Goal: Task Accomplishment & Management: Complete application form

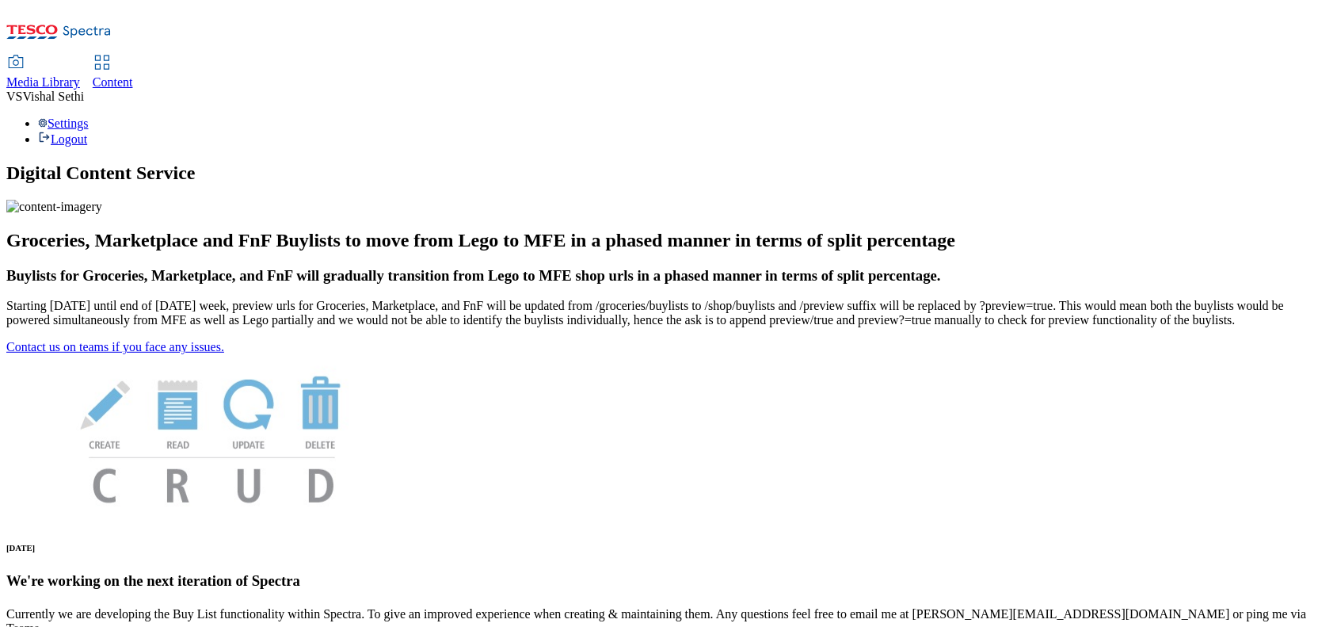
click at [133, 75] on span "Content" at bounding box center [113, 81] width 40 height 13
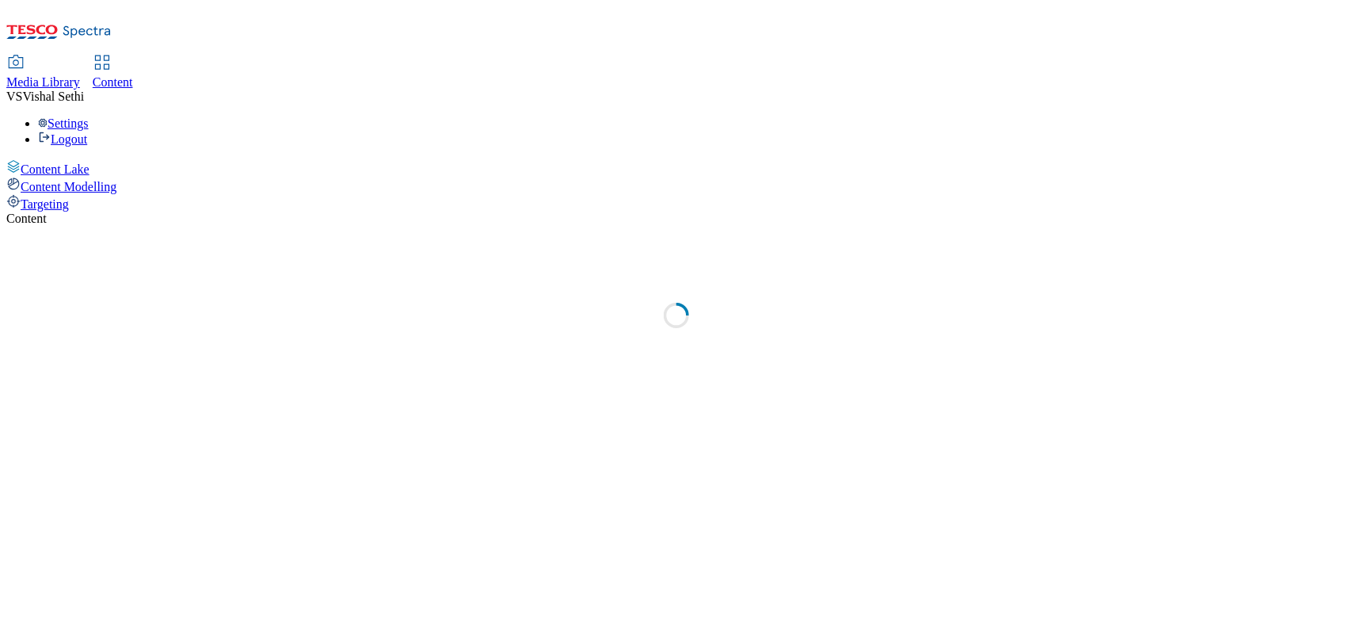
select select "ghs-[GEOGRAPHIC_DATA]"
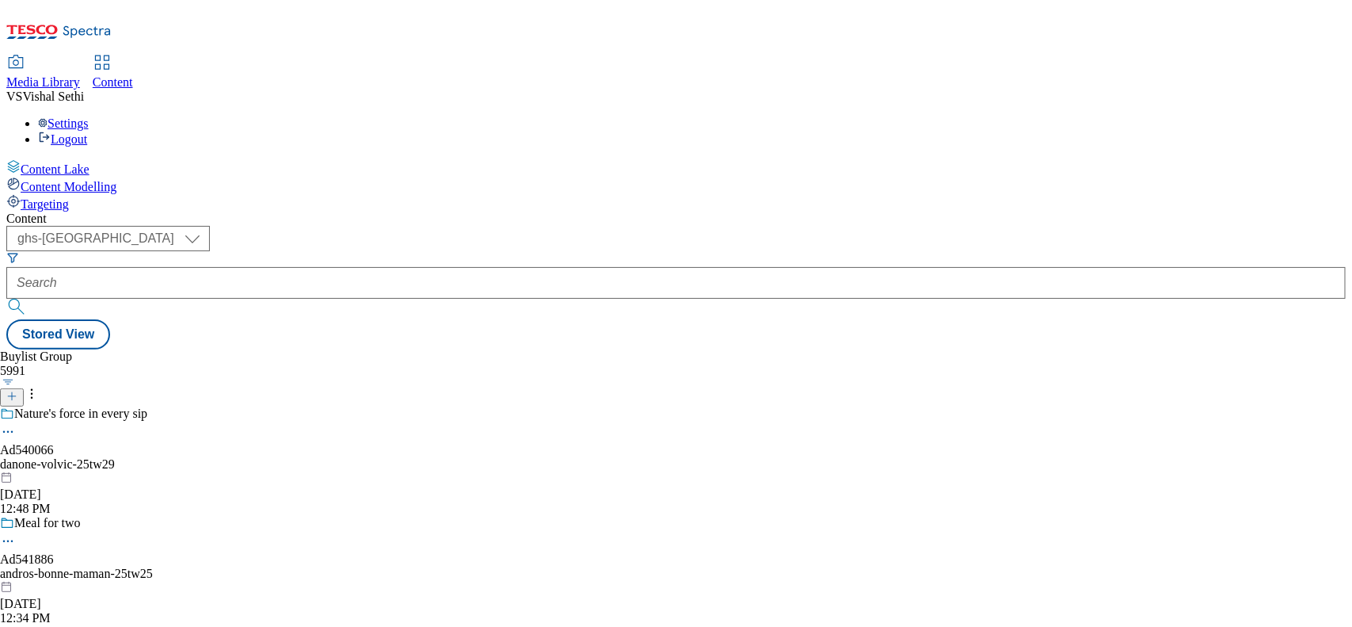
click at [17, 391] on icon at bounding box center [11, 396] width 11 height 11
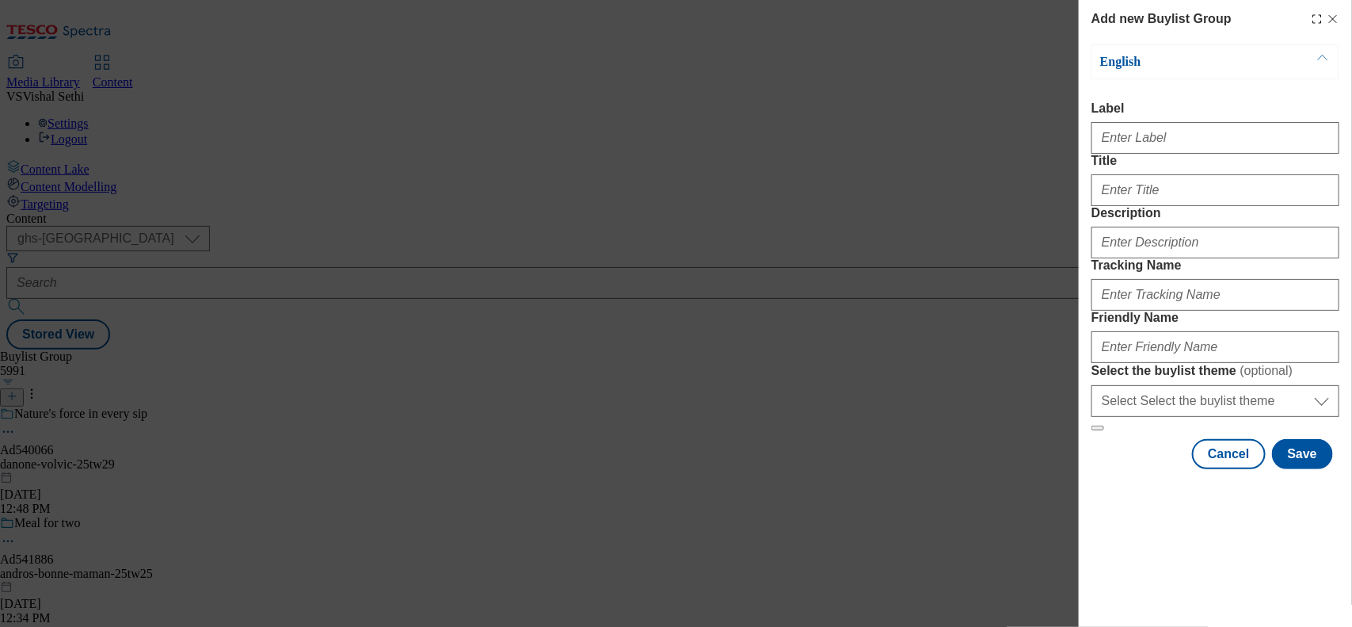
click at [1081, 124] on div "Add new Buylist Group English Label Title Description Tracking Name Friendly Na…" at bounding box center [1215, 236] width 273 height 472
click at [1165, 141] on input "Label" at bounding box center [1216, 138] width 248 height 32
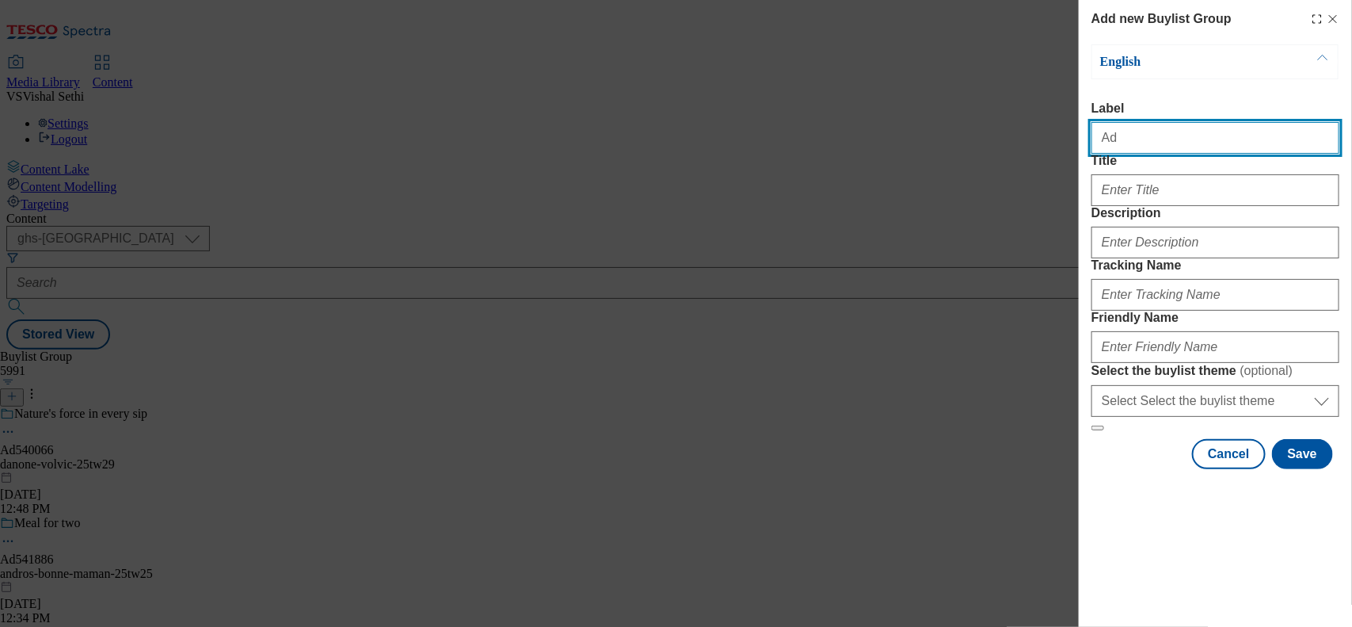
paste input "541839"
type input "Ad541839"
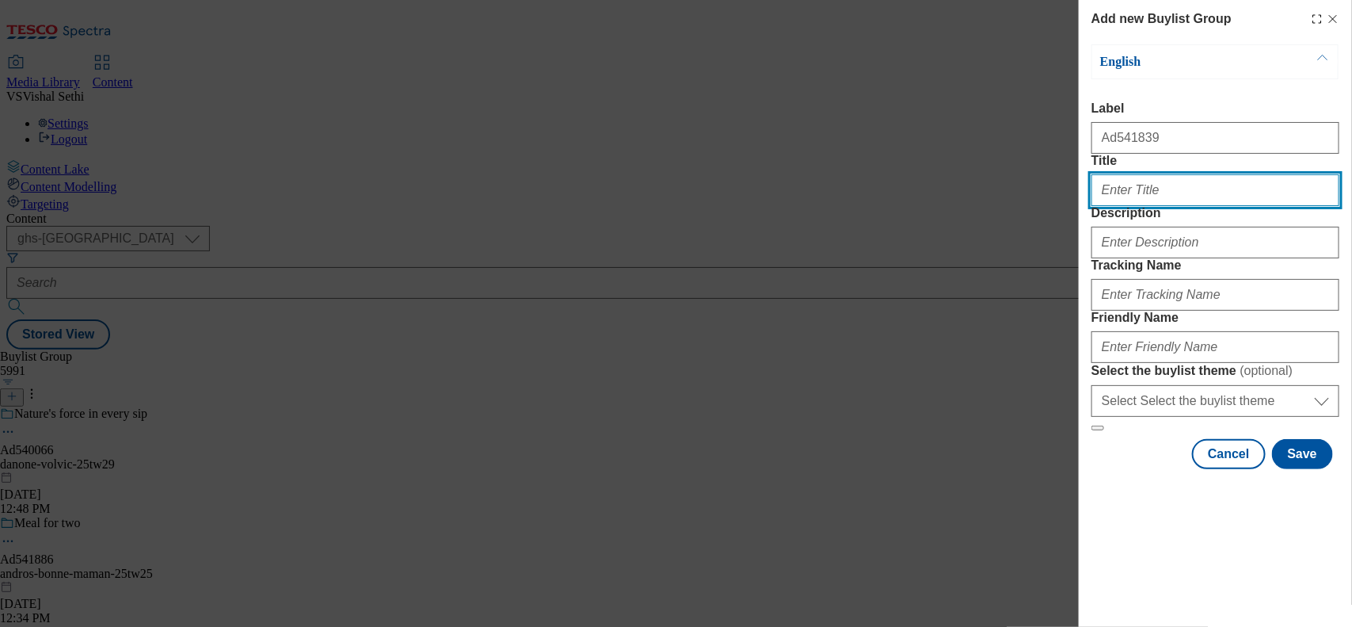
click at [1121, 206] on input "Title" at bounding box center [1216, 190] width 248 height 32
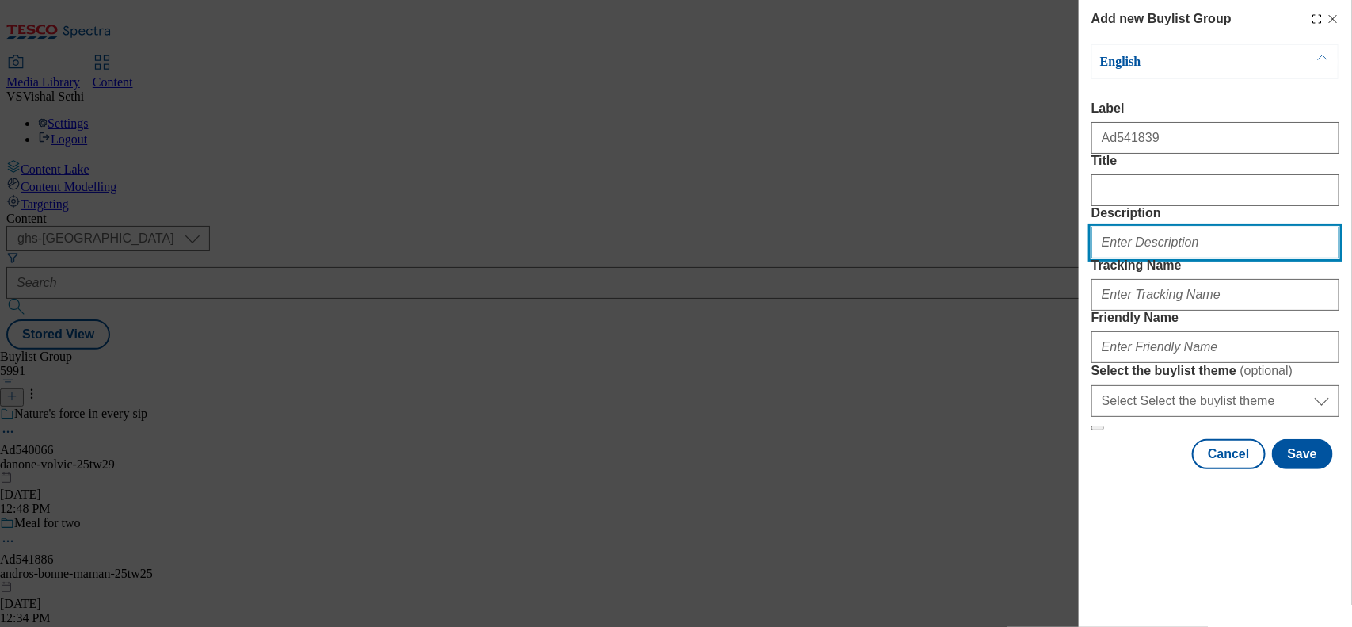
click at [1121, 258] on input "Description" at bounding box center [1216, 243] width 248 height 32
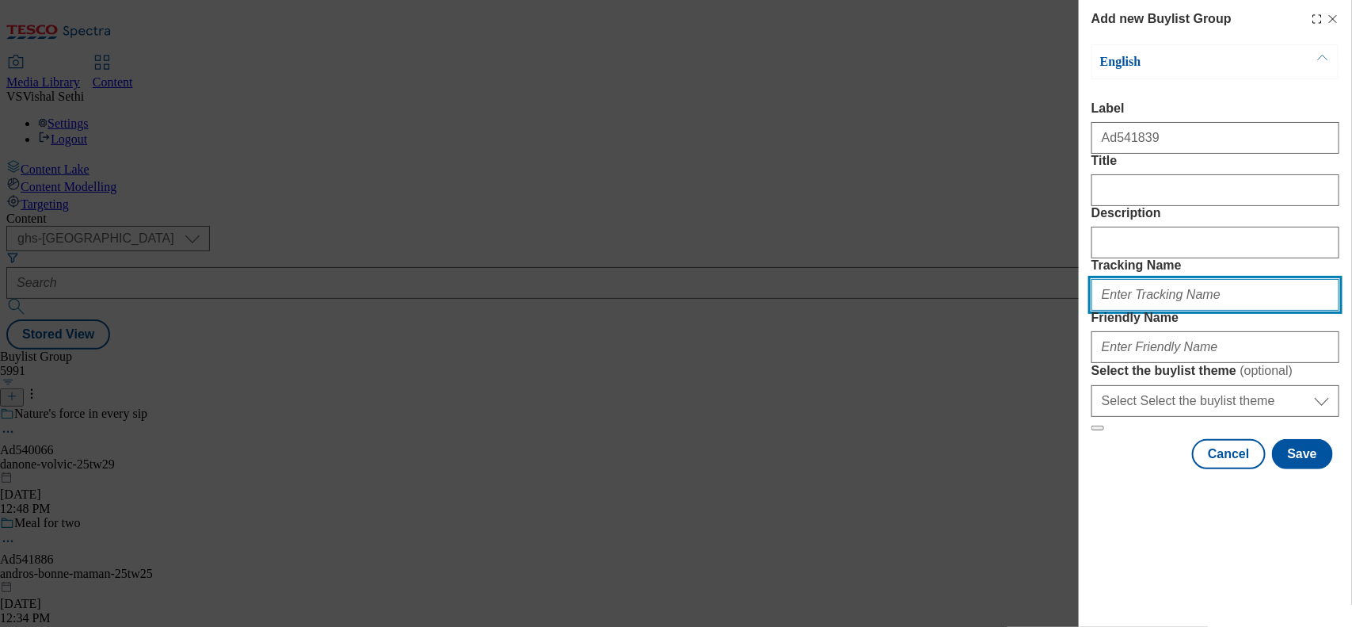
click at [1118, 311] on input "Tracking Name" at bounding box center [1216, 295] width 248 height 32
paste input "541839"
type input "DH_AD541839"
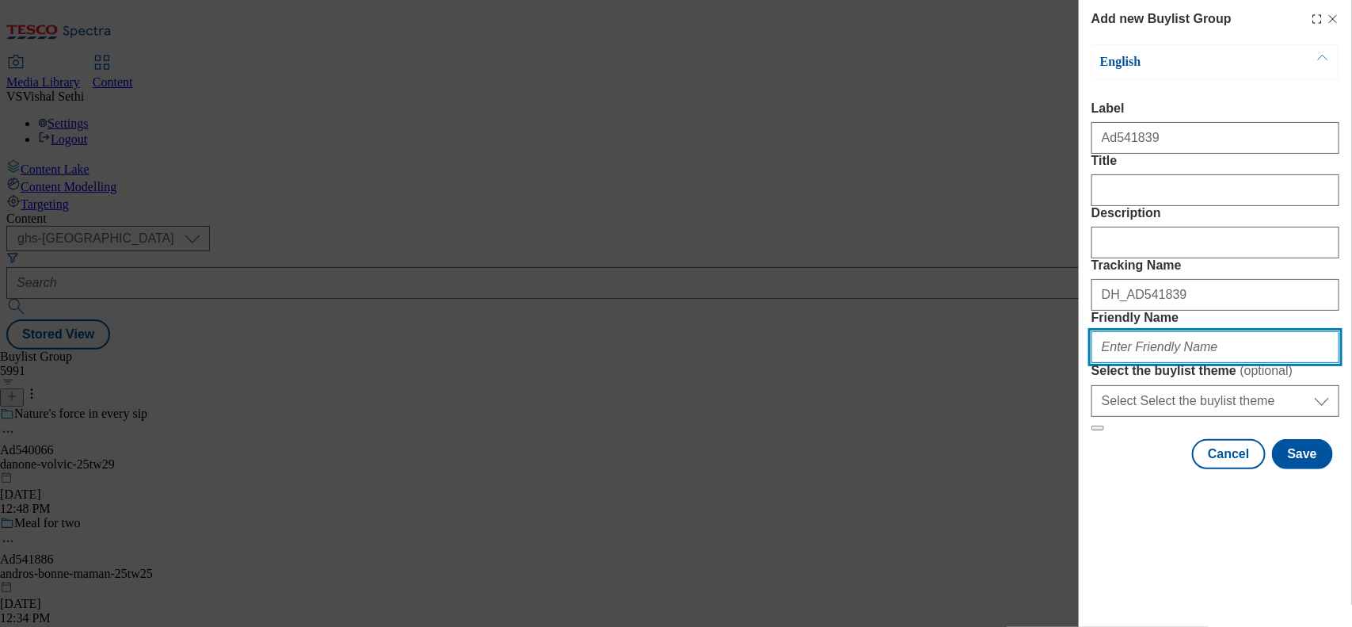
click at [1169, 363] on input "Friendly Name" at bounding box center [1216, 347] width 248 height 32
type input "[PERSON_NAME]-huggies-"
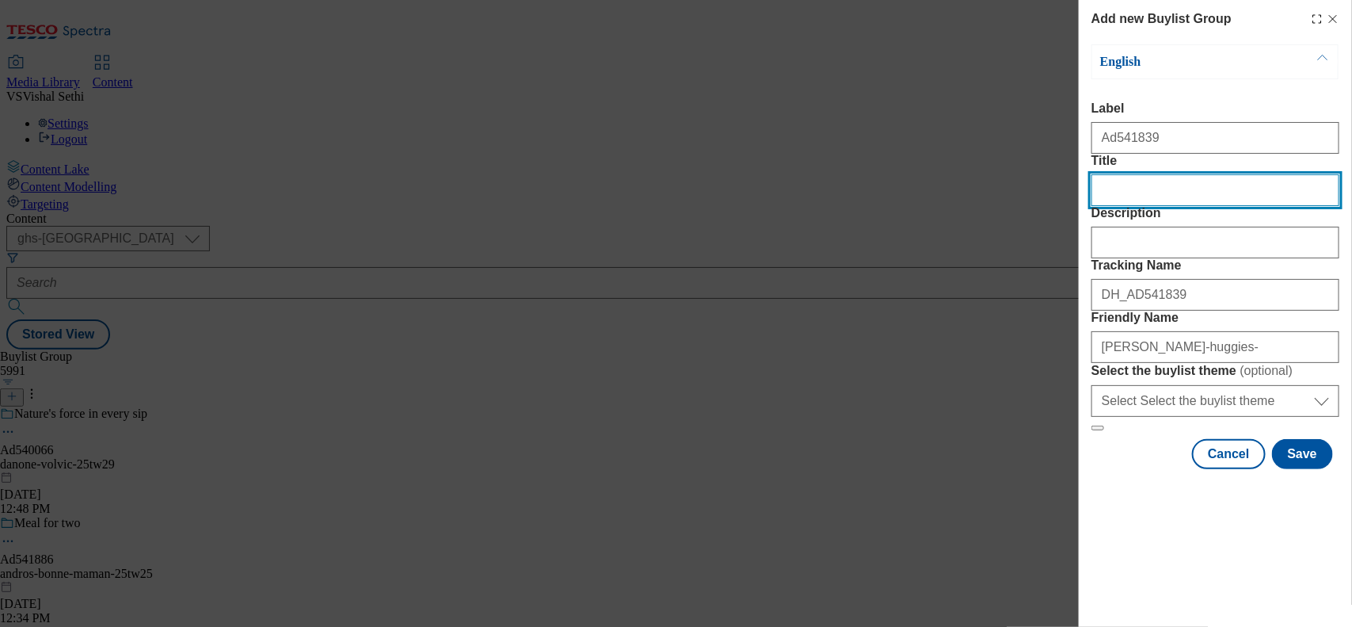
click at [1129, 206] on input "Title" at bounding box center [1216, 190] width 248 height 32
paste input "Retrieving data. Wait a few seconds and try to cut or copy again."
type input "Retrieving data. Wait a few seconds and try to cut or copy again."
paste input "Clinically proven for a better night’s sleep"
type input "Clinically proven for a better night’s sleep"
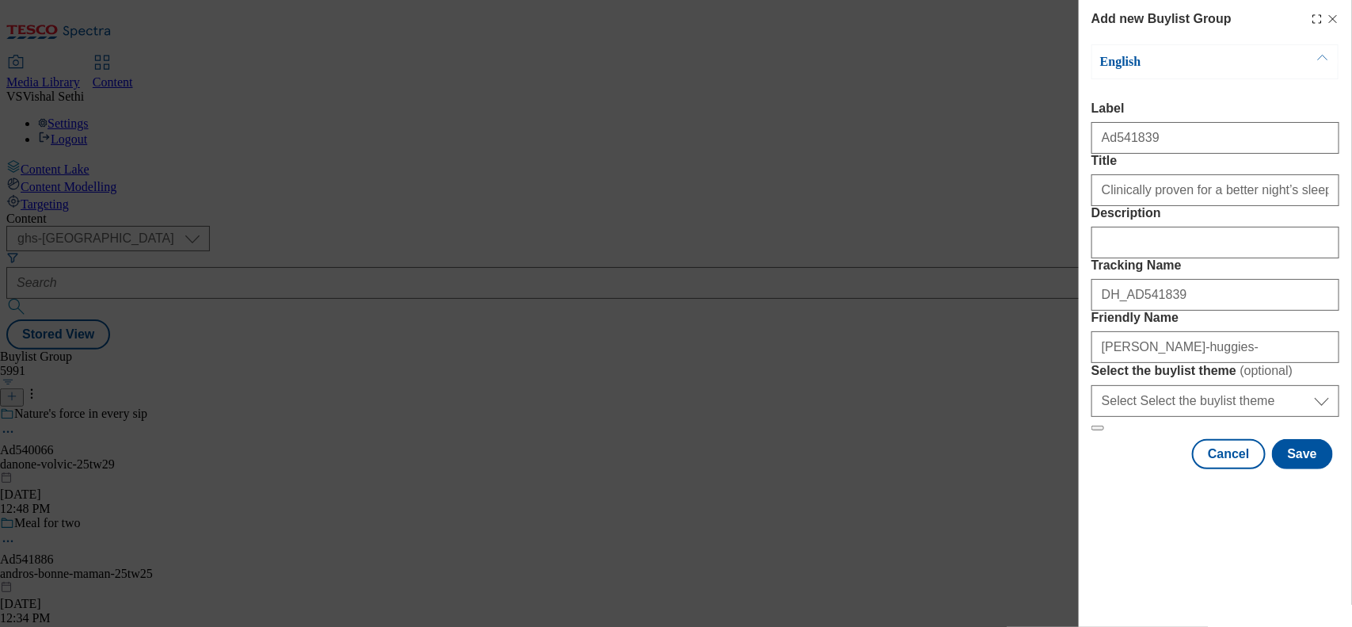
click at [1121, 258] on div "Modal" at bounding box center [1216, 239] width 248 height 38
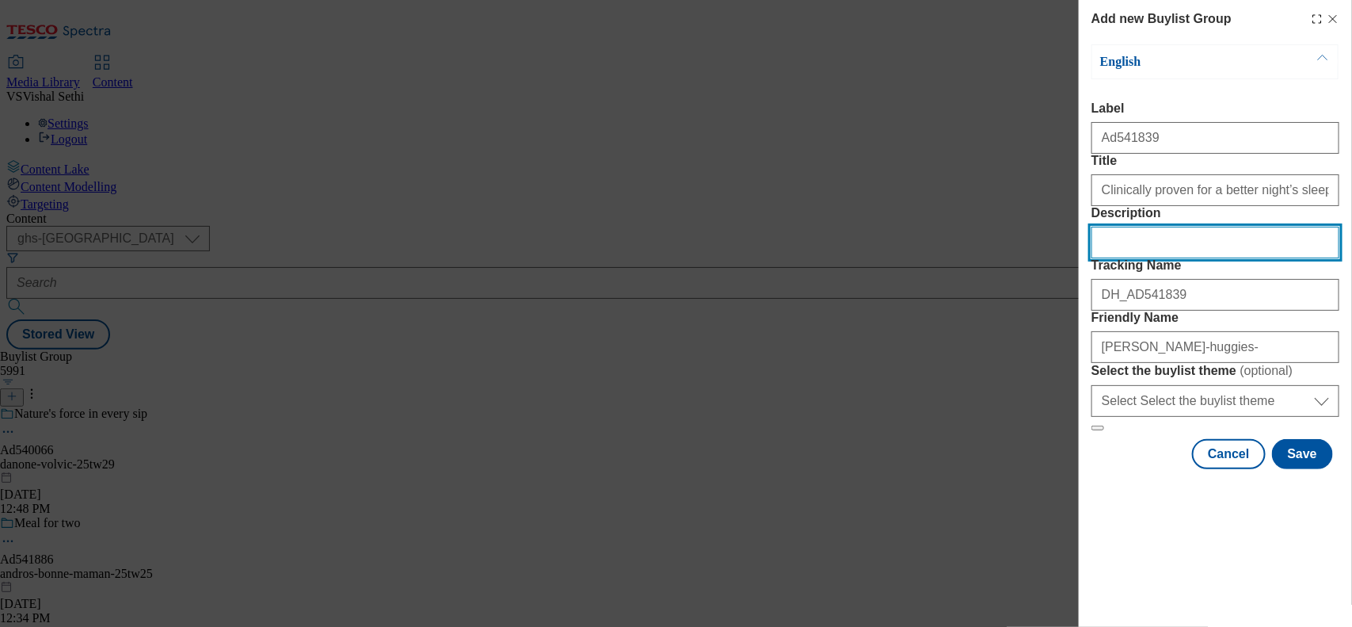
click at [1119, 258] on input "Description" at bounding box center [1216, 243] width 248 height 32
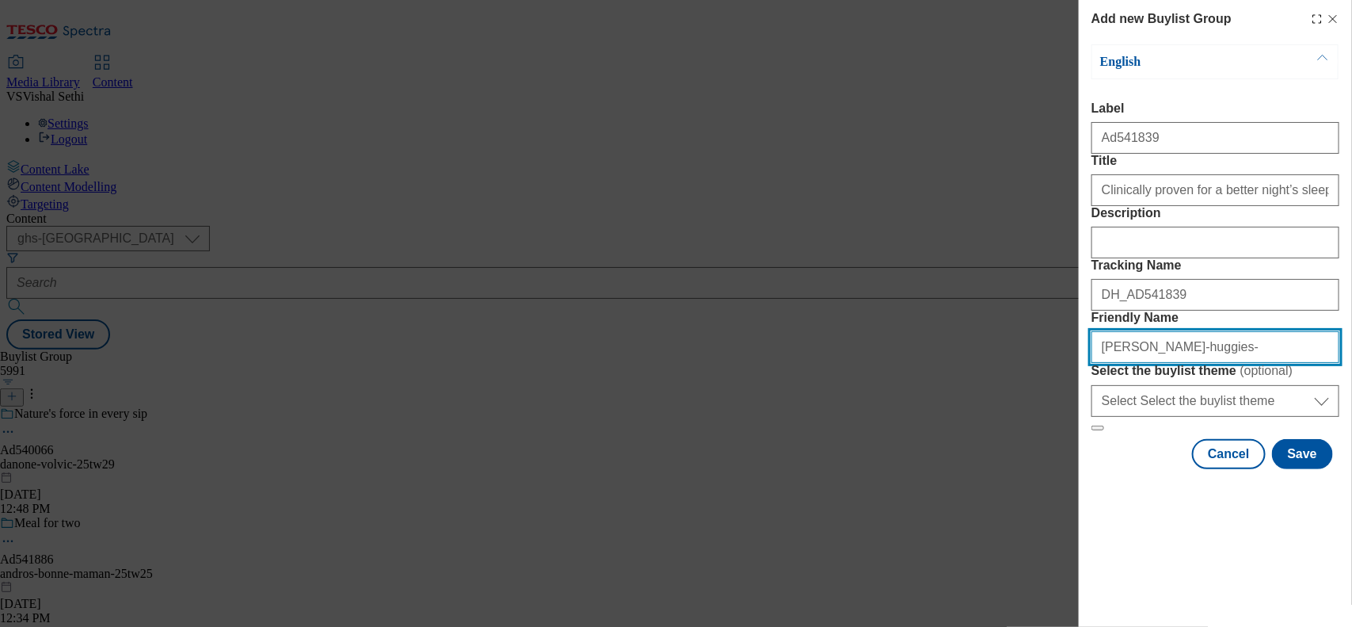
click at [1157, 363] on input "[PERSON_NAME]-huggies-" at bounding box center [1216, 347] width 248 height 32
click at [1221, 363] on input "[PERSON_NAME]-huggies-" at bounding box center [1216, 347] width 248 height 32
type input "[PERSON_NAME]-huggies-dry-nites-25tw30"
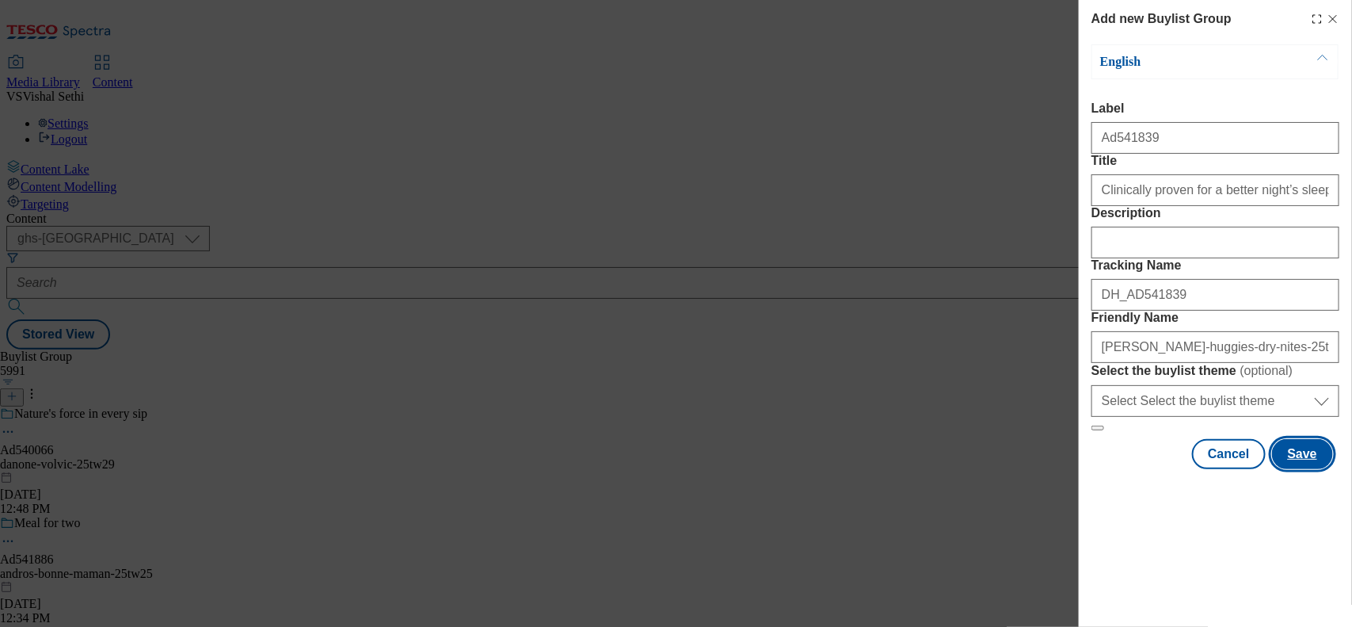
click at [1304, 469] on button "Save" at bounding box center [1302, 454] width 61 height 30
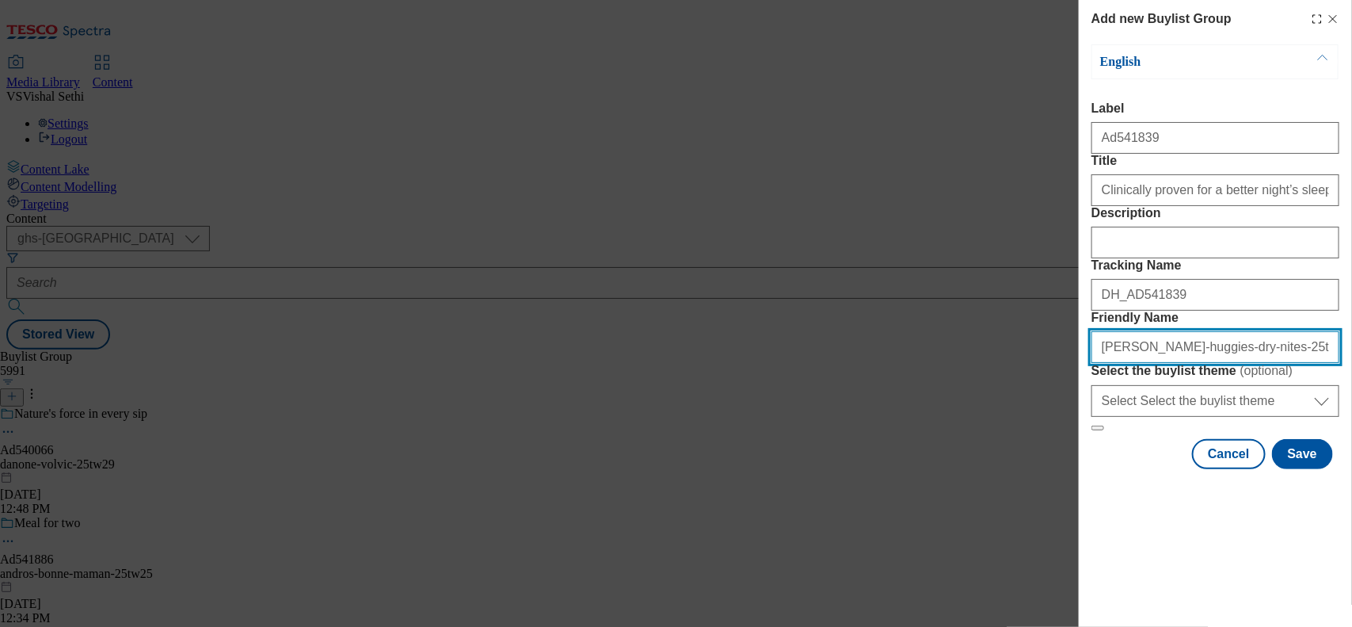
click at [1249, 363] on input "[PERSON_NAME]-huggies-dry-nites-25tw30" at bounding box center [1216, 347] width 248 height 32
type input "[PERSON_NAME]-huggies-dry-nites-pyjama-pants-25tw30"
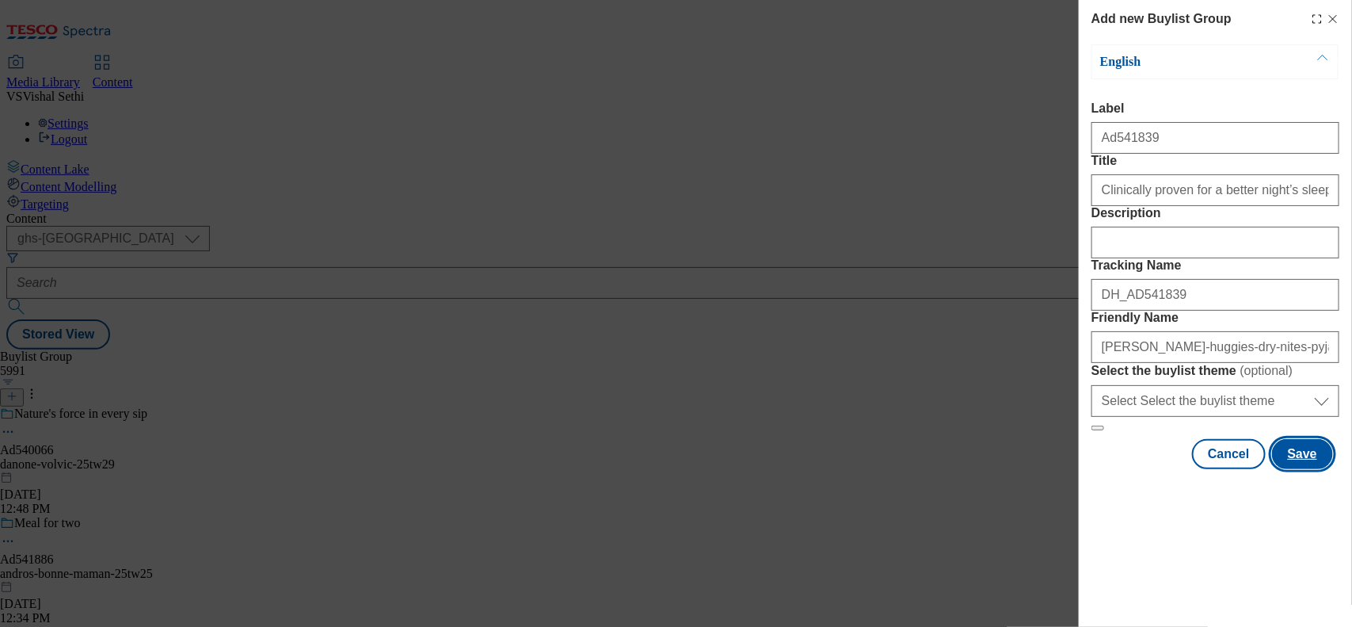
click at [1284, 469] on button "Save" at bounding box center [1302, 454] width 61 height 30
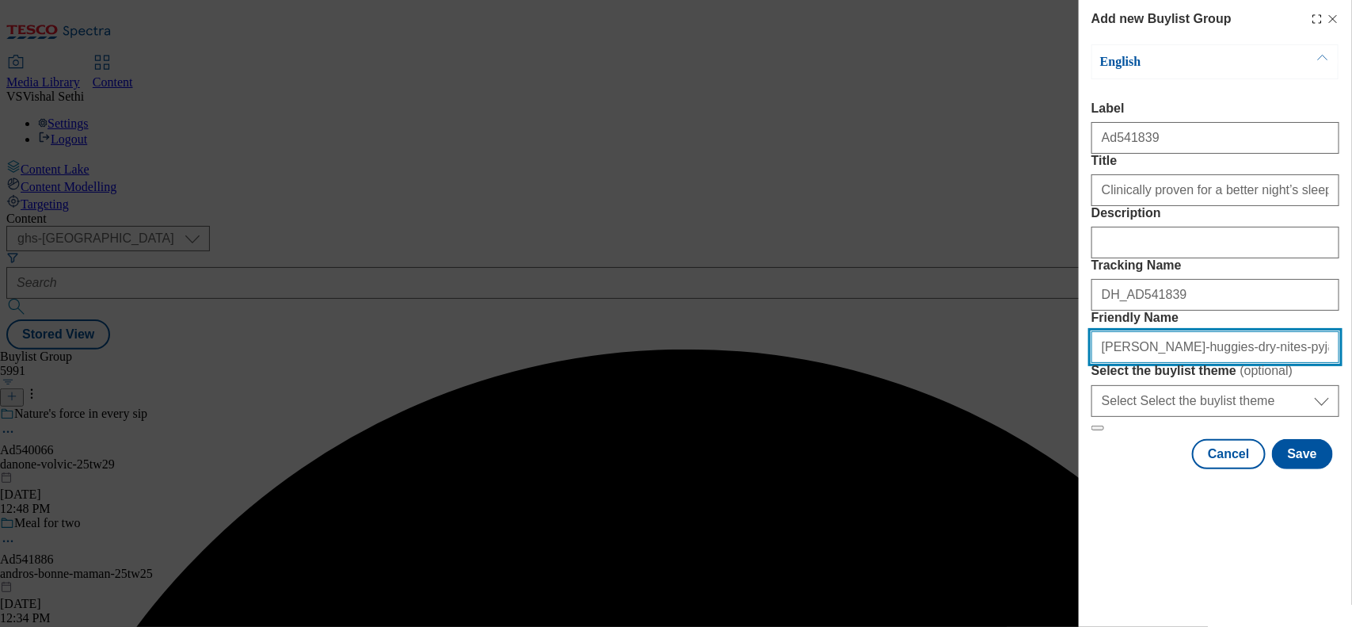
click at [1301, 363] on input "[PERSON_NAME]-huggies-dry-nites-pyjama-pants-25tw30" at bounding box center [1216, 347] width 248 height 32
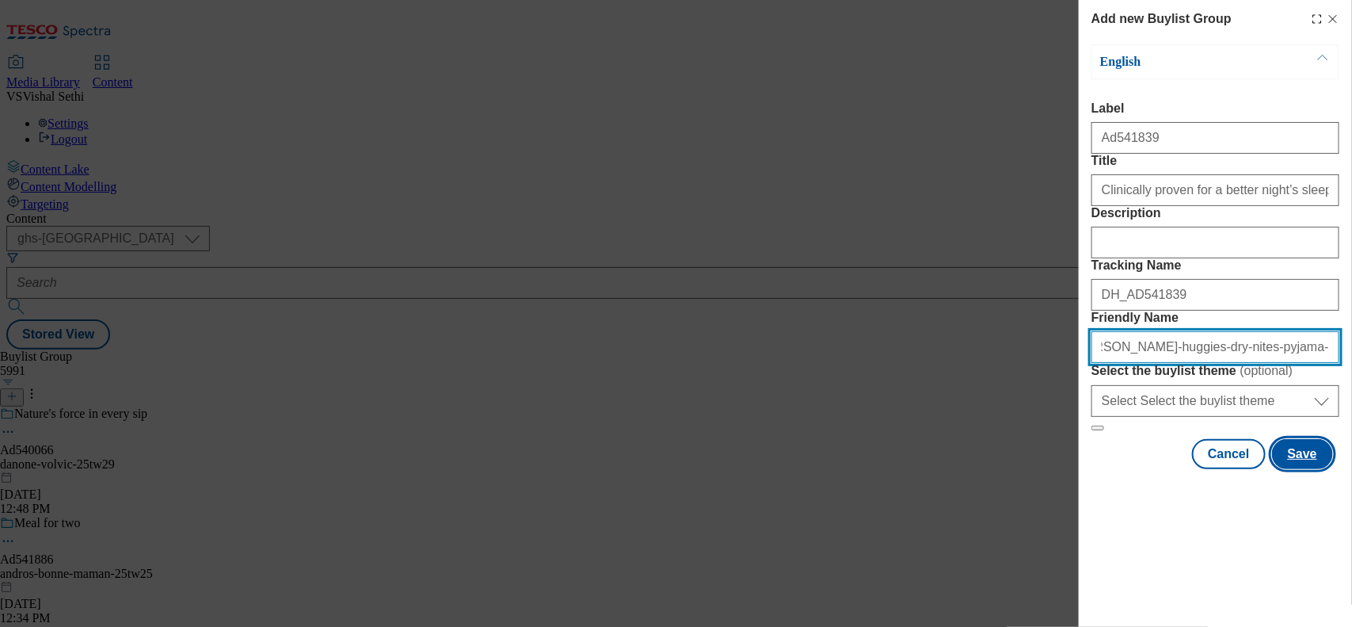
type input "[PERSON_NAME]-huggies-dry-nites-pyjama-pants-range-25tw30"
click at [1282, 469] on button "Save" at bounding box center [1302, 454] width 61 height 30
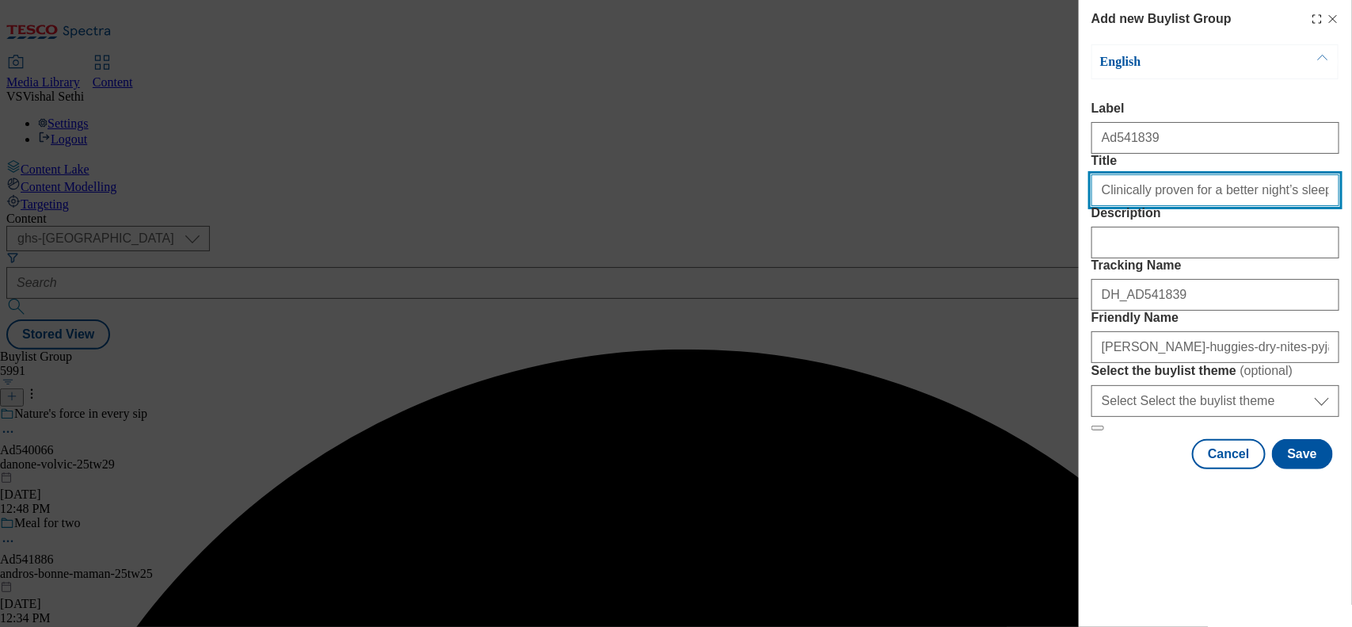
click at [1293, 206] on input "Clinically proven for a better night’s sleep" at bounding box center [1216, 190] width 248 height 32
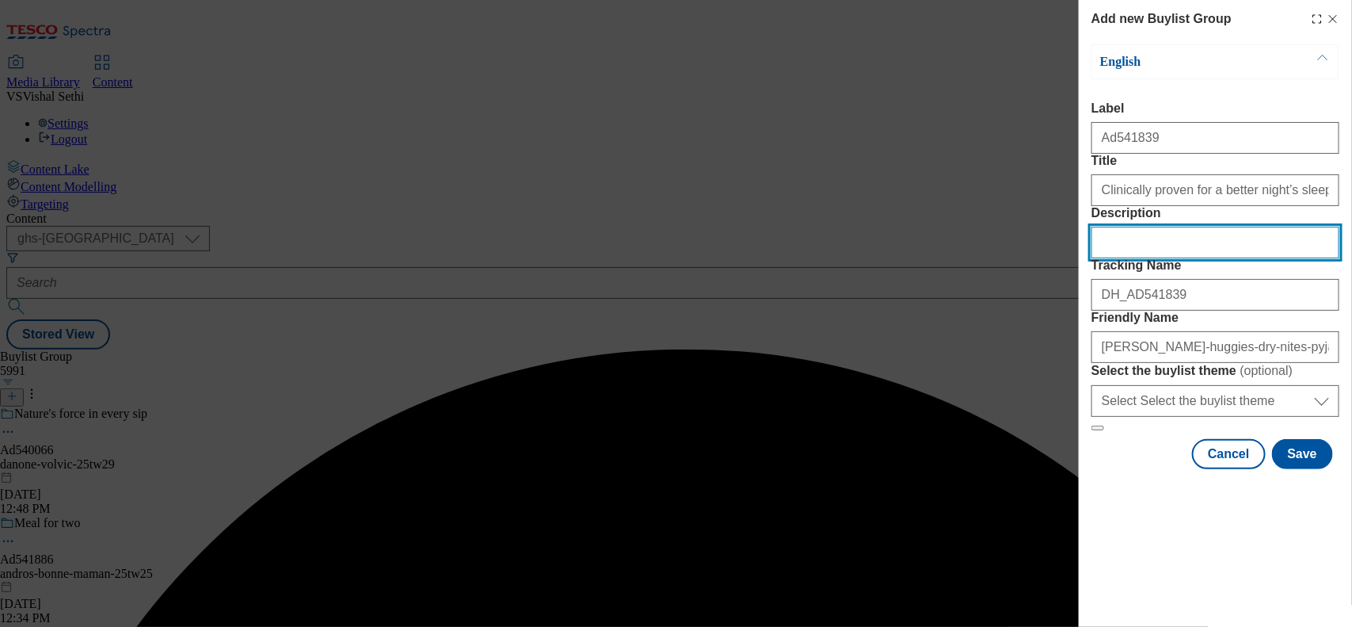
click at [1118, 258] on input "Description" at bounding box center [1216, 243] width 248 height 32
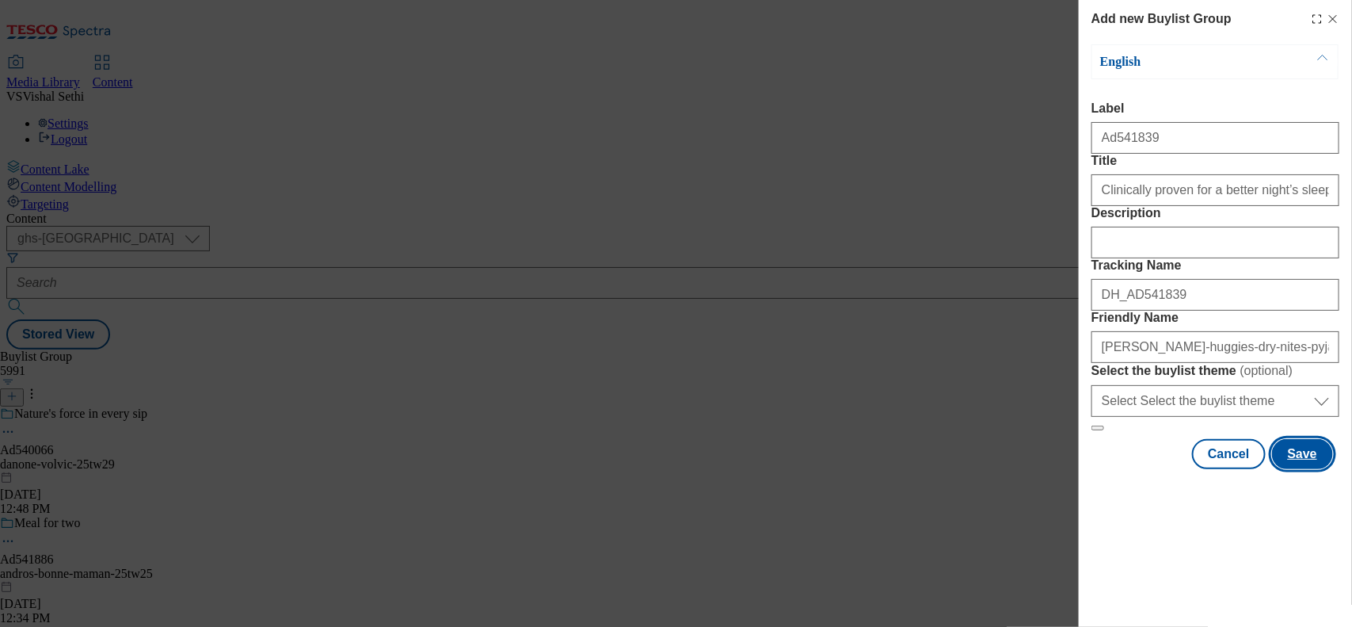
click at [1303, 469] on button "Save" at bounding box center [1302, 454] width 61 height 30
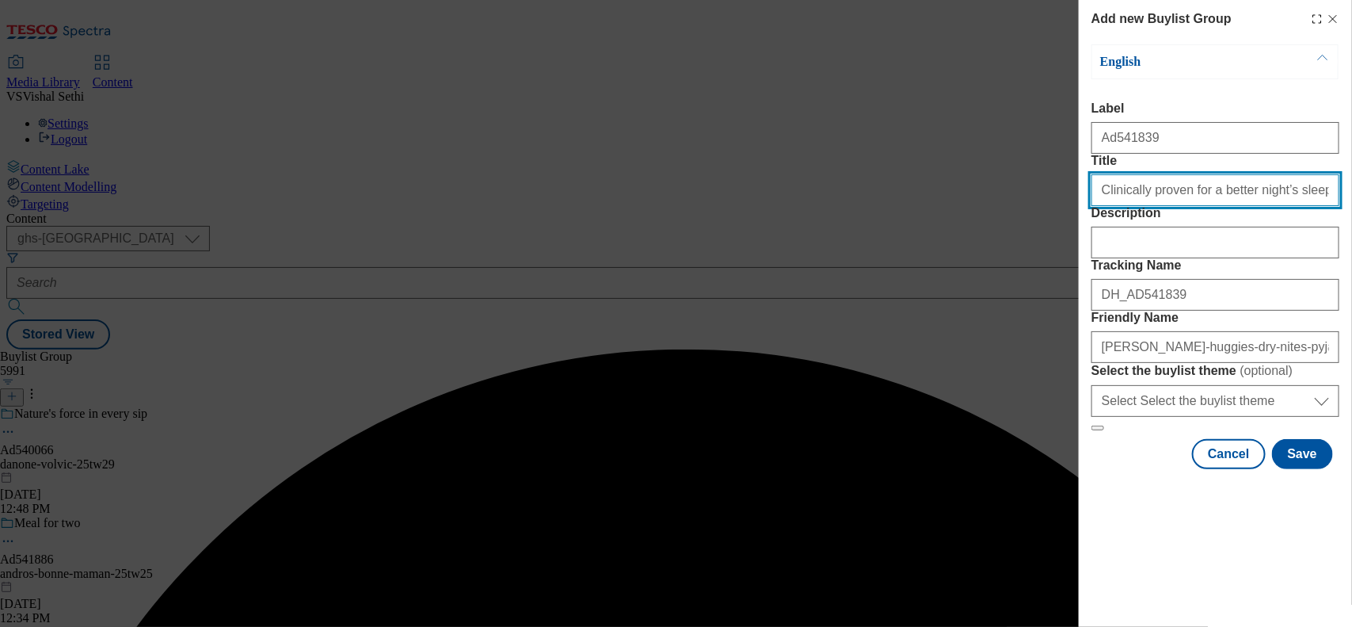
click at [1304, 206] on input "Clinically proven for a better night’s sleep" at bounding box center [1216, 190] width 248 height 32
type input "Clinically proven for a better night’s sleep"
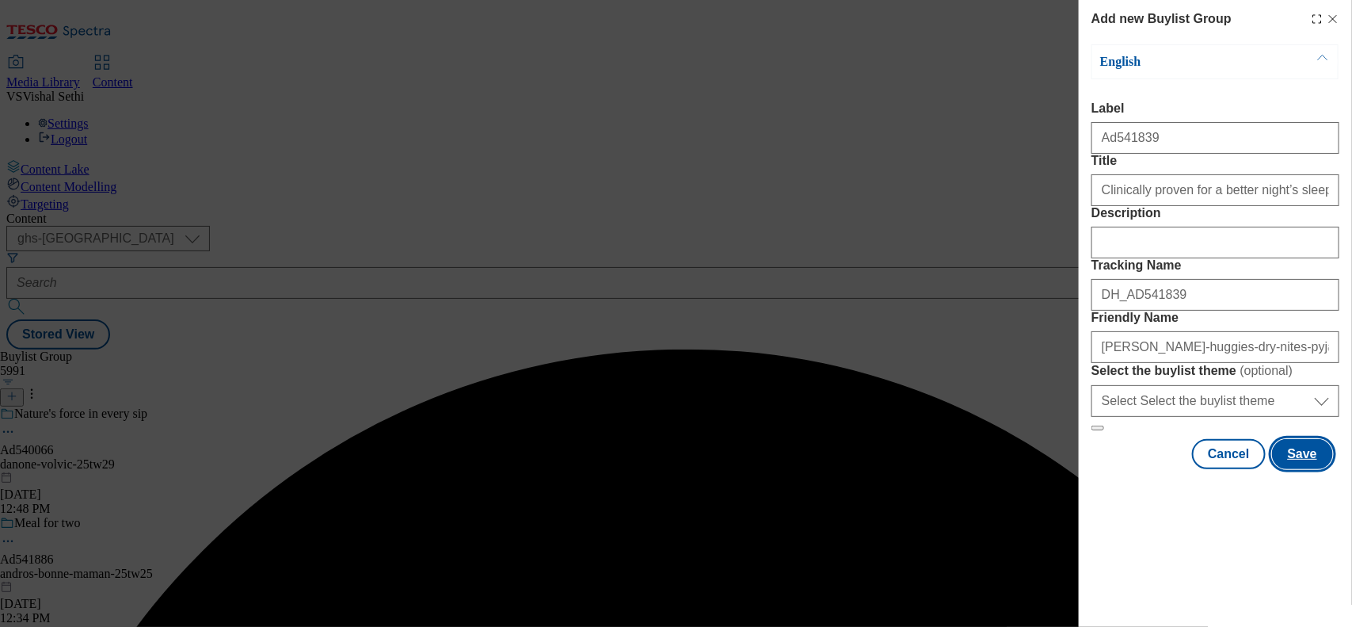
click at [1299, 469] on button "Save" at bounding box center [1302, 454] width 61 height 30
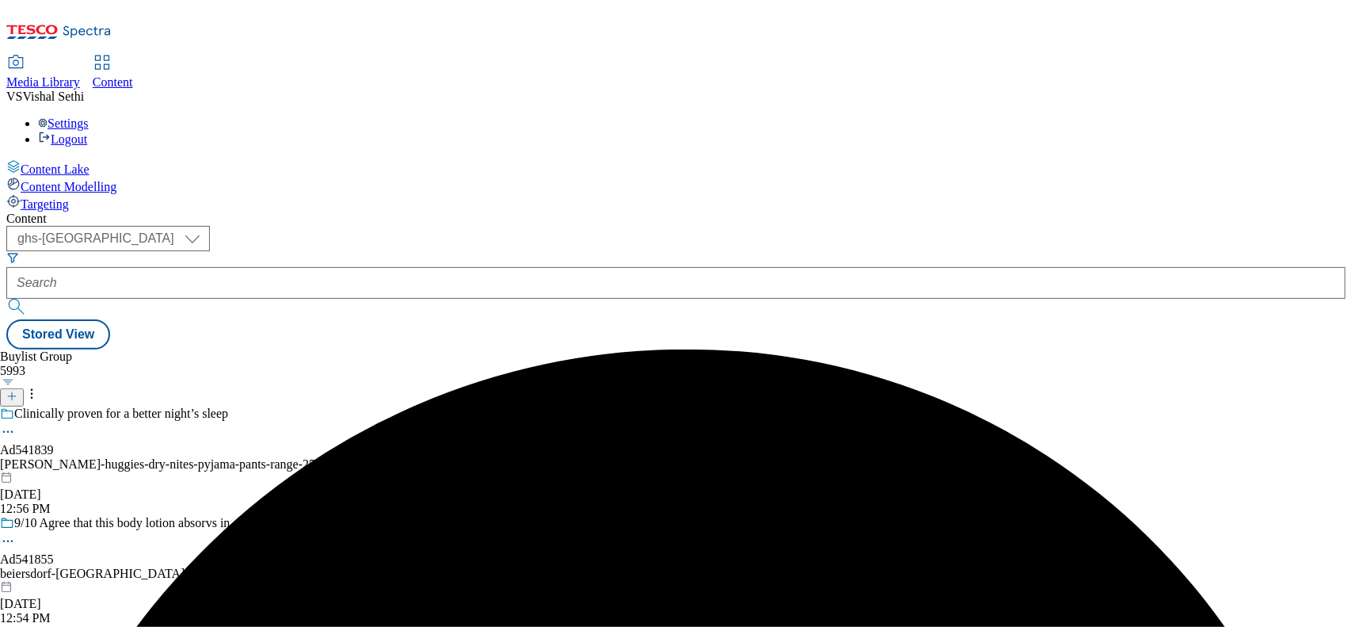
click at [341, 457] on div "[PERSON_NAME]-huggies-dry-nites-pyjama-pants-range-25tw30" at bounding box center [170, 464] width 341 height 14
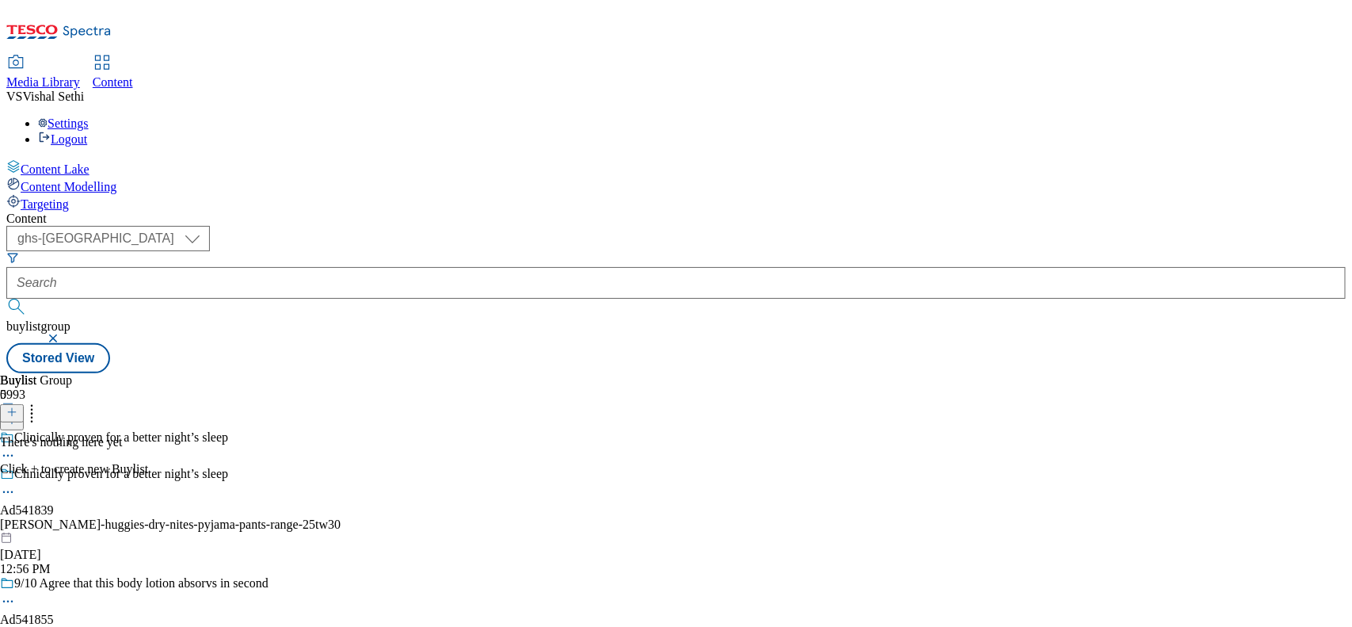
click at [17, 406] on icon at bounding box center [11, 411] width 11 height 11
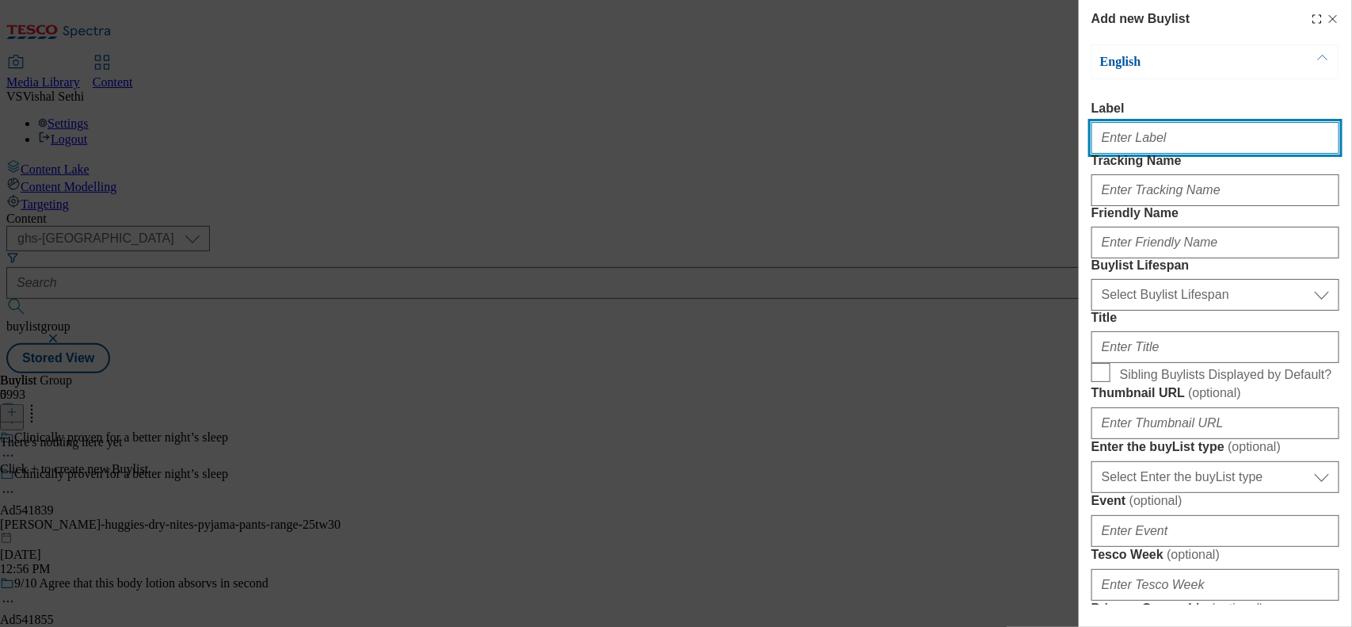
click at [1150, 144] on input "Label" at bounding box center [1216, 138] width 248 height 32
paste input "Clinically proven for a better night’s sleep"
drag, startPoint x: 1299, startPoint y: 139, endPoint x: 723, endPoint y: 143, distance: 576.0
click at [723, 143] on div "Add new Buylist English Label AdClinically proven for a better night’s sleep Tr…" at bounding box center [676, 313] width 1352 height 627
paste input "541839"
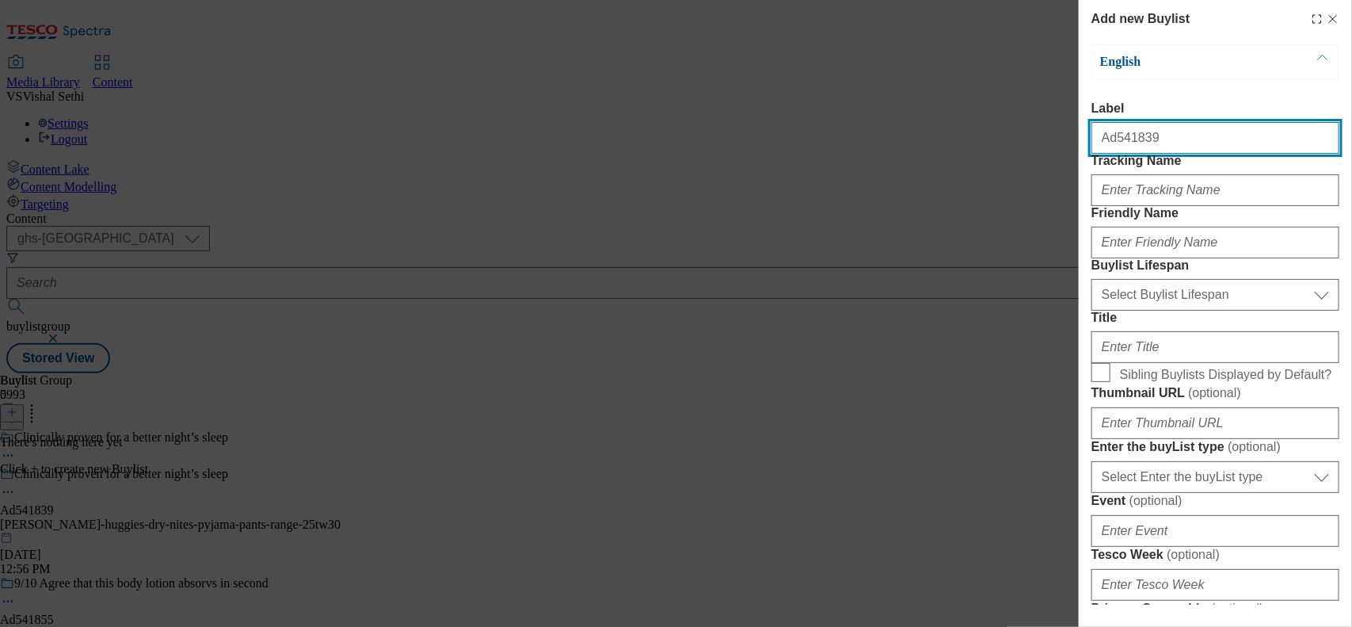
type input "Ad541839"
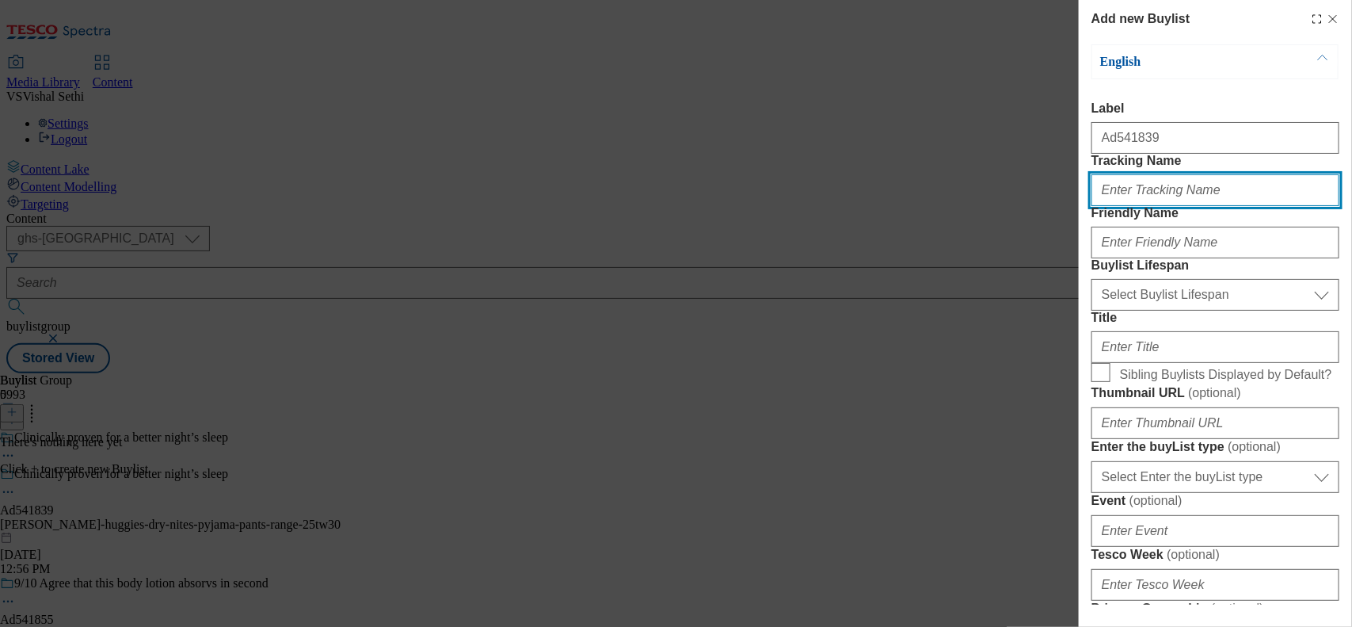
click at [1151, 206] on input "Tracking Name" at bounding box center [1216, 190] width 248 height 32
paste input "541839"
type input "DH_AD541839"
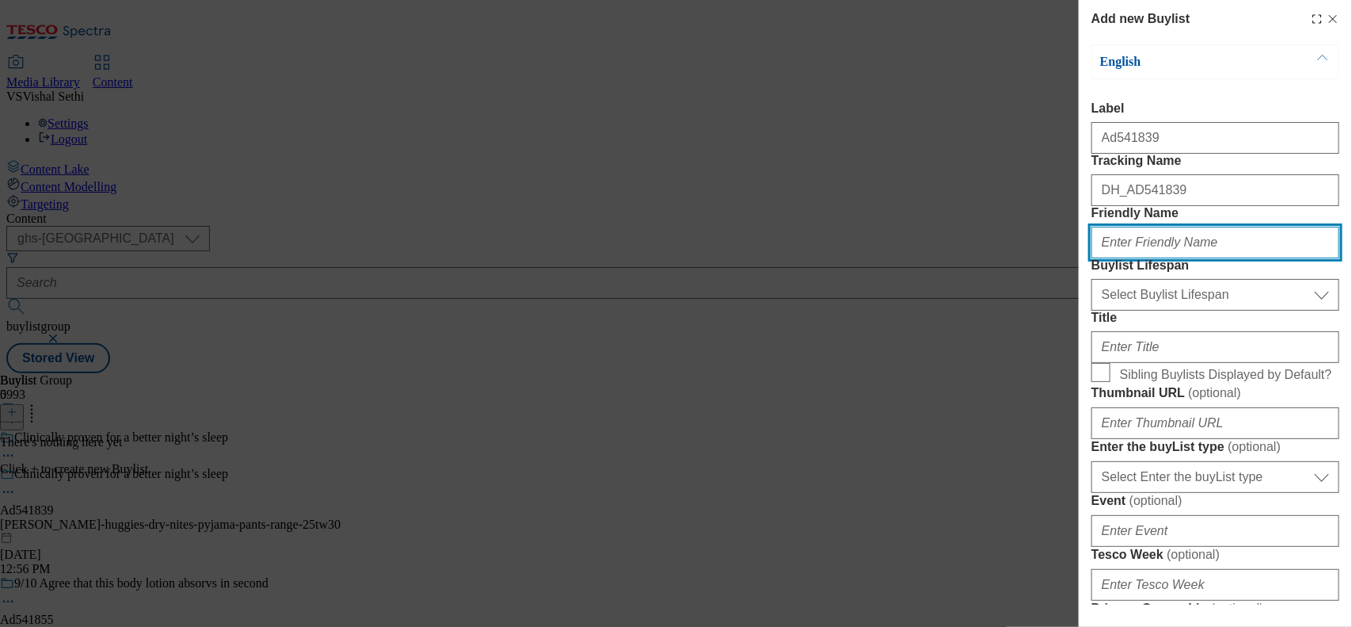
click at [1145, 258] on input "Friendly Name" at bounding box center [1216, 243] width 248 height 32
type input "[PERSON_NAME]"
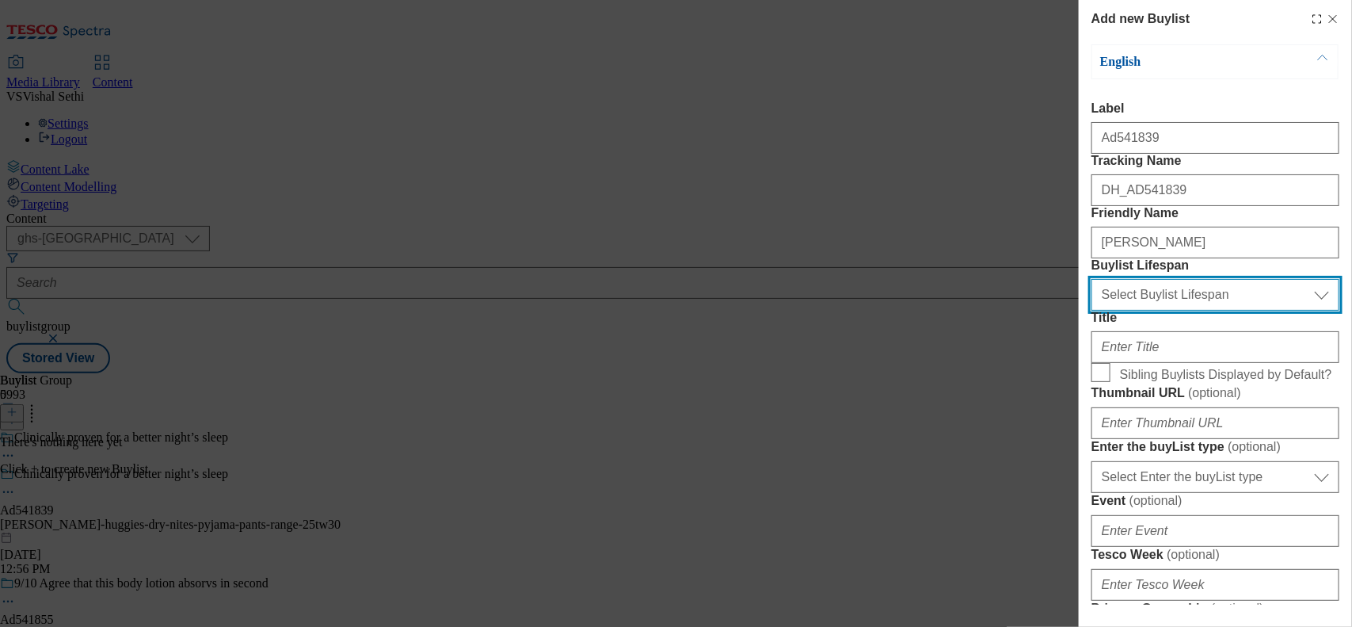
click at [1193, 311] on select "Select Buylist Lifespan evergreen seasonal tactical" at bounding box center [1216, 295] width 248 height 32
select select "tactical"
click at [1092, 311] on select "Select Buylist Lifespan evergreen seasonal tactical" at bounding box center [1216, 295] width 248 height 32
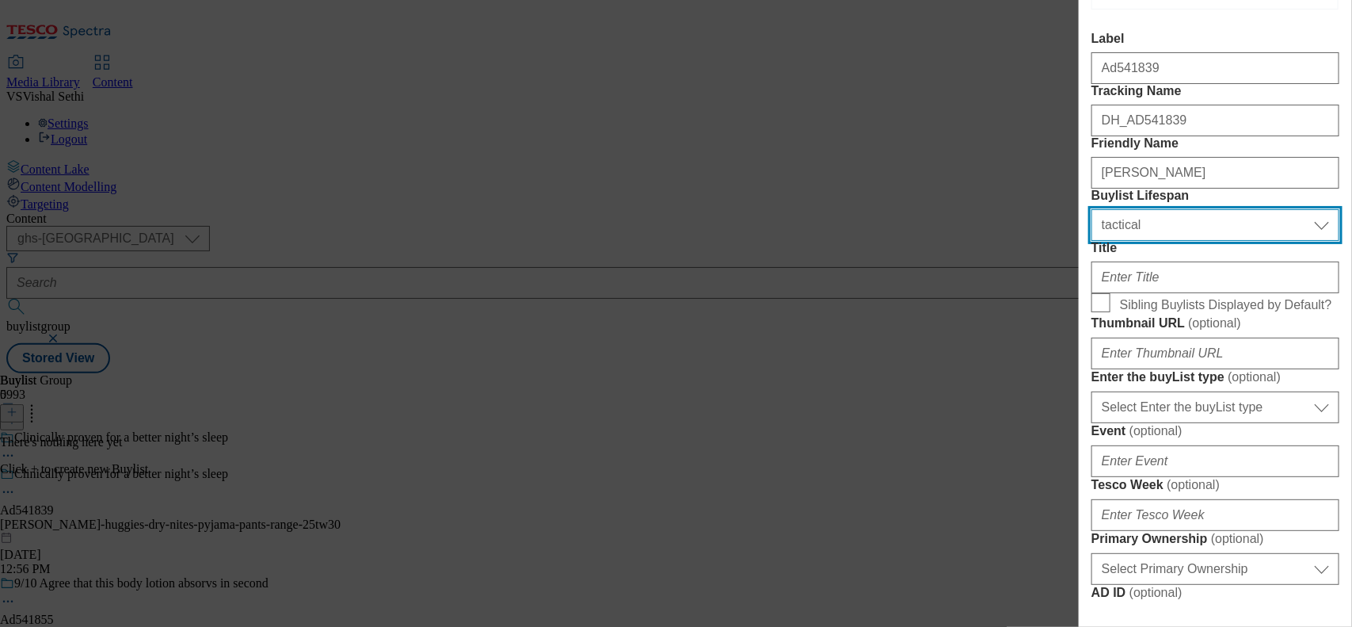
scroll to position [198, 0]
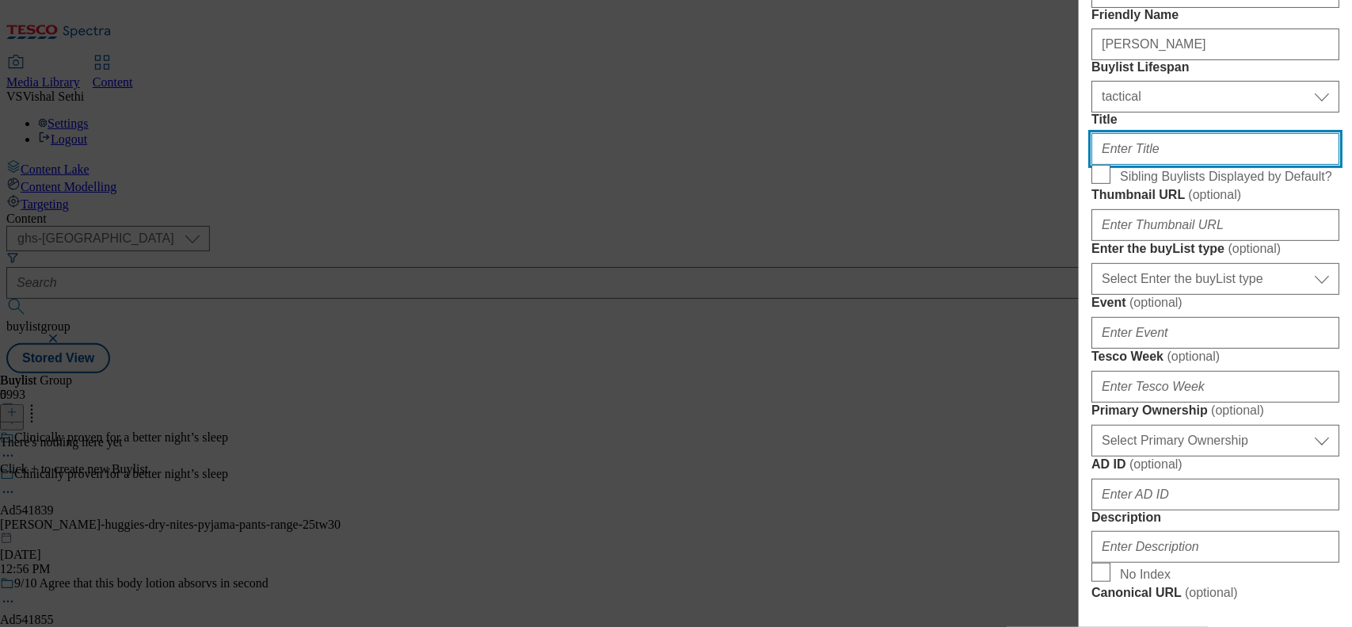
click at [1104, 165] on input "Title" at bounding box center [1216, 149] width 248 height 32
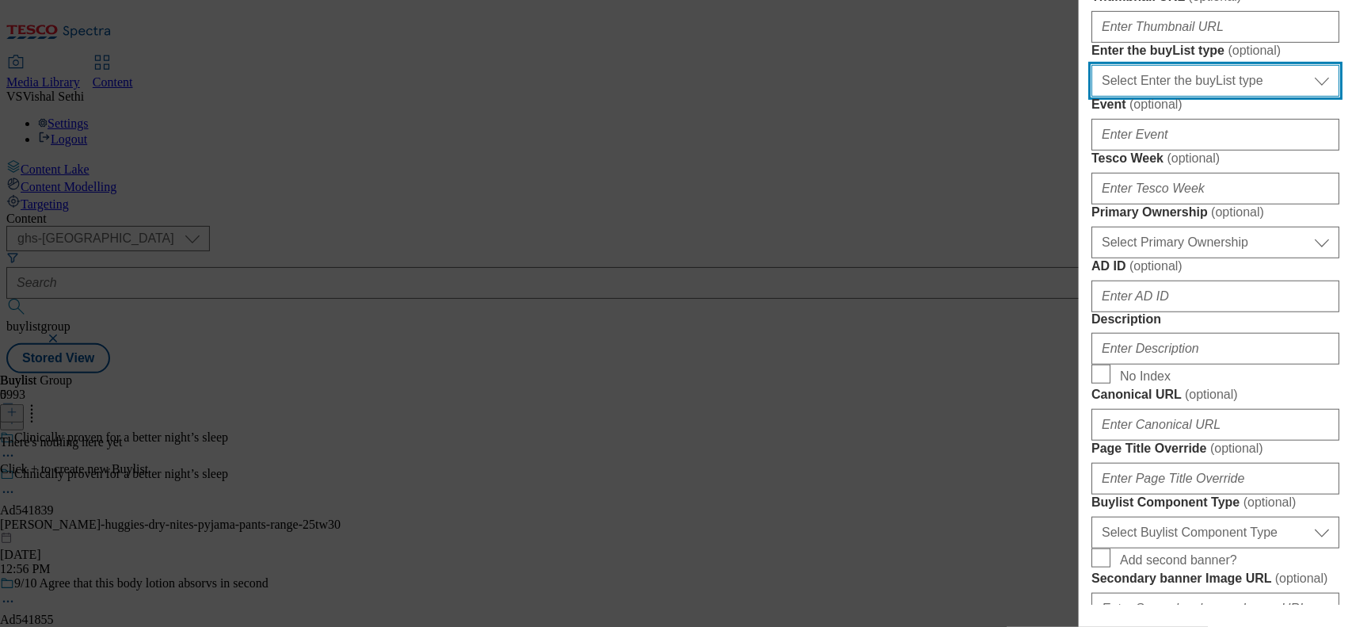
click at [1225, 97] on select "Select Enter the buyList type event supplier funded long term >4 weeks supplier…" at bounding box center [1216, 81] width 248 height 32
select select "supplier funded short term 1-3 weeks"
click at [1092, 97] on select "Select Enter the buyList type event supplier funded long term >4 weeks supplier…" at bounding box center [1216, 81] width 248 height 32
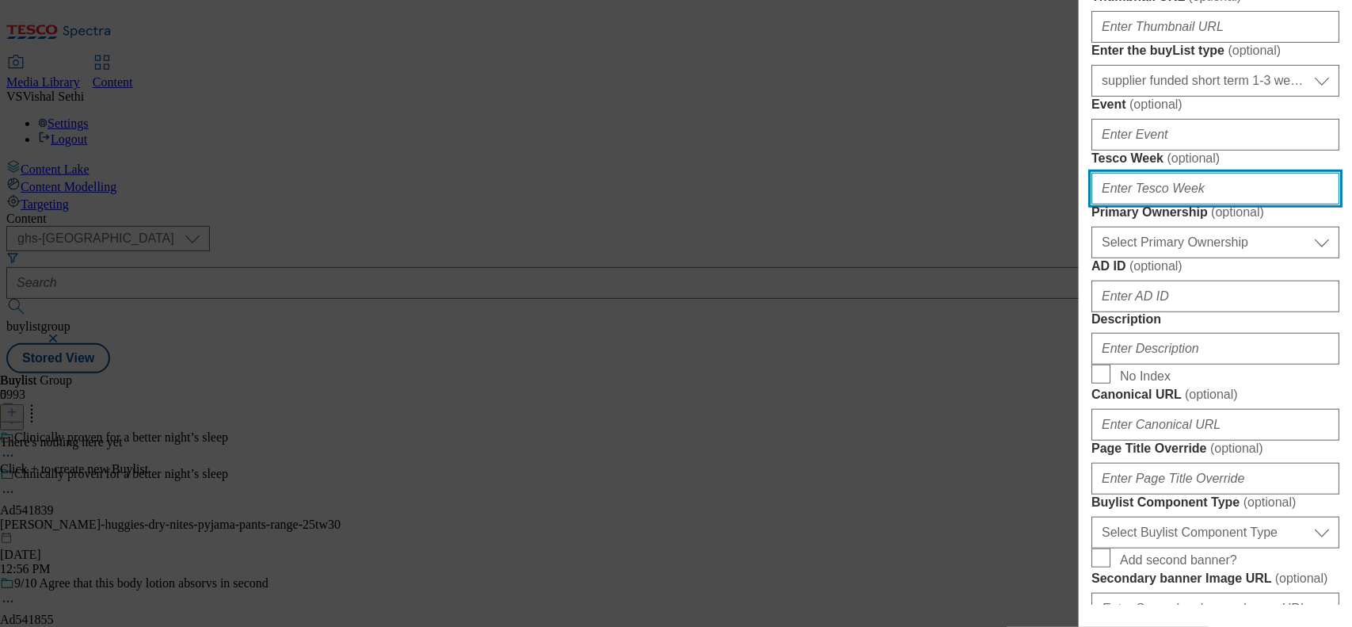
click at [1141, 204] on input "Tesco Week ( optional )" at bounding box center [1216, 189] width 248 height 32
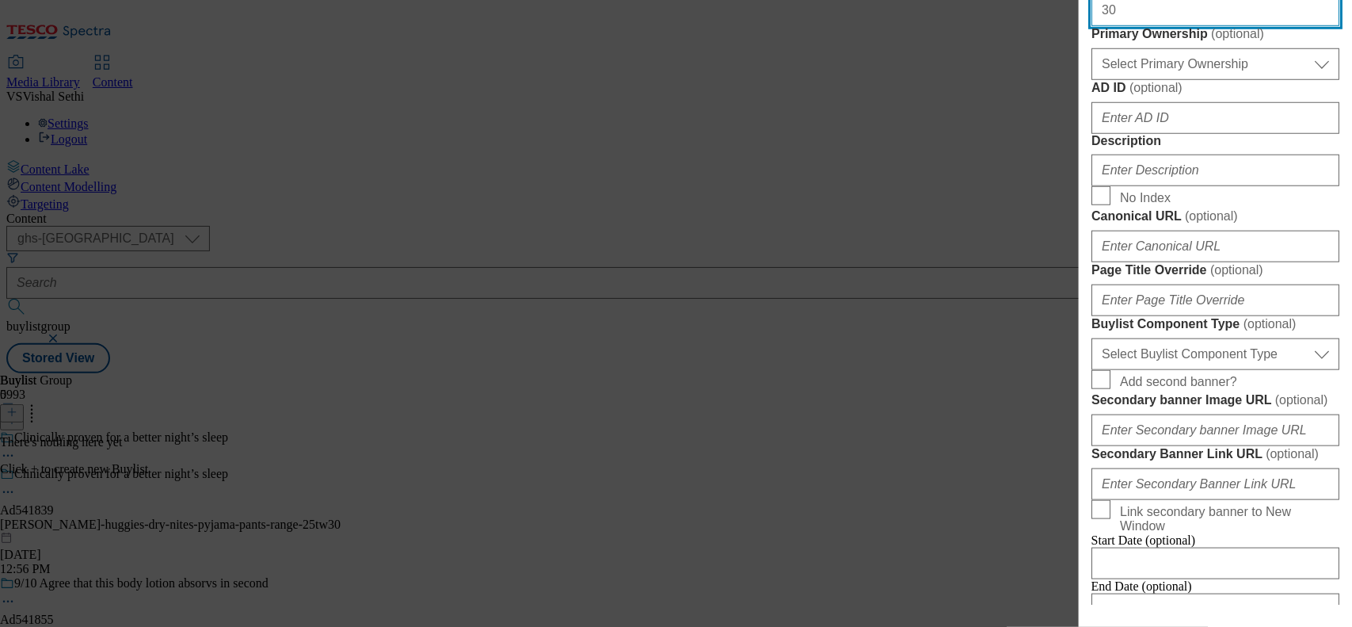
scroll to position [594, 0]
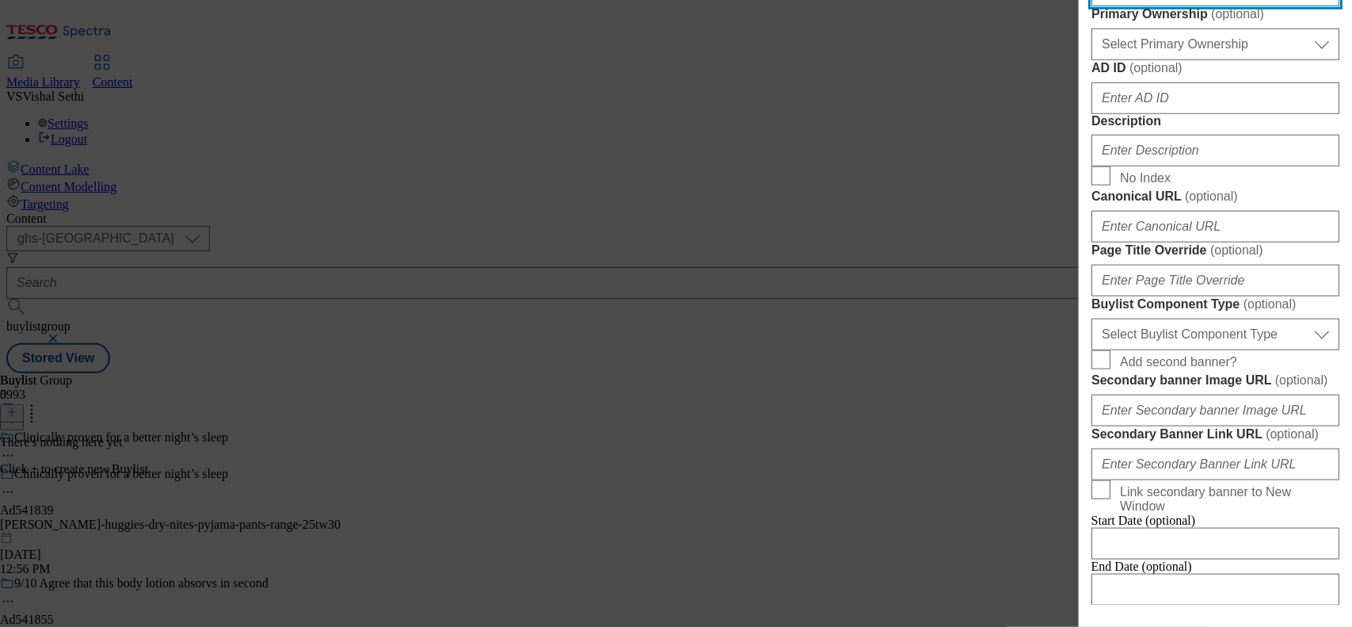
type input "30"
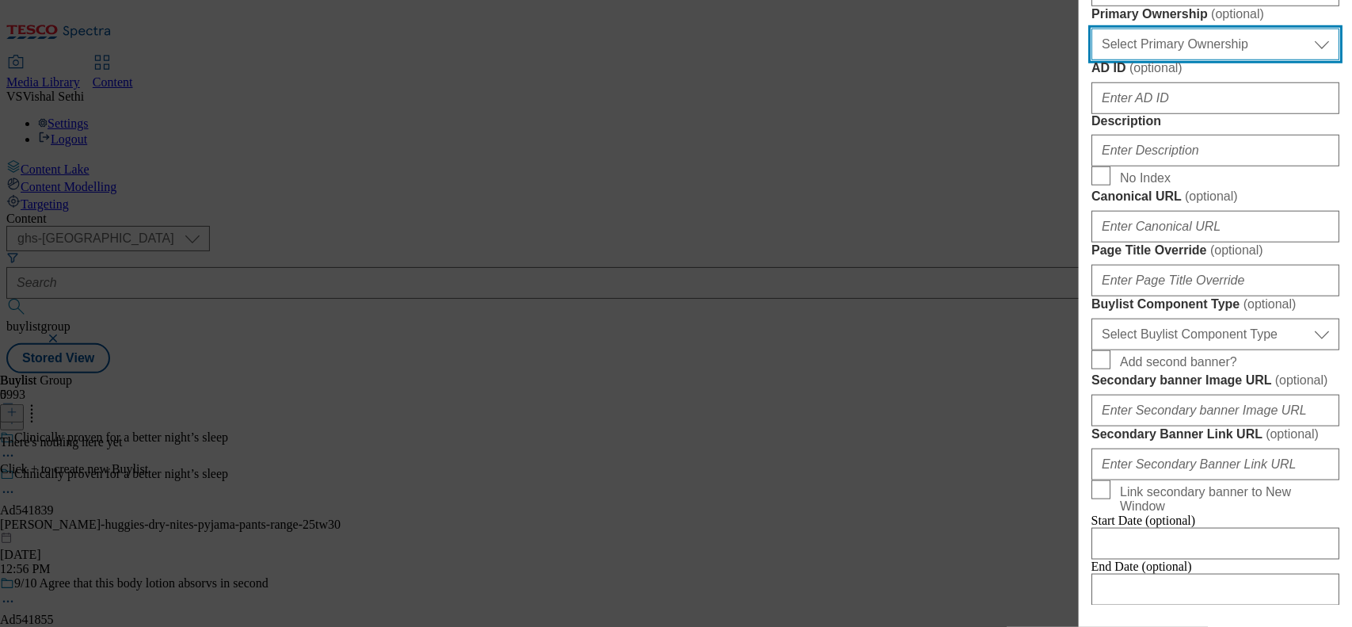
click at [1206, 60] on select "Select Primary Ownership [PERSON_NAME]" at bounding box center [1216, 45] width 248 height 32
select select "dunnhumby"
click at [1092, 60] on select "Select Primary Ownership [PERSON_NAME]" at bounding box center [1216, 45] width 248 height 32
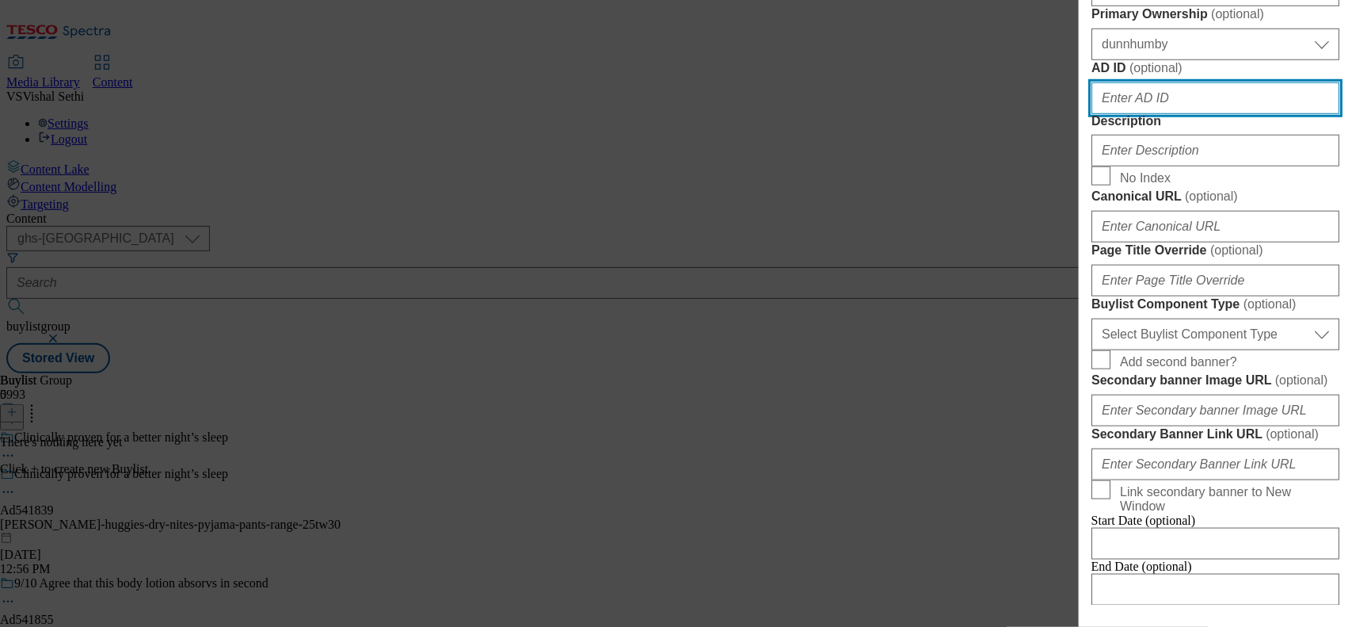
click at [1165, 114] on input "AD ID ( optional )" at bounding box center [1216, 98] width 248 height 32
paste input "541839"
type input "541839"
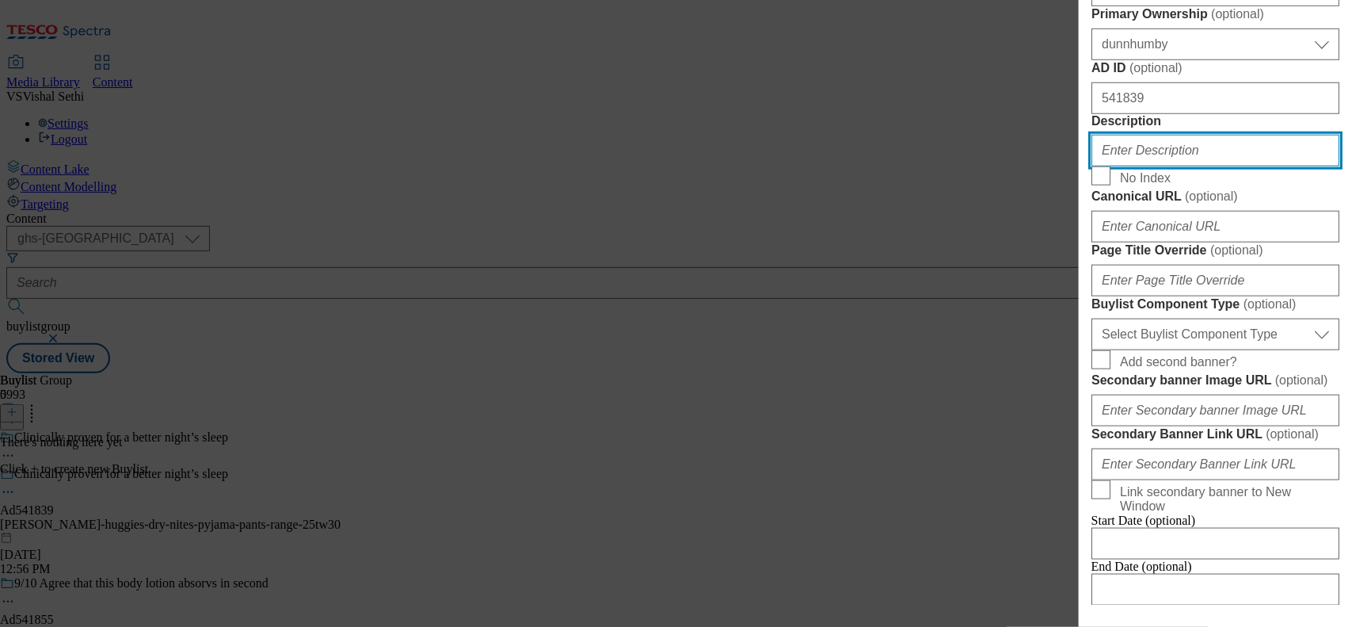
click at [1163, 166] on input "Description" at bounding box center [1216, 151] width 248 height 32
paste input "UK's No.1 night time protection brand"
type input "UK's No.1 night time protection brand"
drag, startPoint x: 1274, startPoint y: 462, endPoint x: 603, endPoint y: 406, distance: 673.3
click at [603, 406] on div "Add new Buylist English Label Ad541839 Tracking Name DH_AD541839 Friendly Name …" at bounding box center [676, 313] width 1352 height 627
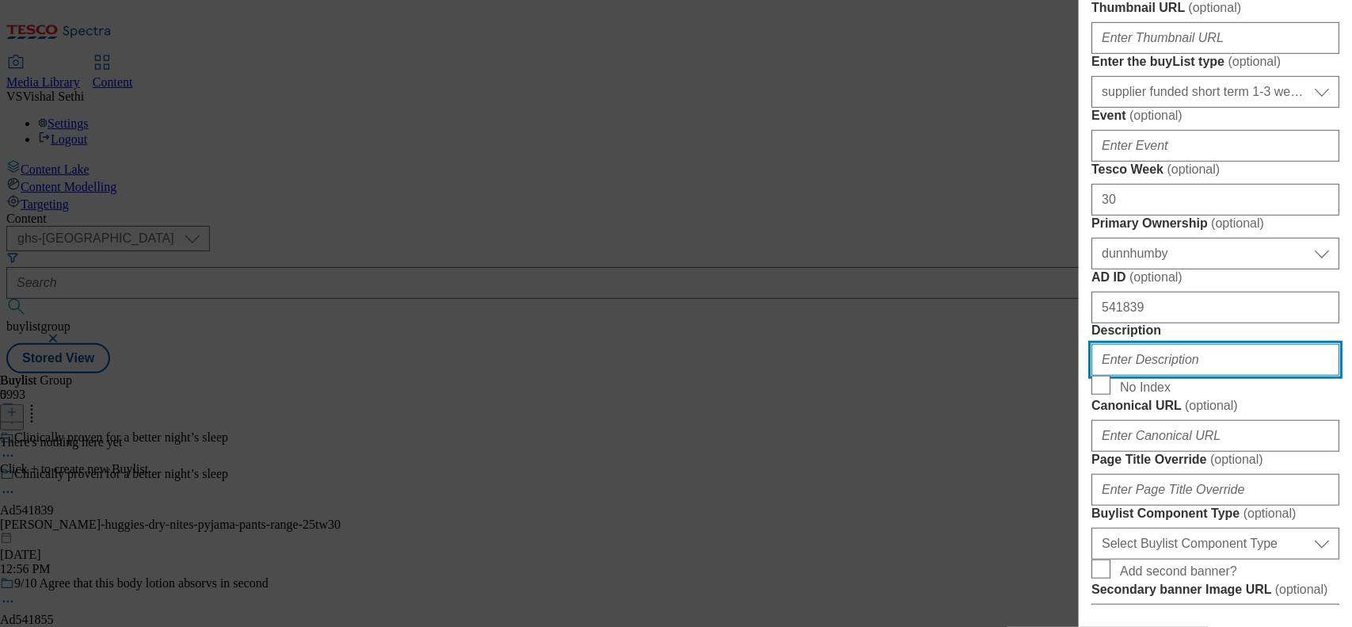
scroll to position [297, 0]
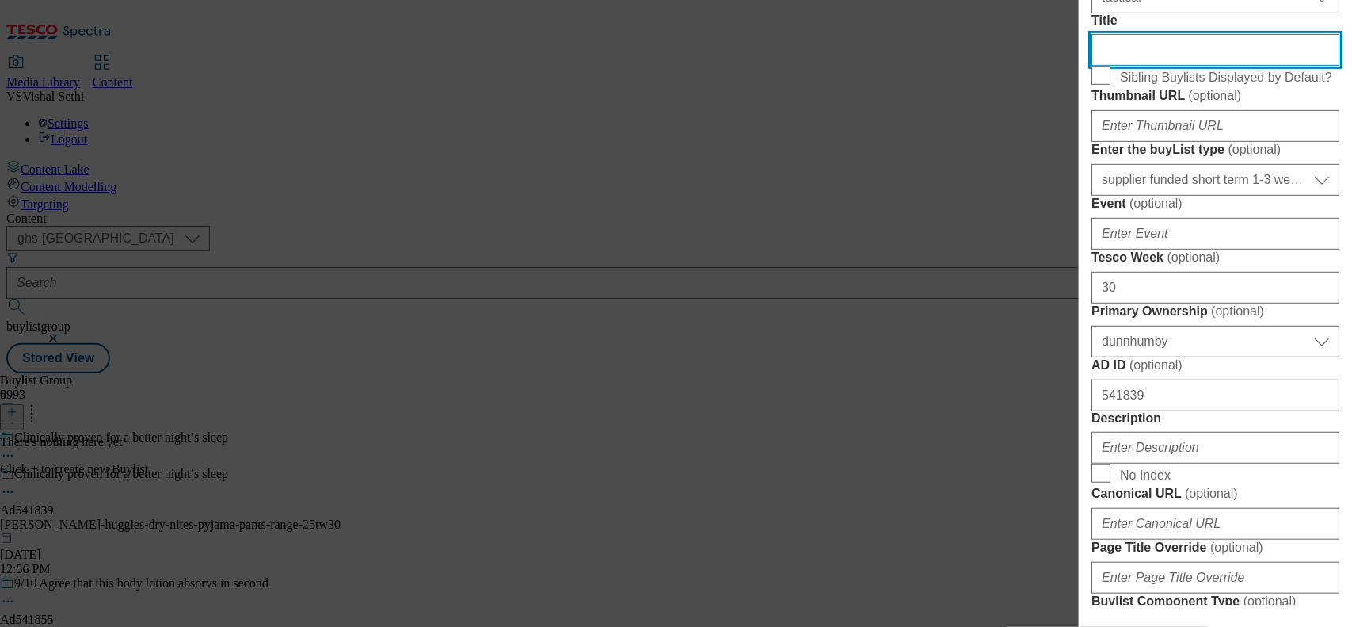
click at [1121, 66] on input "Title" at bounding box center [1216, 50] width 248 height 32
paste input "UK's No.1 night time protection brand"
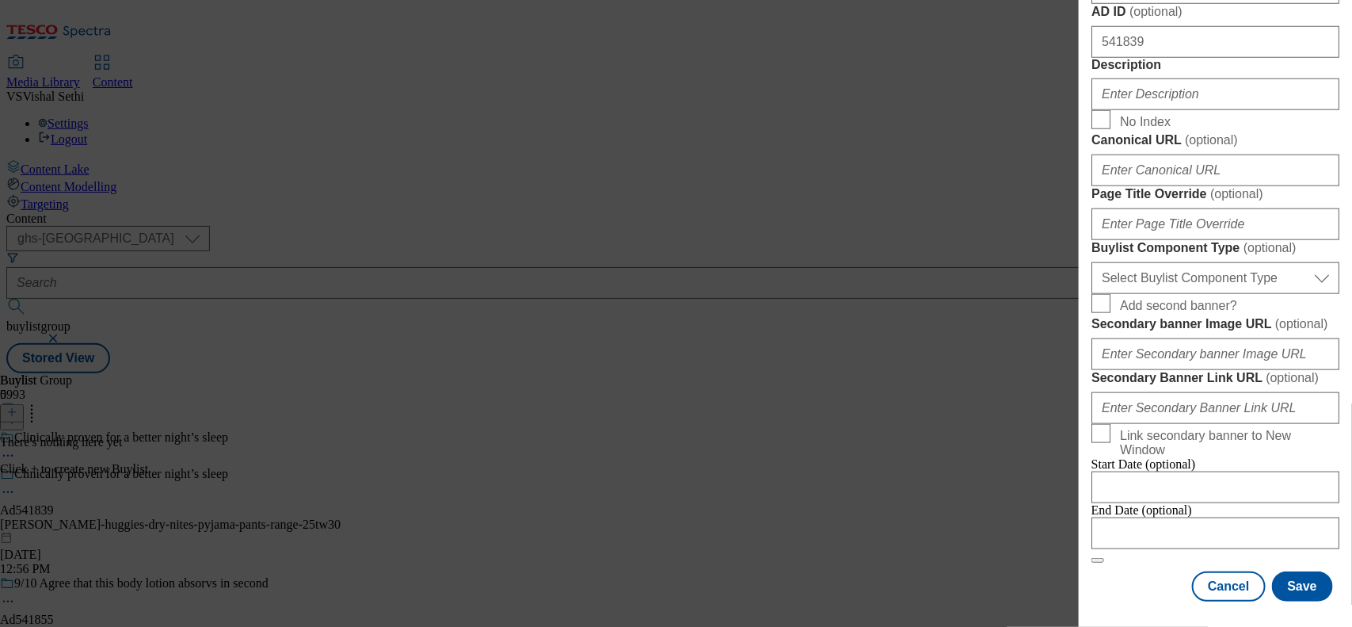
scroll to position [1240, 0]
type input "UK's No.1 night time protection brand"
click at [1135, 517] on input "Modal" at bounding box center [1216, 533] width 248 height 32
select select "2025"
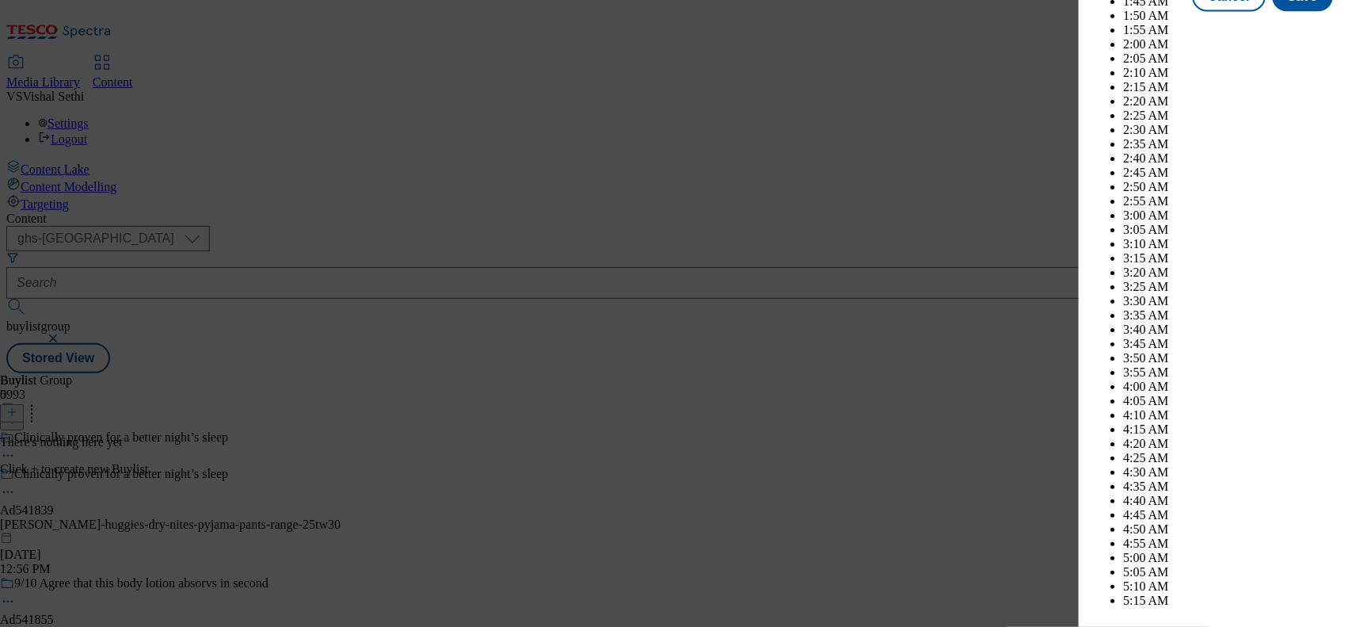
scroll to position [4560, 0]
select select "November"
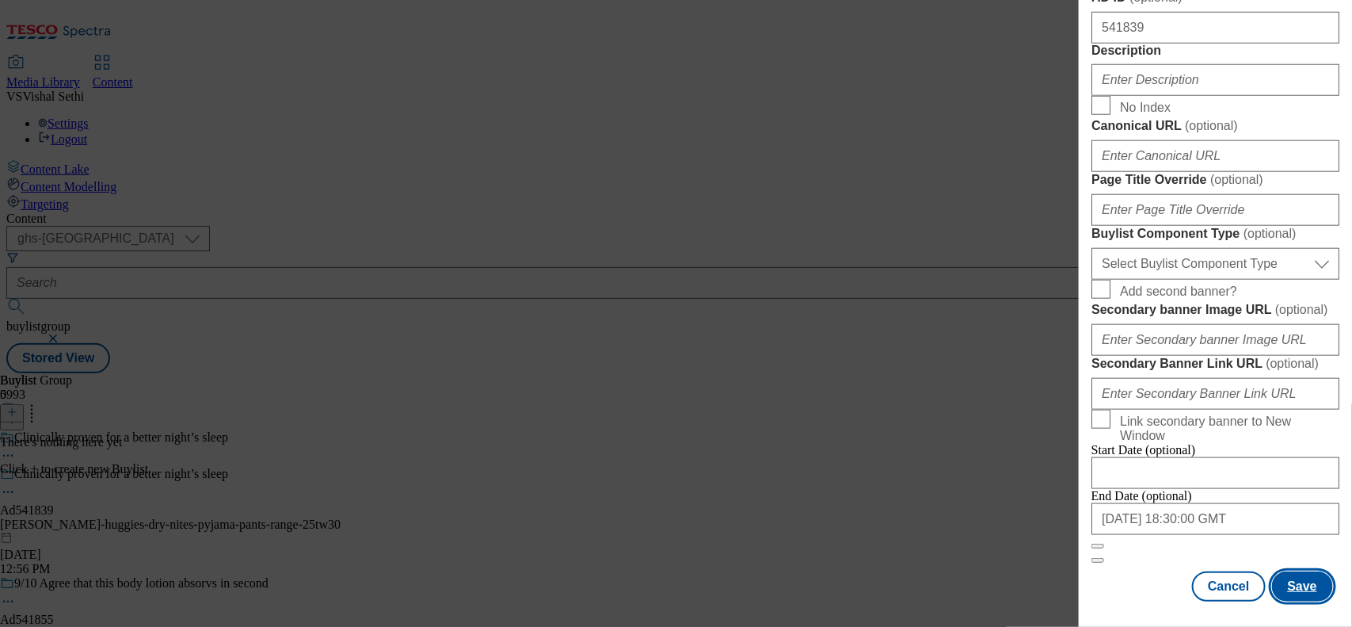
click at [1312, 571] on button "Save" at bounding box center [1302, 586] width 61 height 30
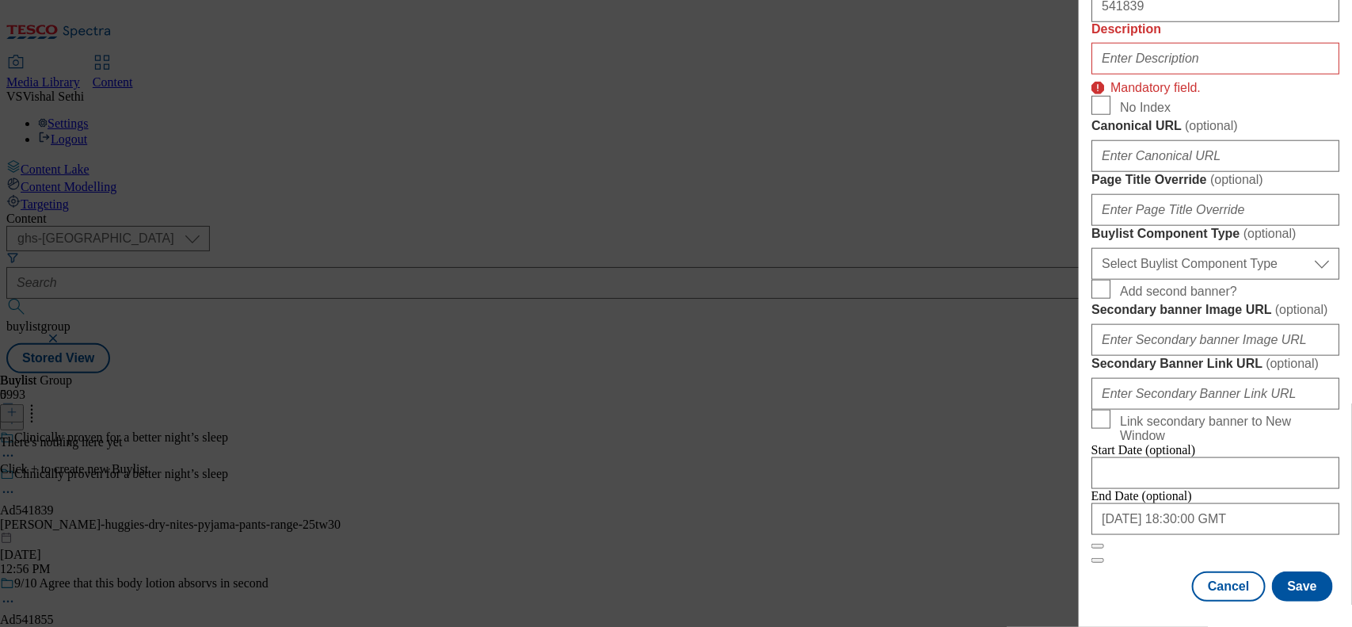
scroll to position [665, 0]
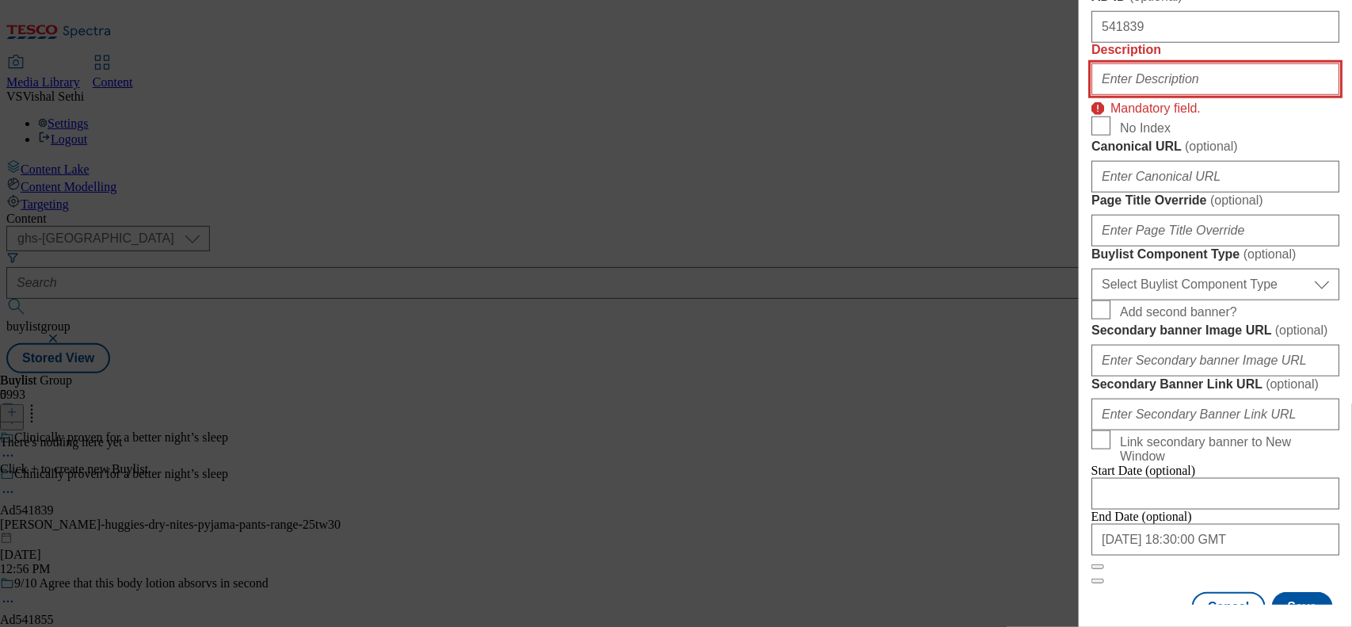
click at [1199, 95] on input "Description" at bounding box center [1216, 79] width 248 height 32
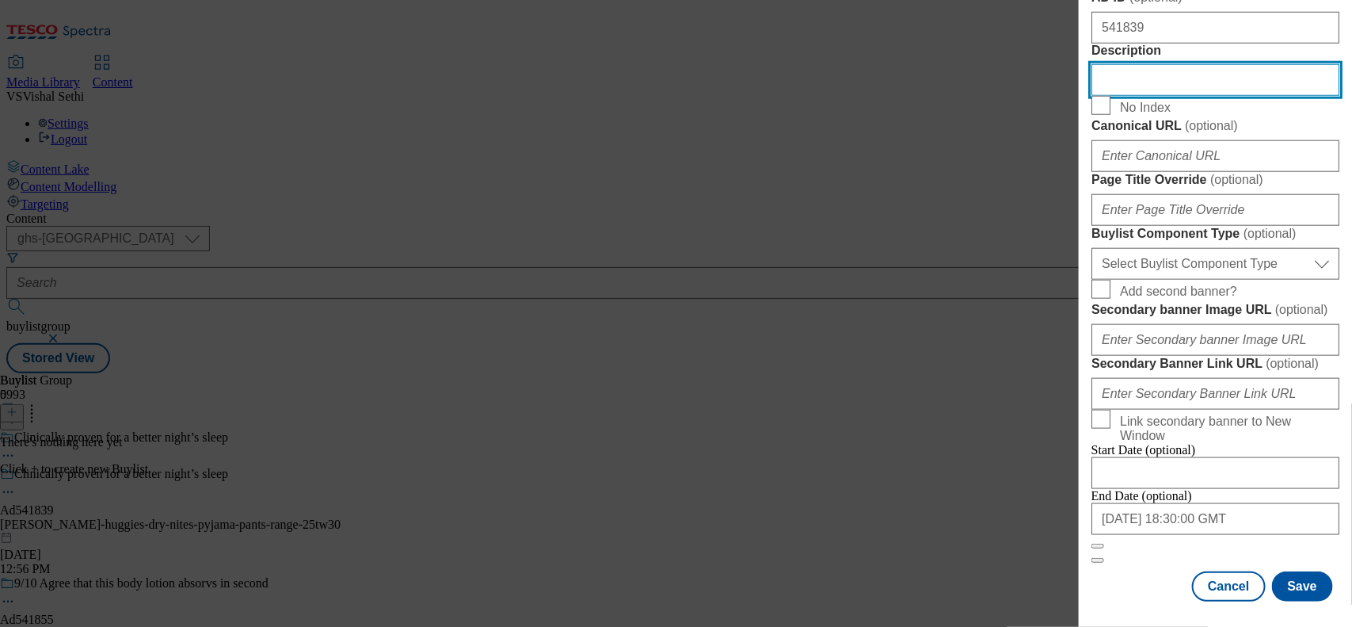
scroll to position [1240, 0]
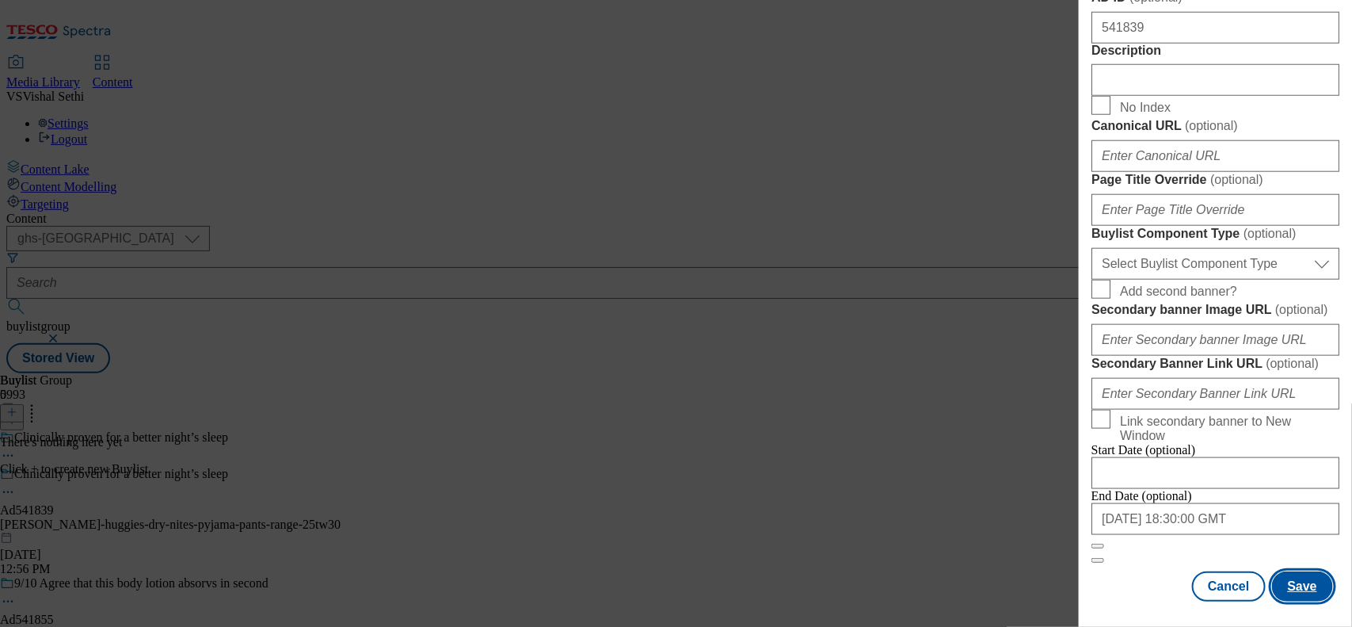
click at [1279, 571] on button "Save" at bounding box center [1302, 586] width 61 height 30
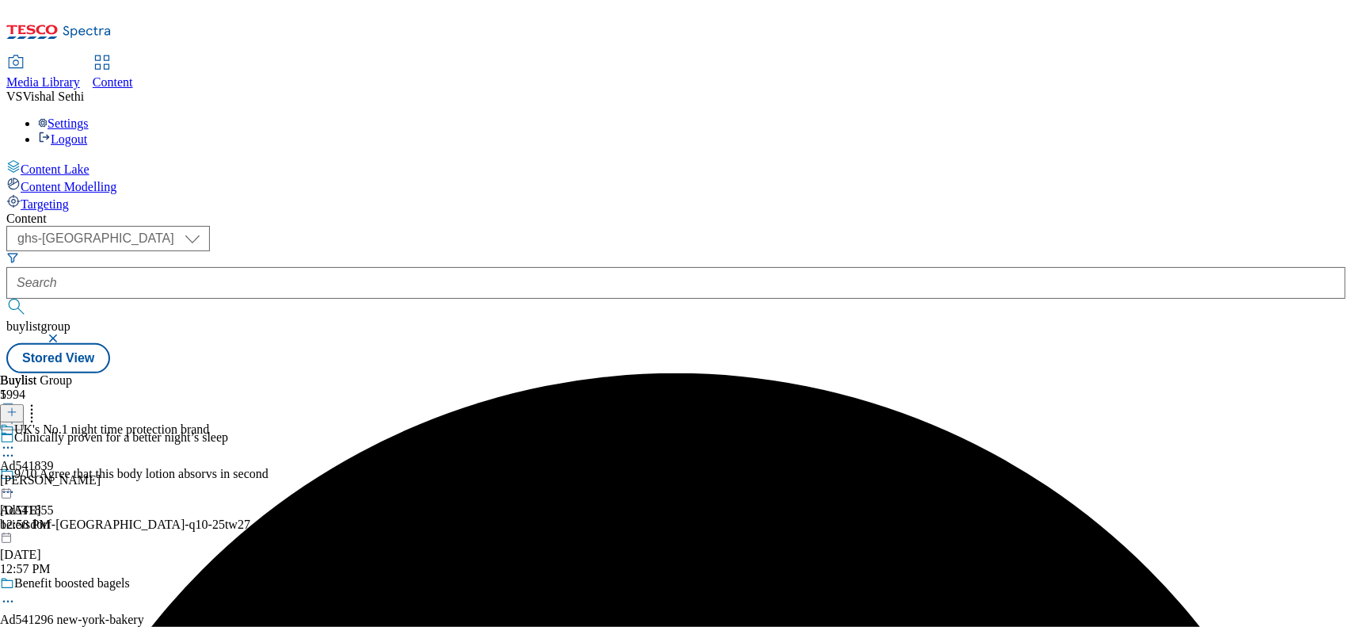
click at [209, 473] on div "[PERSON_NAME]" at bounding box center [104, 480] width 209 height 14
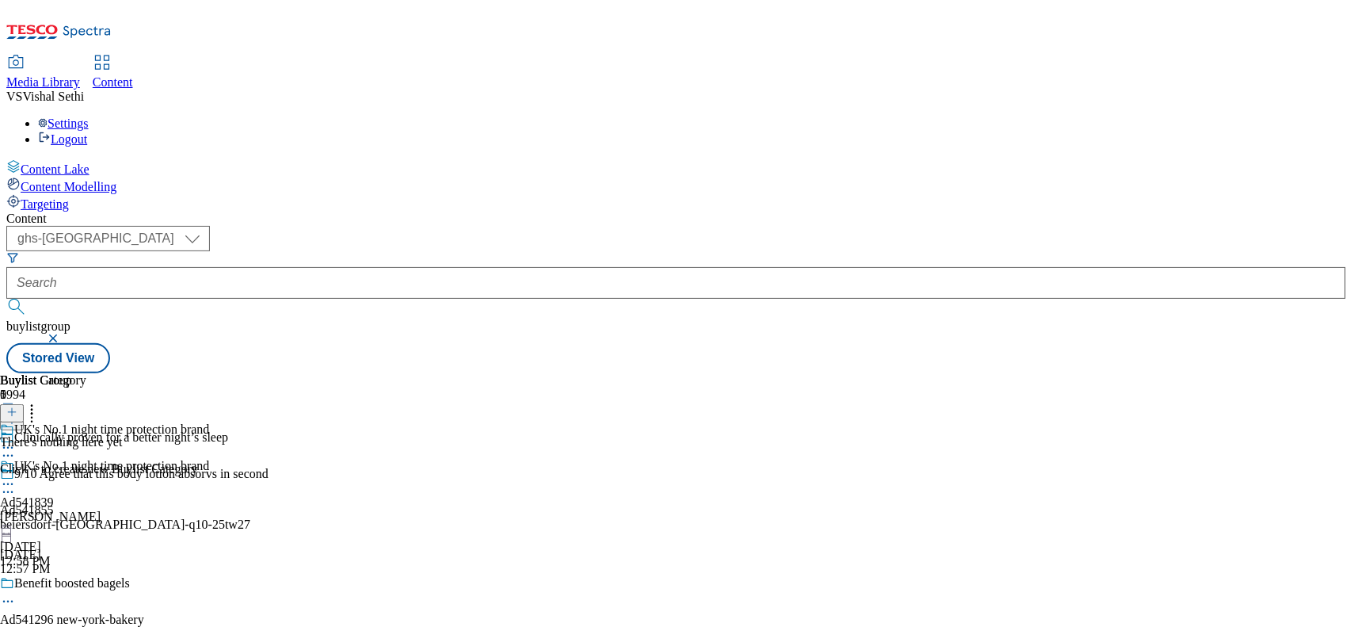
click at [341, 517] on div "beiersdorf-[GEOGRAPHIC_DATA]-q10-25tw27" at bounding box center [170, 524] width 341 height 14
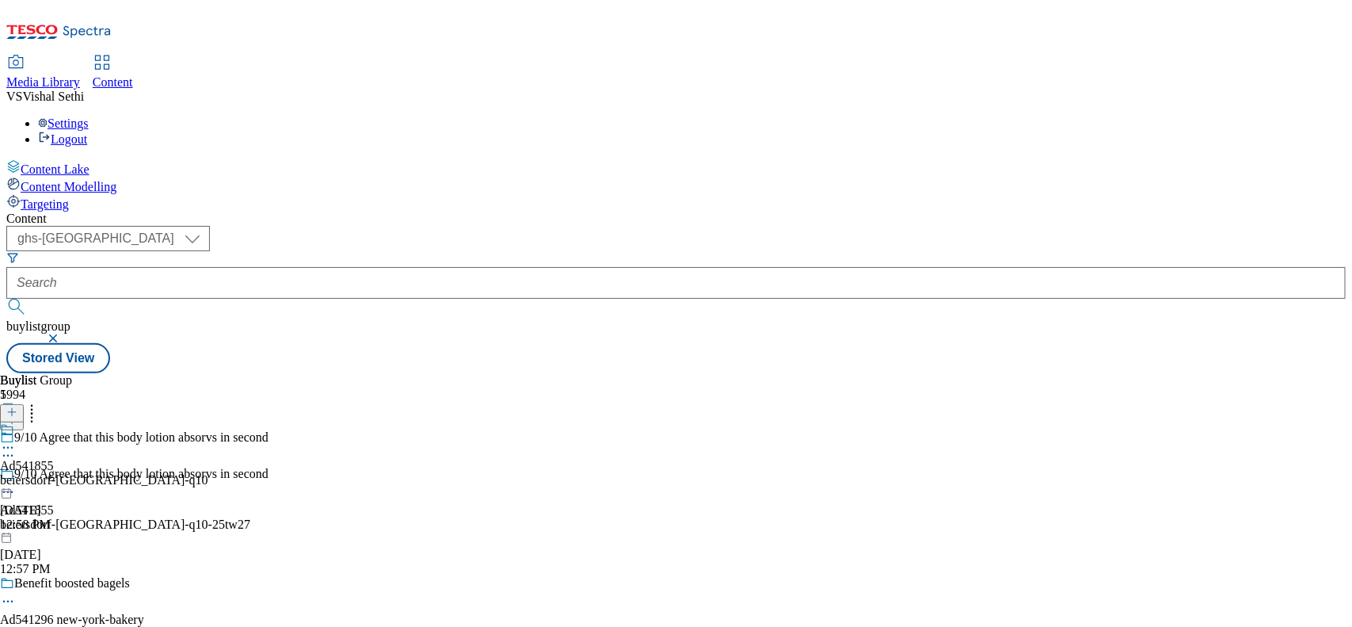
click at [341, 626] on div "new-york-bakery-25tw25" at bounding box center [170, 634] width 341 height 14
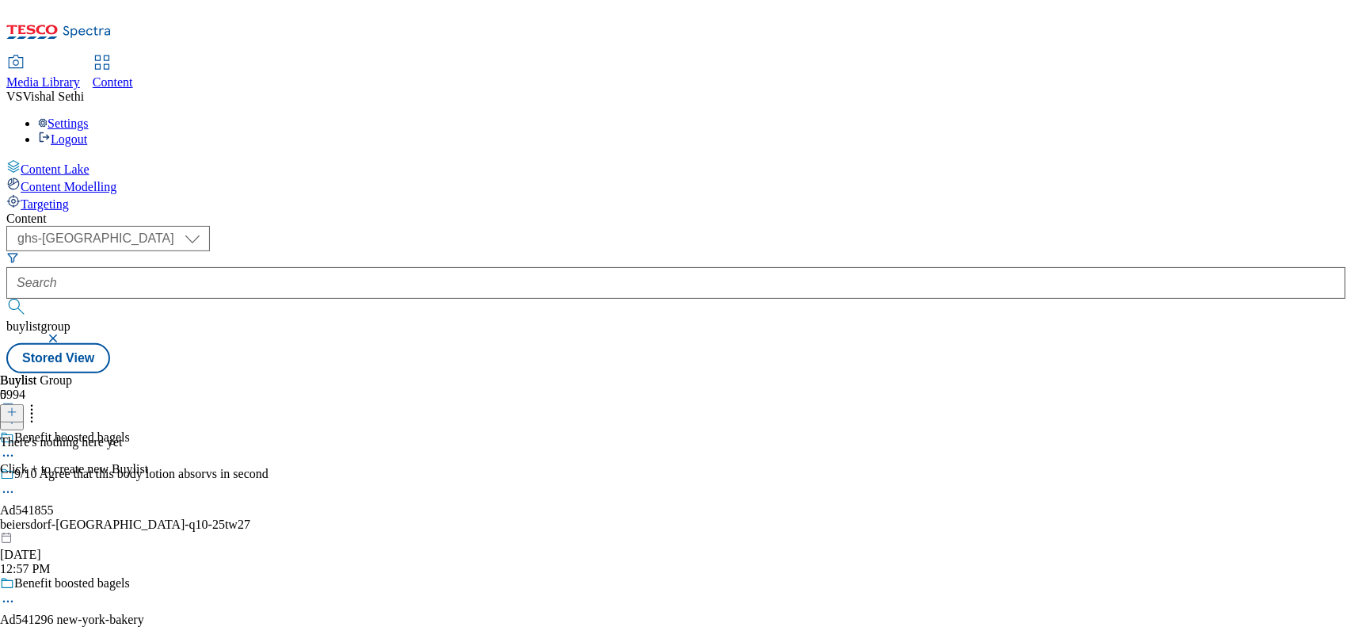
scroll to position [198, 0]
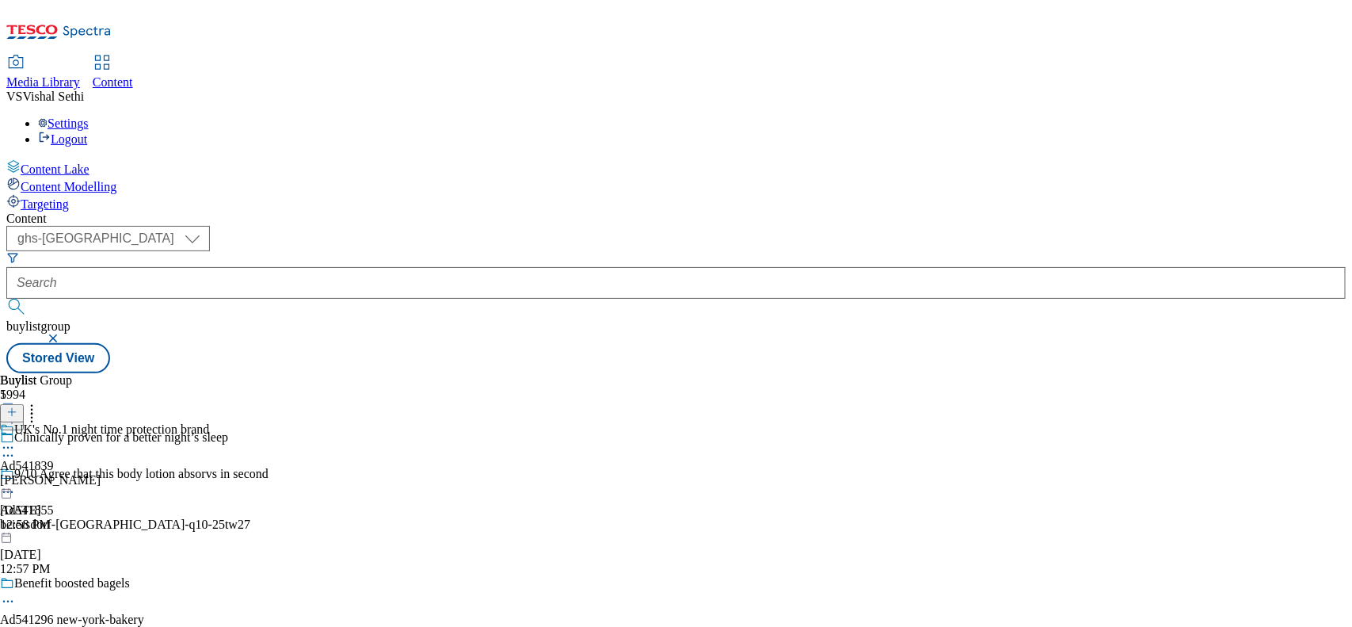
click at [209, 422] on div "UK's No.1 night time protection brand Ad541839 [PERSON_NAME] [DATE] 12:58 PM" at bounding box center [104, 476] width 209 height 109
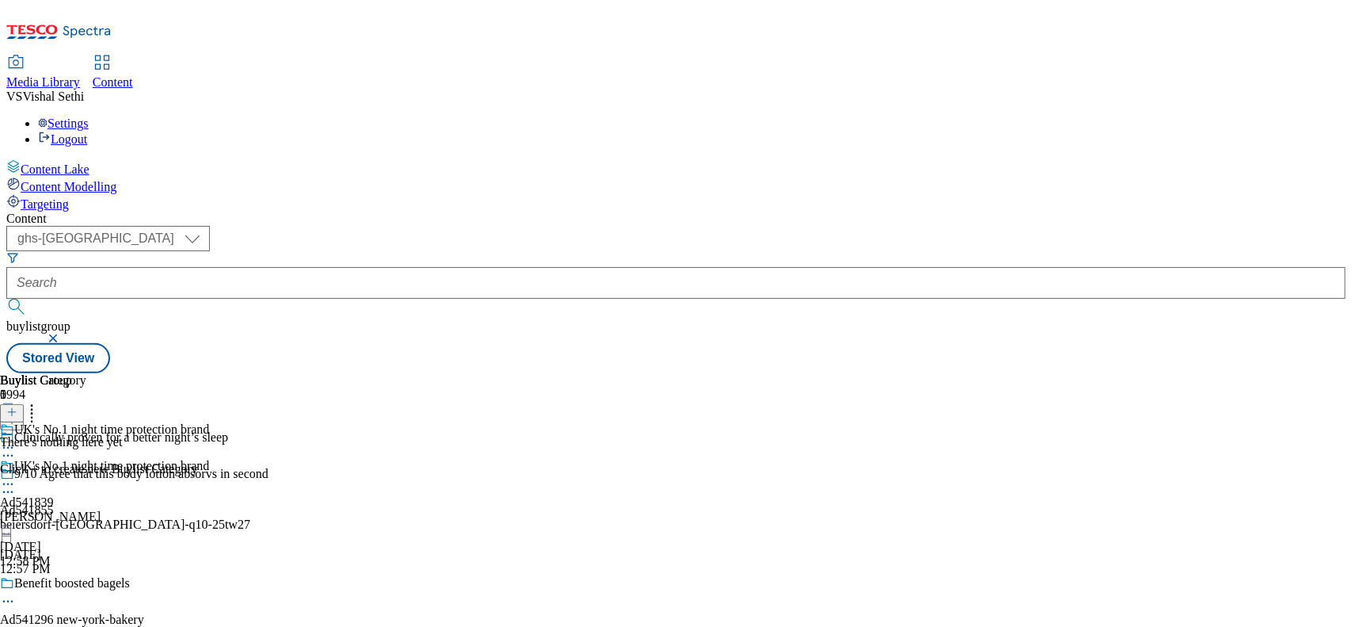
click at [24, 404] on button at bounding box center [12, 413] width 24 height 18
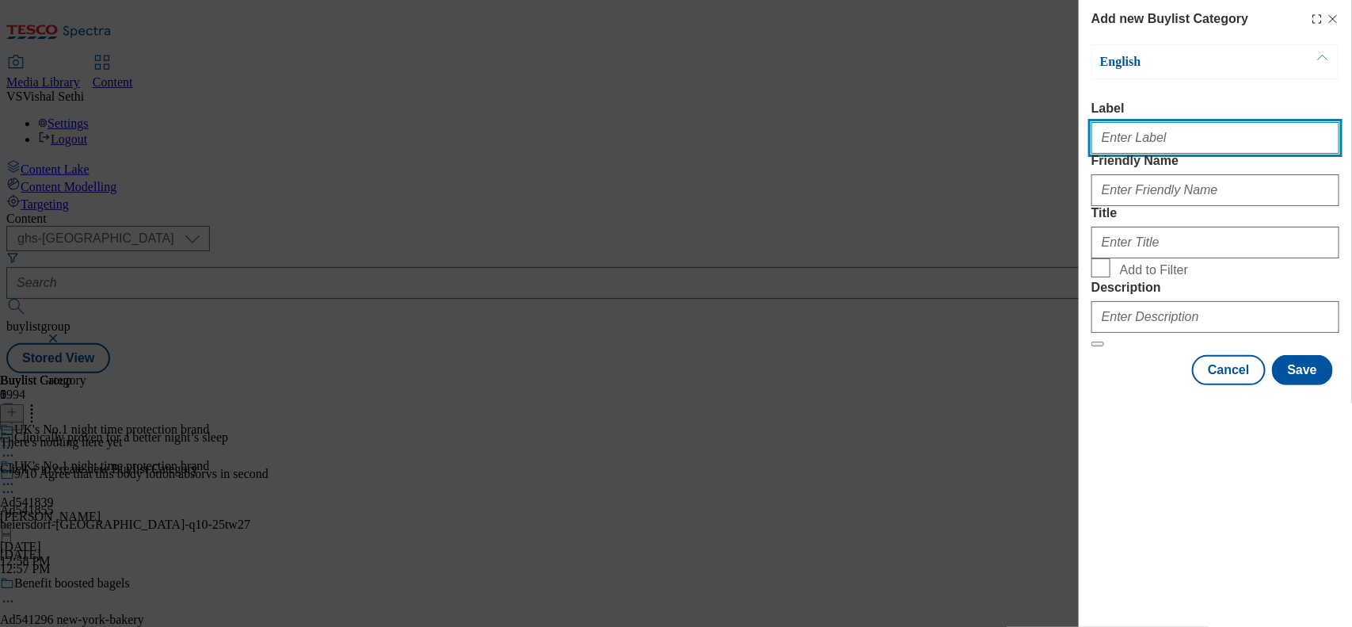
click at [1176, 147] on input "Label" at bounding box center [1216, 138] width 248 height 32
paste input "UK's No.1 night time protection brand"
drag, startPoint x: 1287, startPoint y: 147, endPoint x: 861, endPoint y: 140, distance: 426.3
click at [861, 140] on div "Add new Buylist Category English Label Ad UK's No.1 night time protection brand…" at bounding box center [676, 313] width 1352 height 627
paste input "541839"
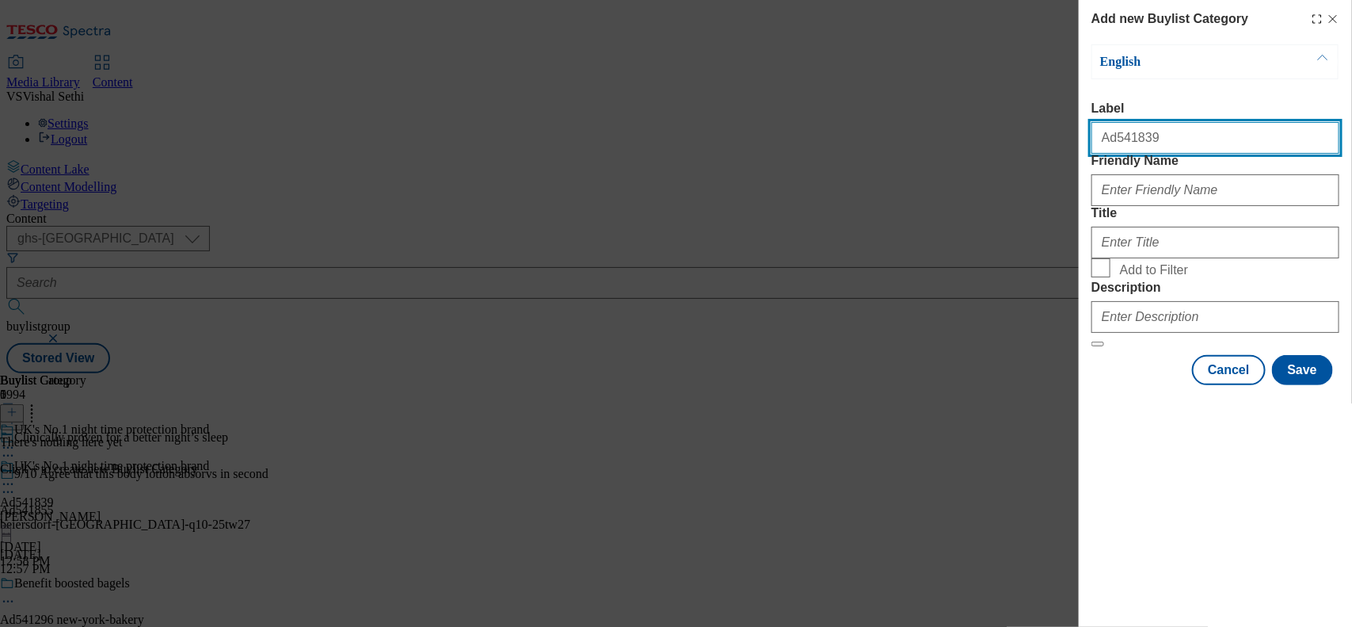
type input "Ad541839"
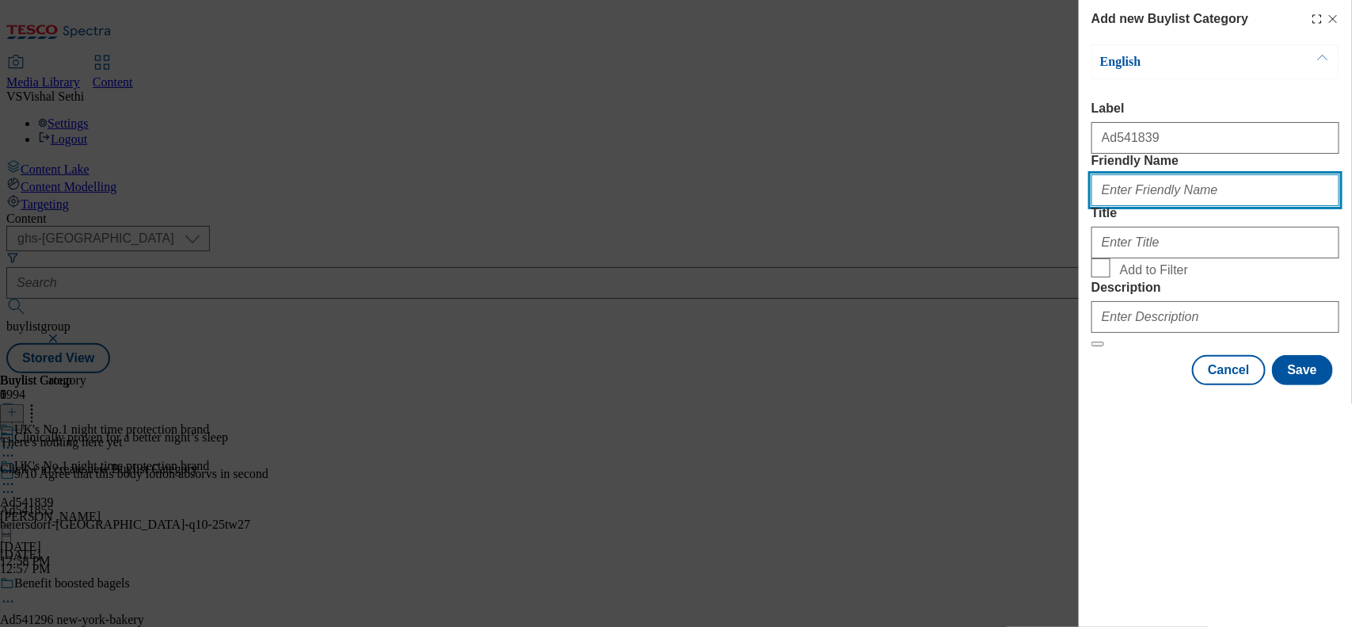
click at [1142, 206] on input "Friendly Name" at bounding box center [1216, 190] width 248 height 32
type input "[PERSON_NAME]-huggies-dry-notes-pyjama-pants-range"
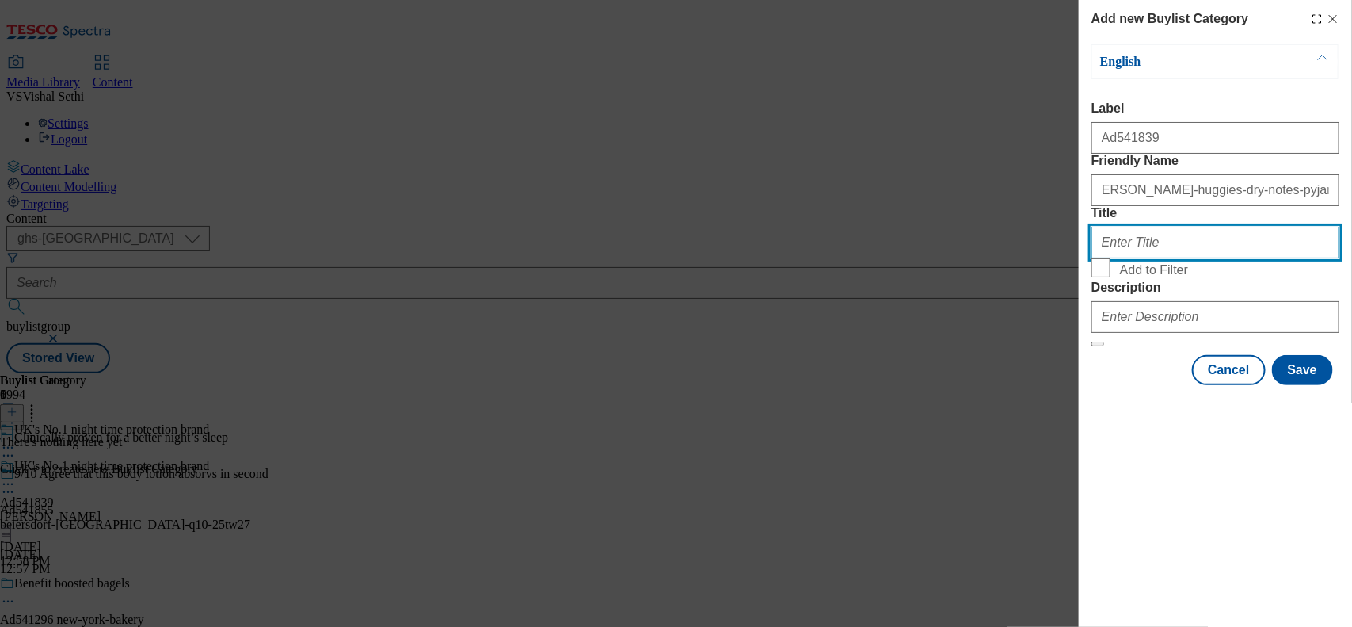
scroll to position [0, 0]
click at [1170, 258] on input "Title" at bounding box center [1216, 243] width 248 height 32
type input "[PERSON_NAME]"
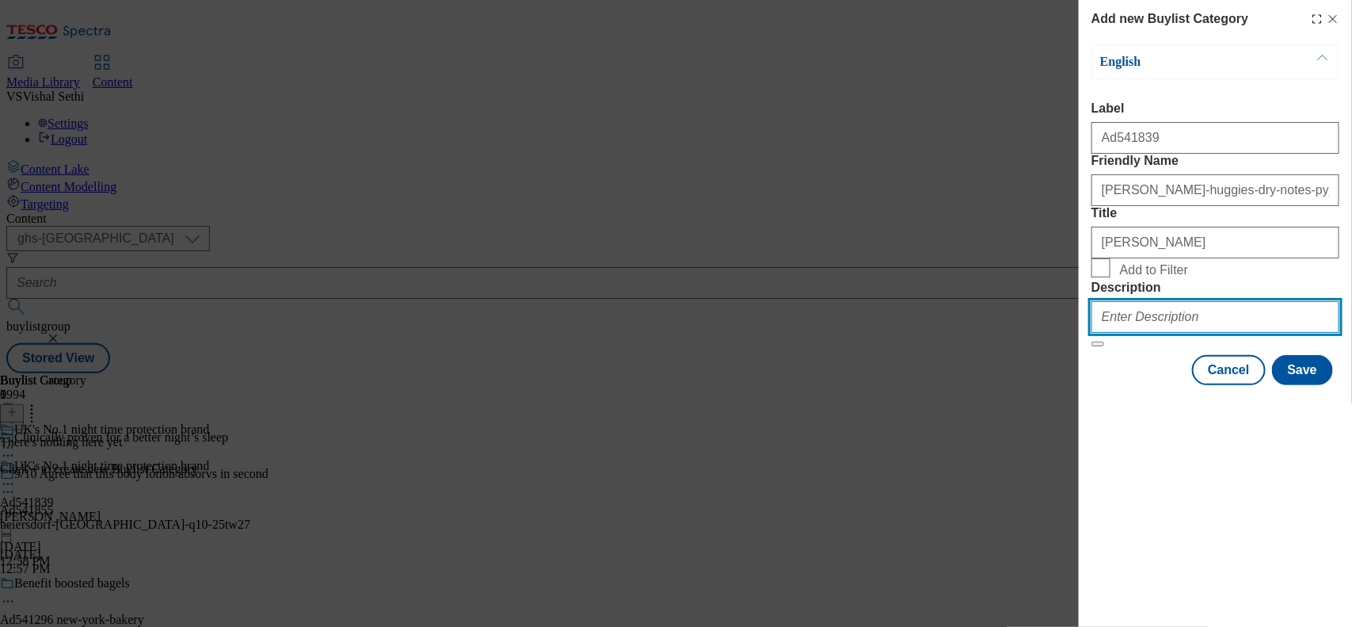
click at [1154, 333] on input "Description" at bounding box center [1216, 317] width 248 height 32
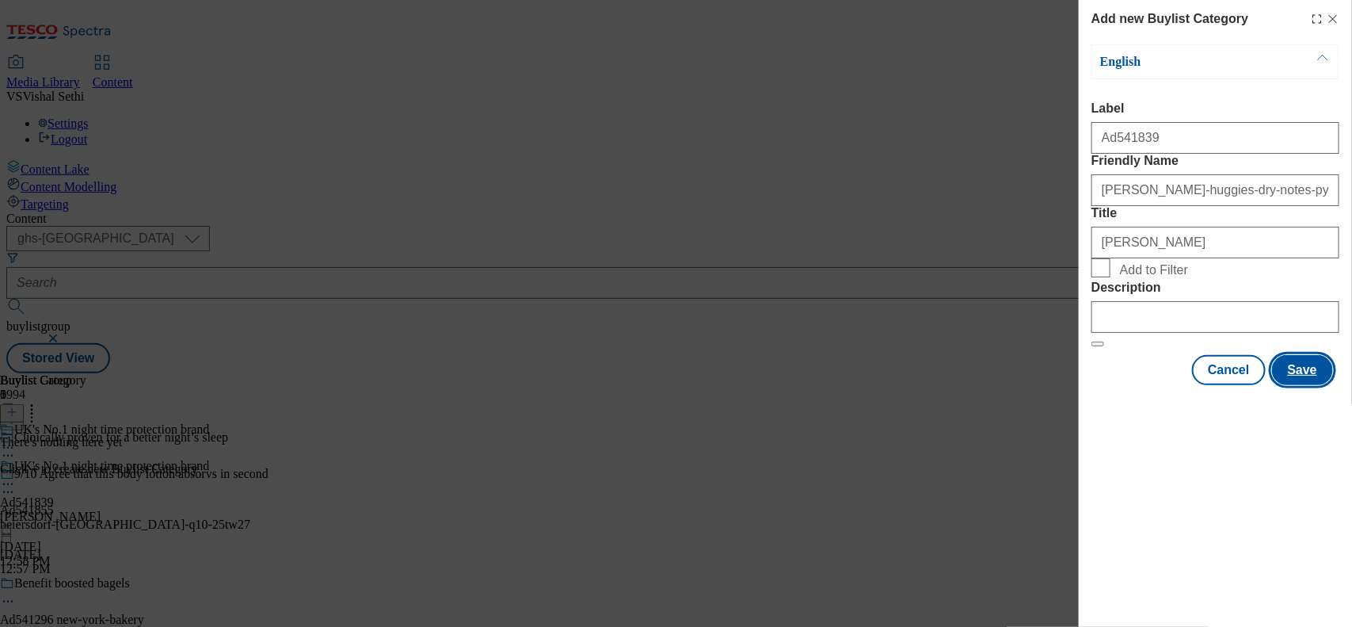
click at [1306, 385] on button "Save" at bounding box center [1302, 370] width 61 height 30
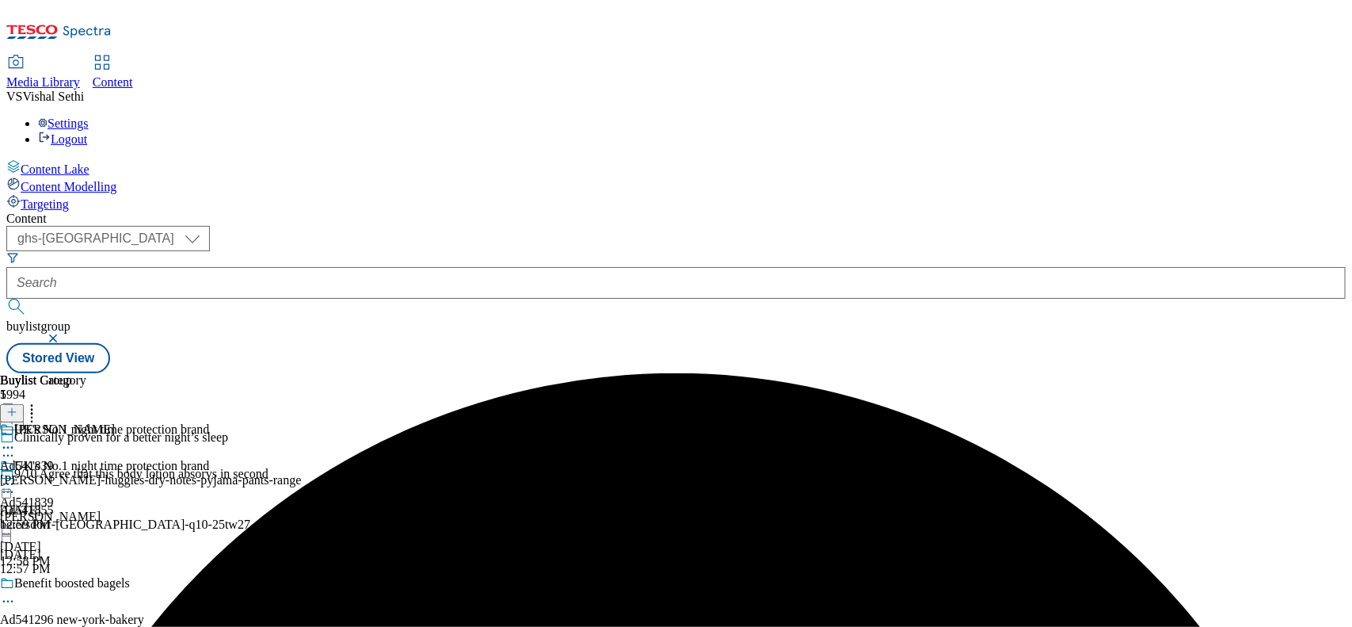
click at [301, 473] on div "[PERSON_NAME]-huggies-dry-notes-pyjama-pants-range" at bounding box center [150, 480] width 301 height 14
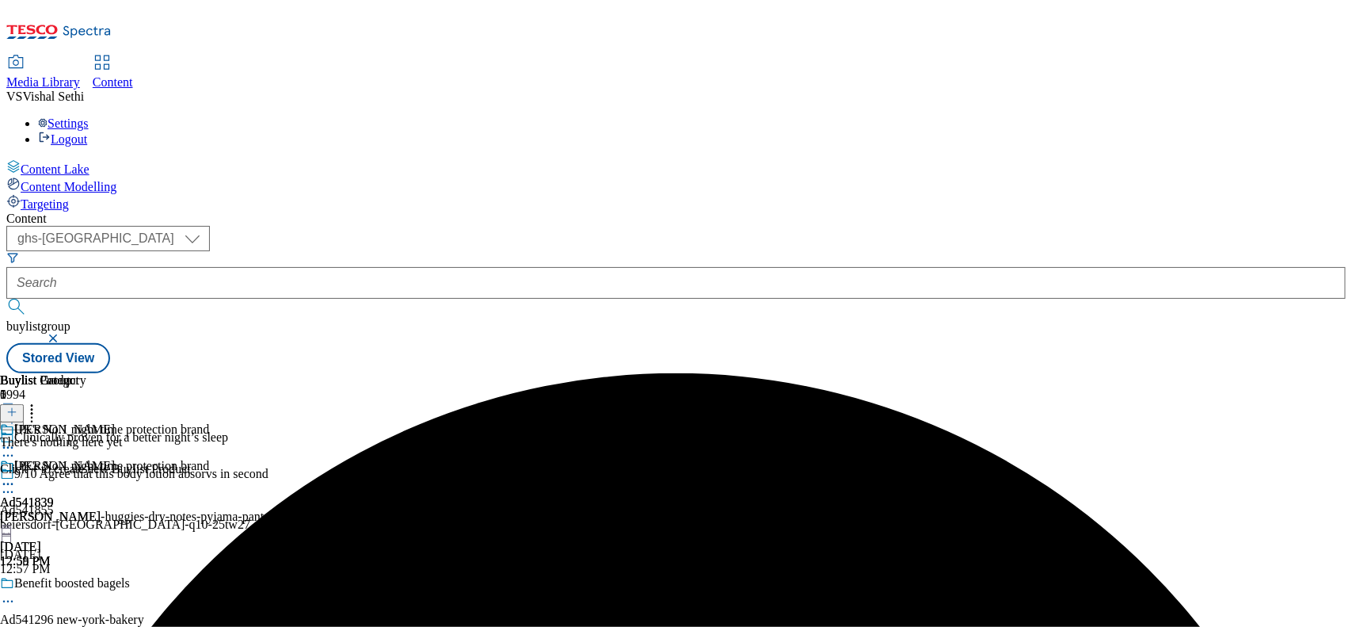
click at [17, 406] on icon at bounding box center [11, 411] width 11 height 11
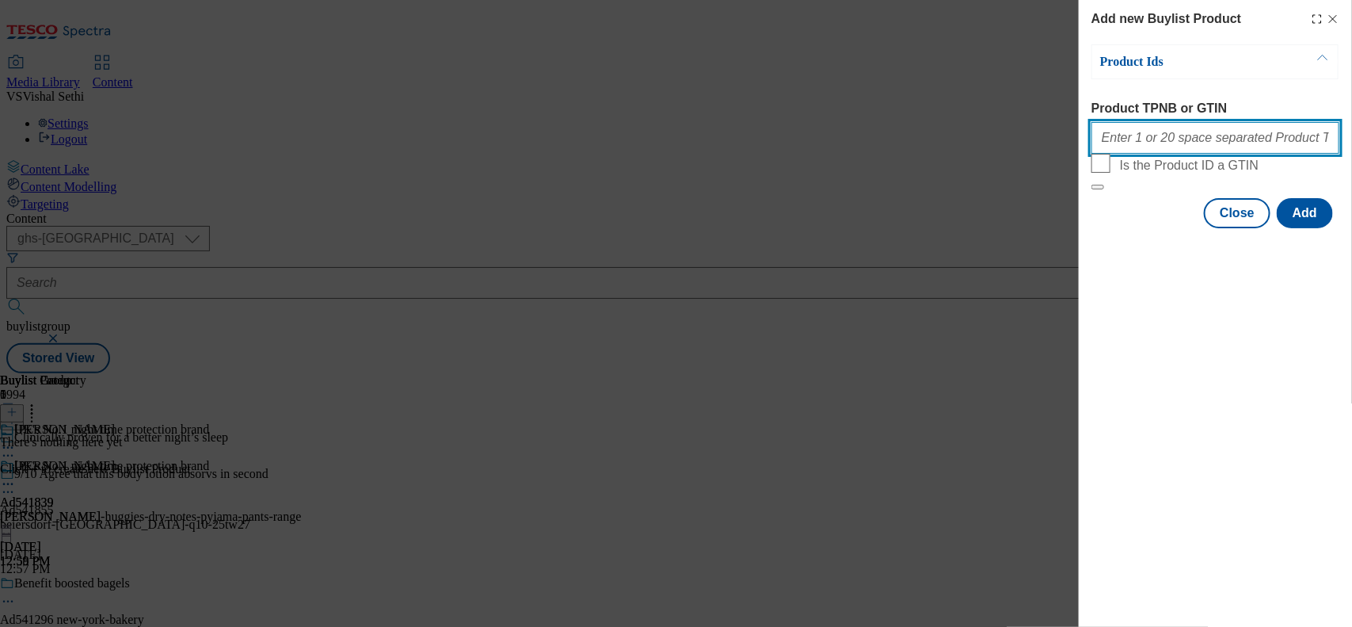
click at [1188, 139] on input "Product TPNB or GTIN" at bounding box center [1216, 138] width 248 height 32
paste input "53764798 53764564"
type input "53764798 53764564"
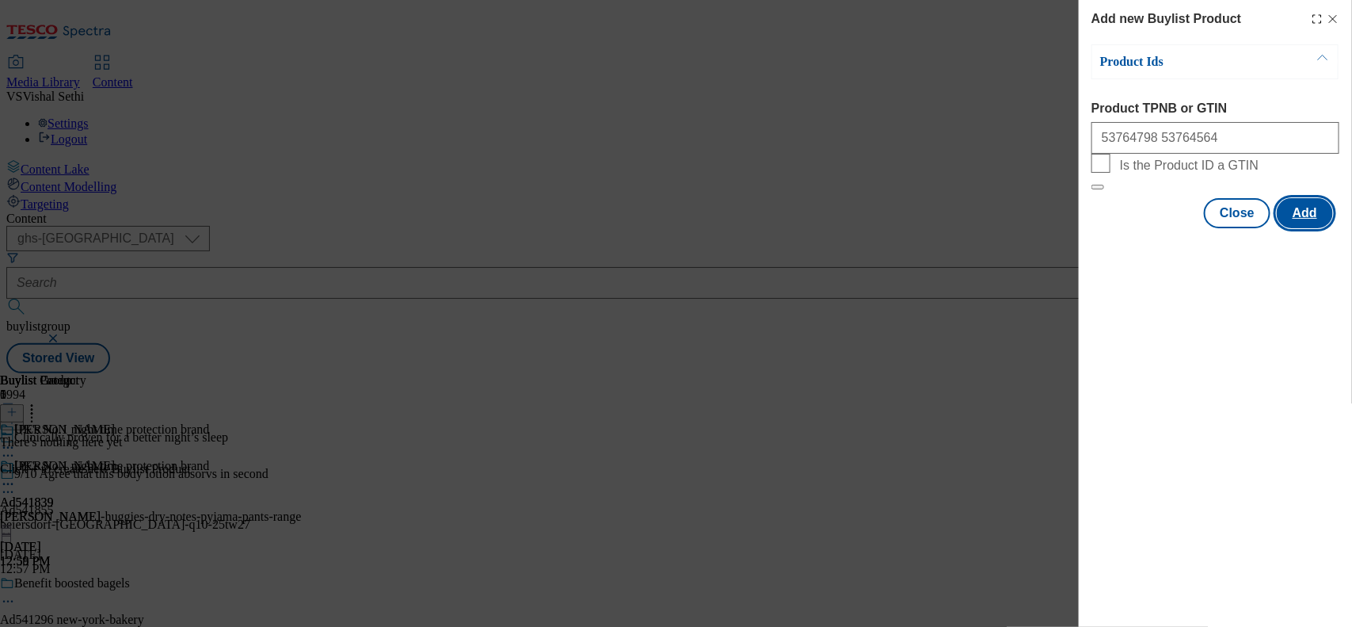
click at [1308, 228] on button "Add" at bounding box center [1305, 213] width 56 height 30
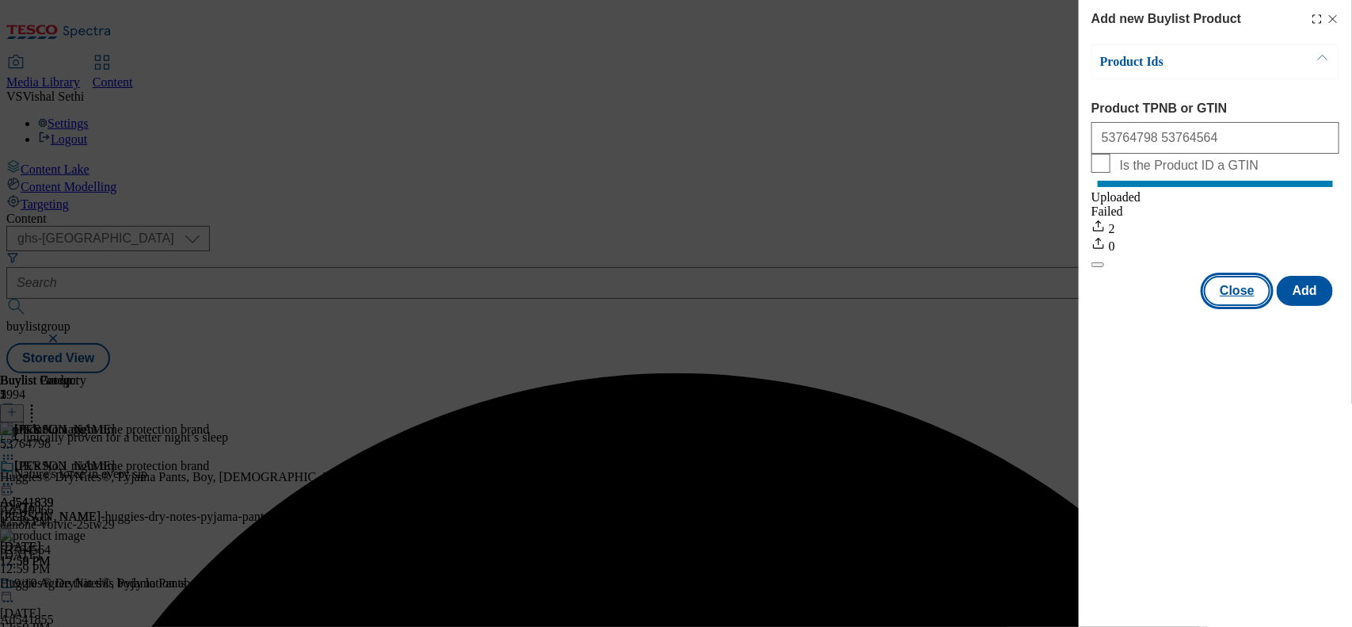
click at [1237, 306] on button "Close" at bounding box center [1237, 291] width 67 height 30
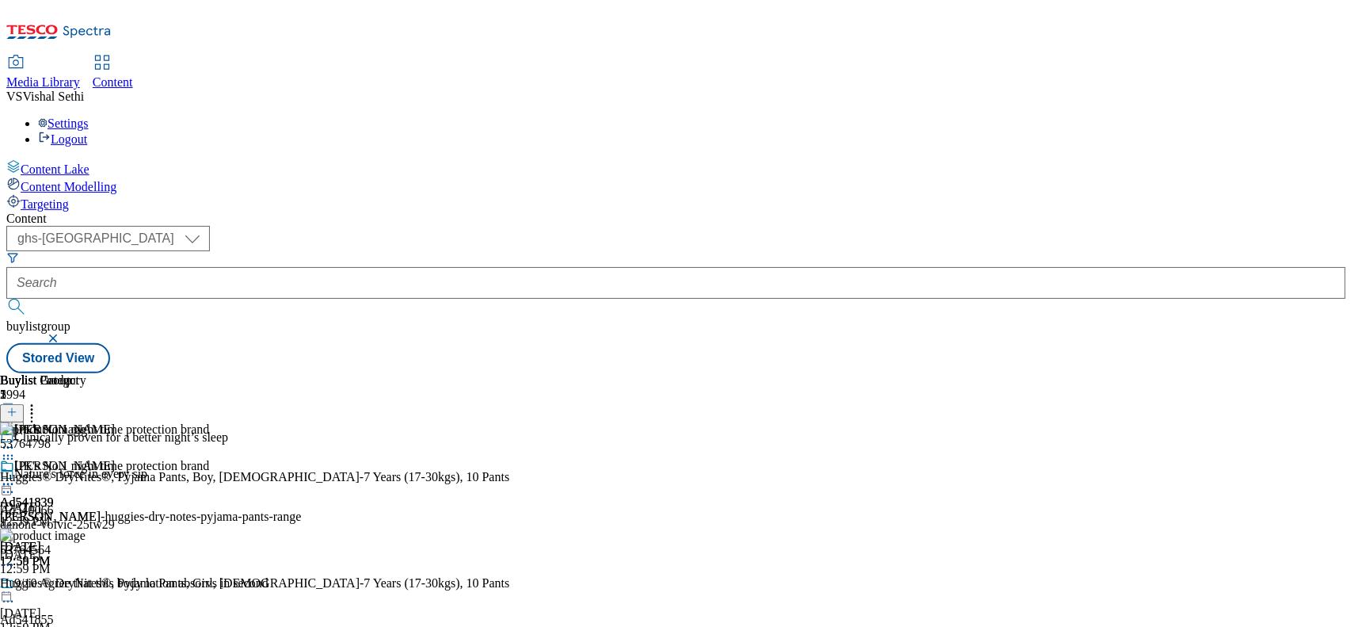
click at [16, 448] on icon at bounding box center [8, 456] width 16 height 16
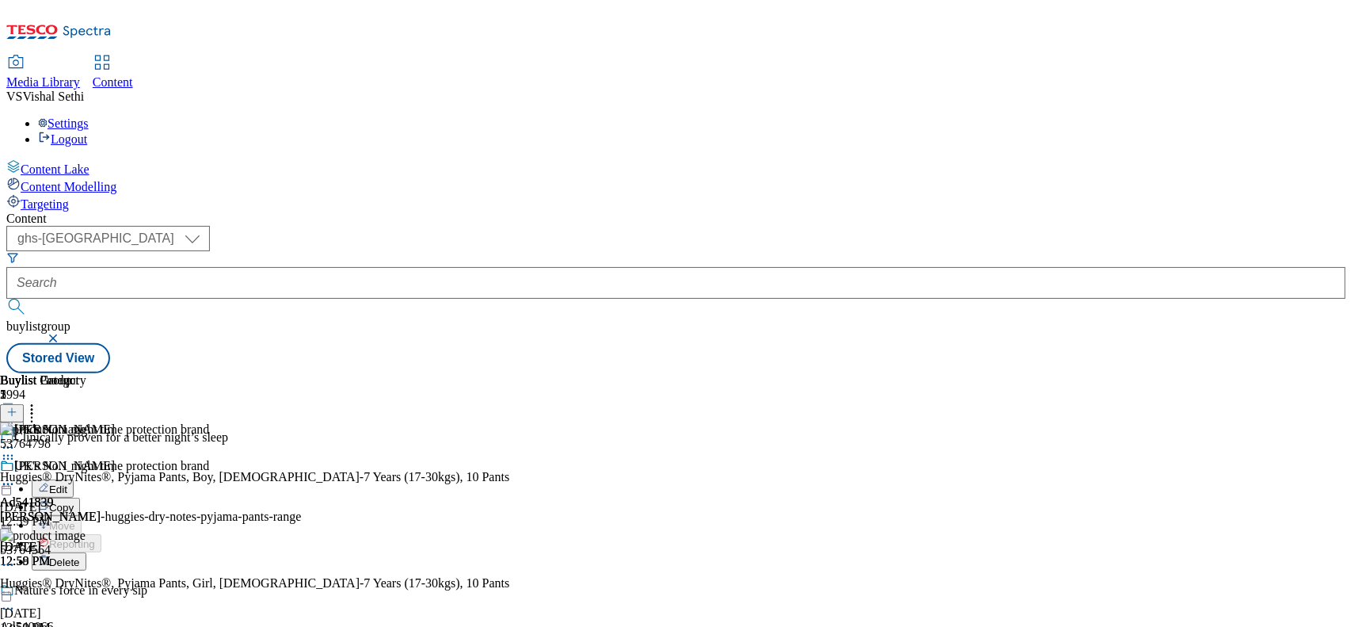
click at [74, 479] on button "Edit" at bounding box center [53, 488] width 42 height 18
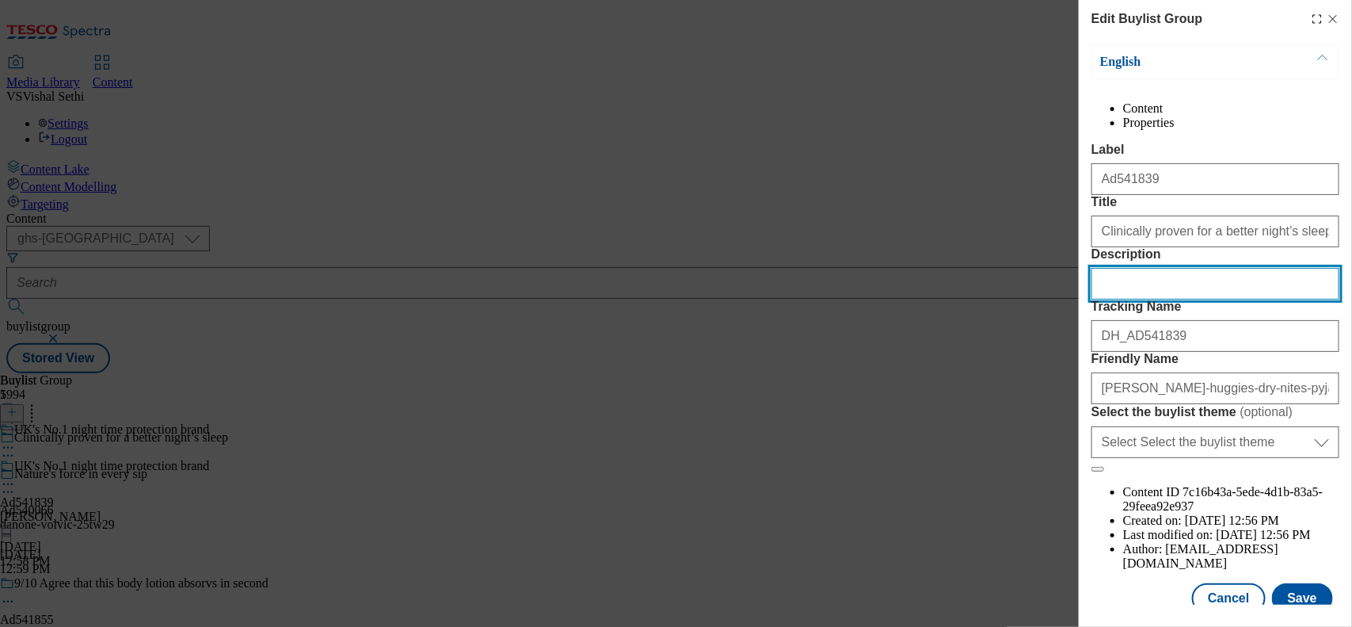
click at [1179, 299] on input "Description" at bounding box center [1216, 284] width 248 height 32
paste input "Huggies DryNites, Pyjama Pants. Boy, 407 Years (17-30kgs). 10 Pants"
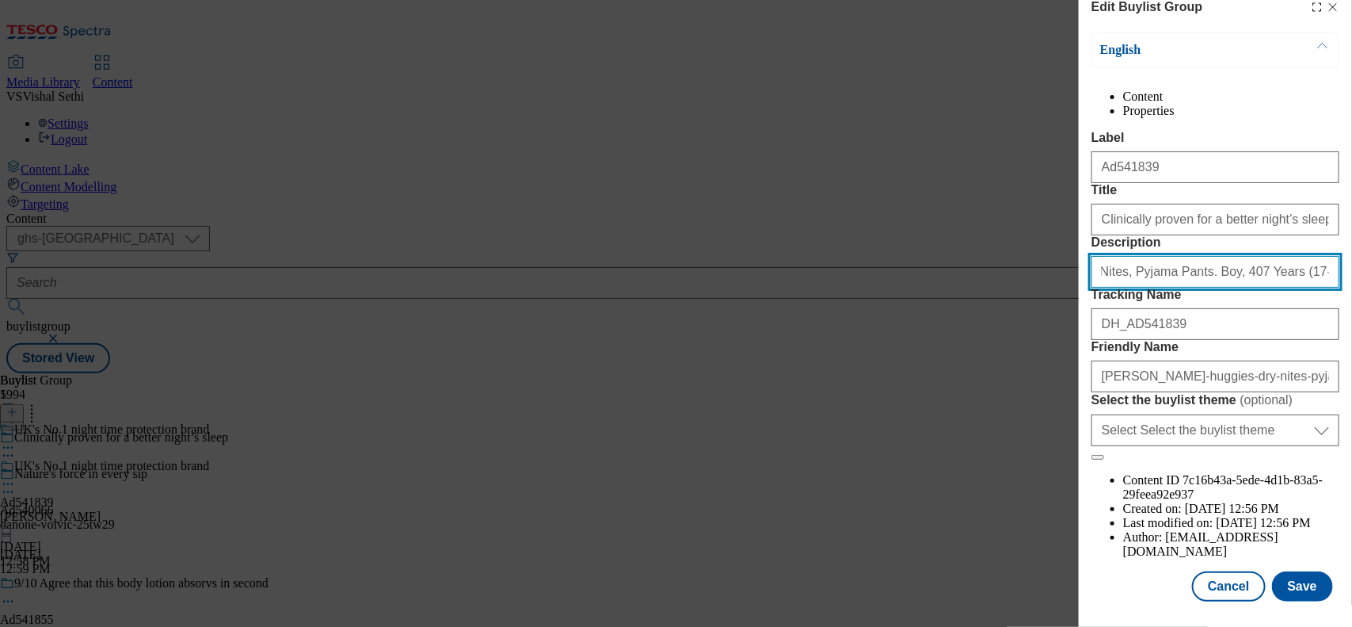
scroll to position [97, 0]
type input "Huggies DryNites, Pyjama Pants. Boy, 407 Years (17-30kgs). 10 Pants"
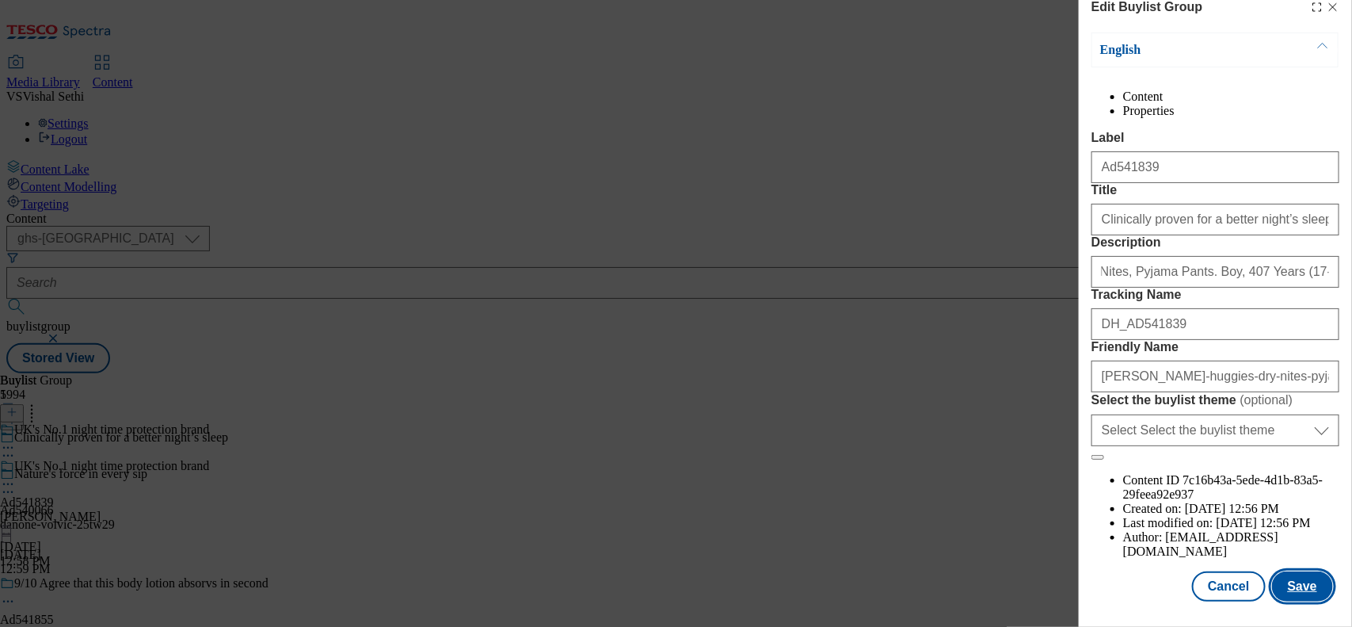
click at [1291, 571] on button "Save" at bounding box center [1302, 586] width 61 height 30
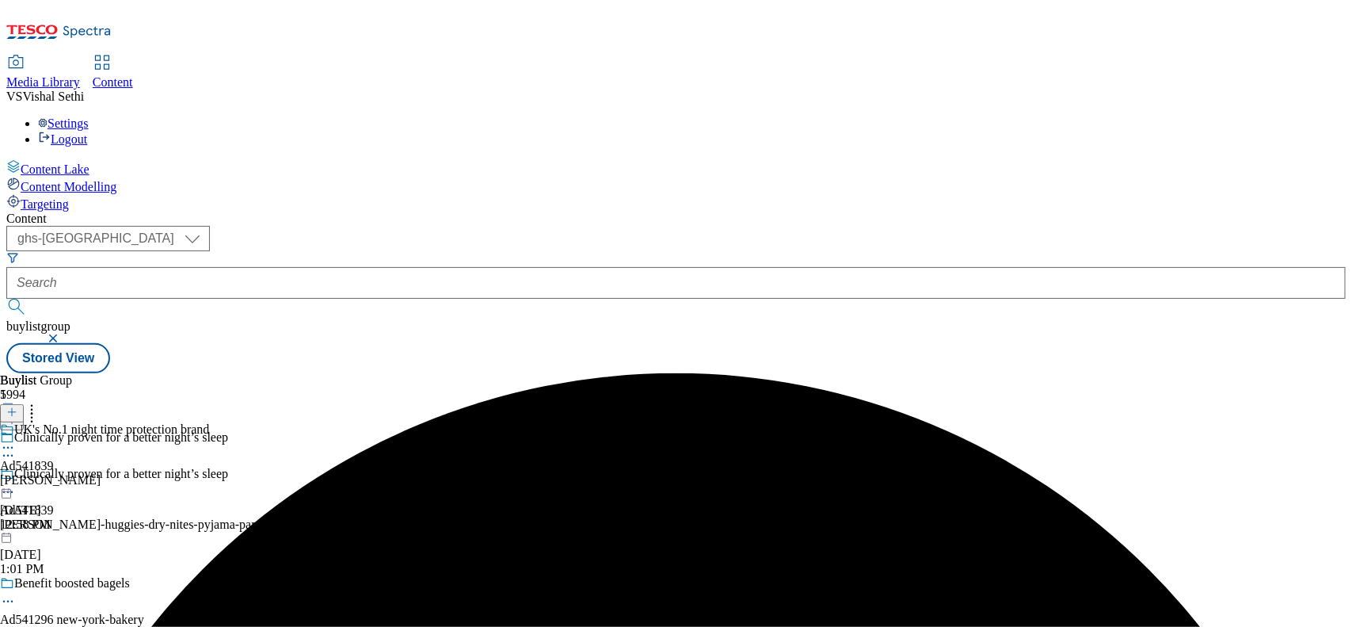
click at [16, 440] on icon at bounding box center [8, 448] width 16 height 16
click at [67, 475] on span "Edit" at bounding box center [58, 481] width 18 height 12
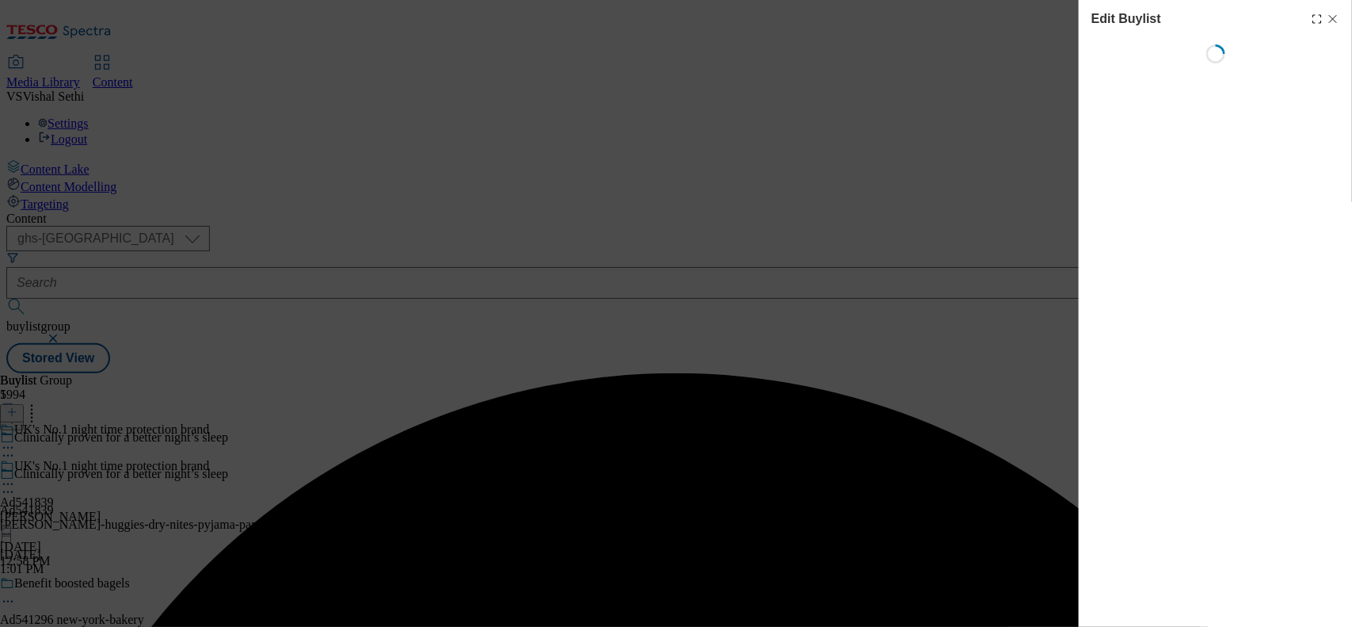
select select "tactical"
select select "supplier funded short term 1-3 weeks"
select select "dunnhumby"
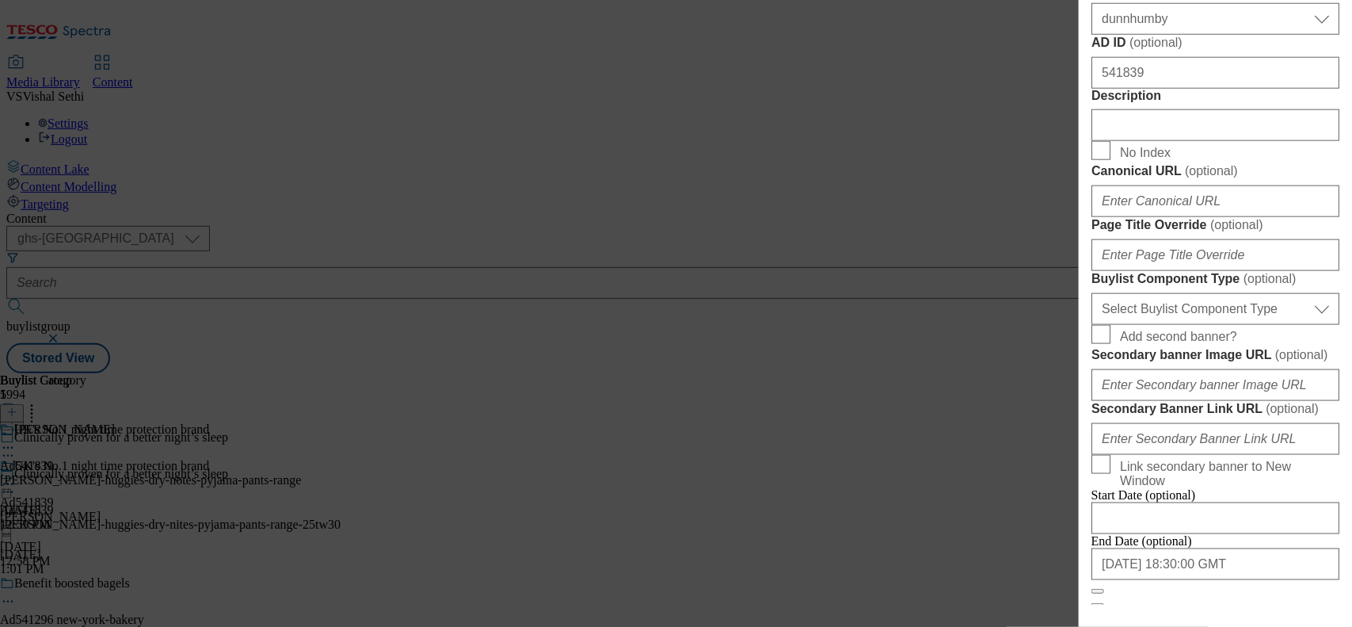
scroll to position [792, 0]
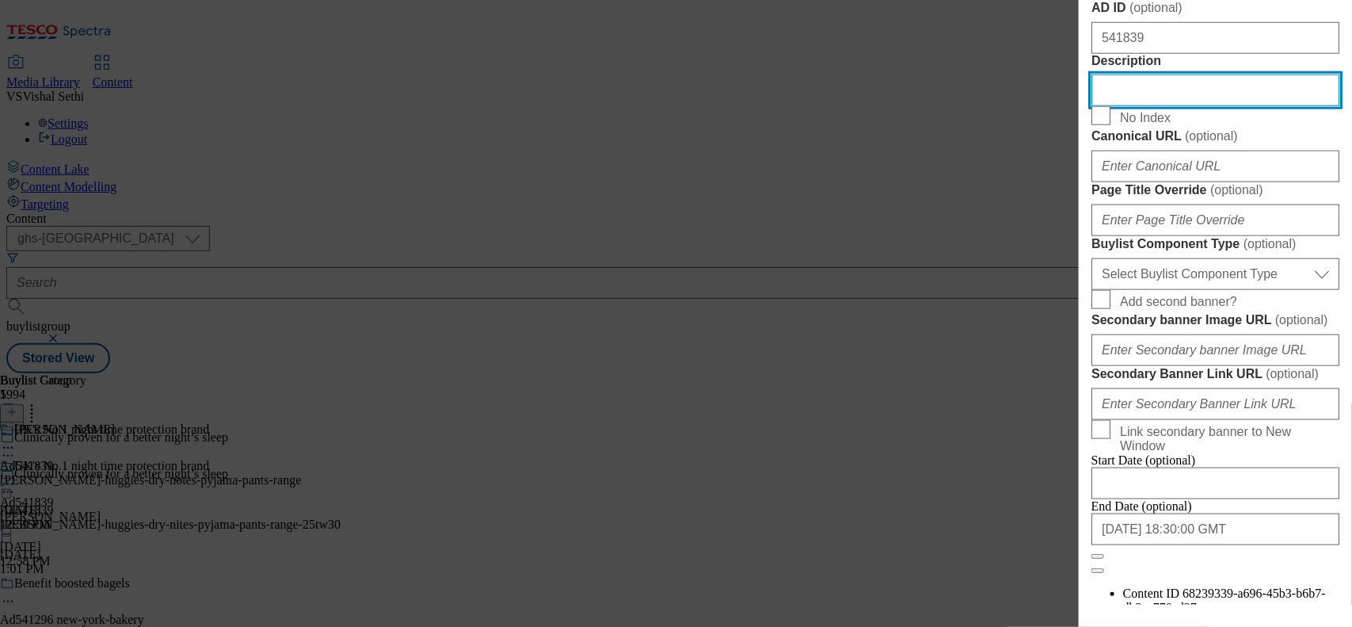
click at [1121, 106] on input "Description" at bounding box center [1216, 90] width 248 height 32
paste input "Huggies DryNites, Pyjama Pants. Boy, 407 Years (17-30kgs). 10 Pants"
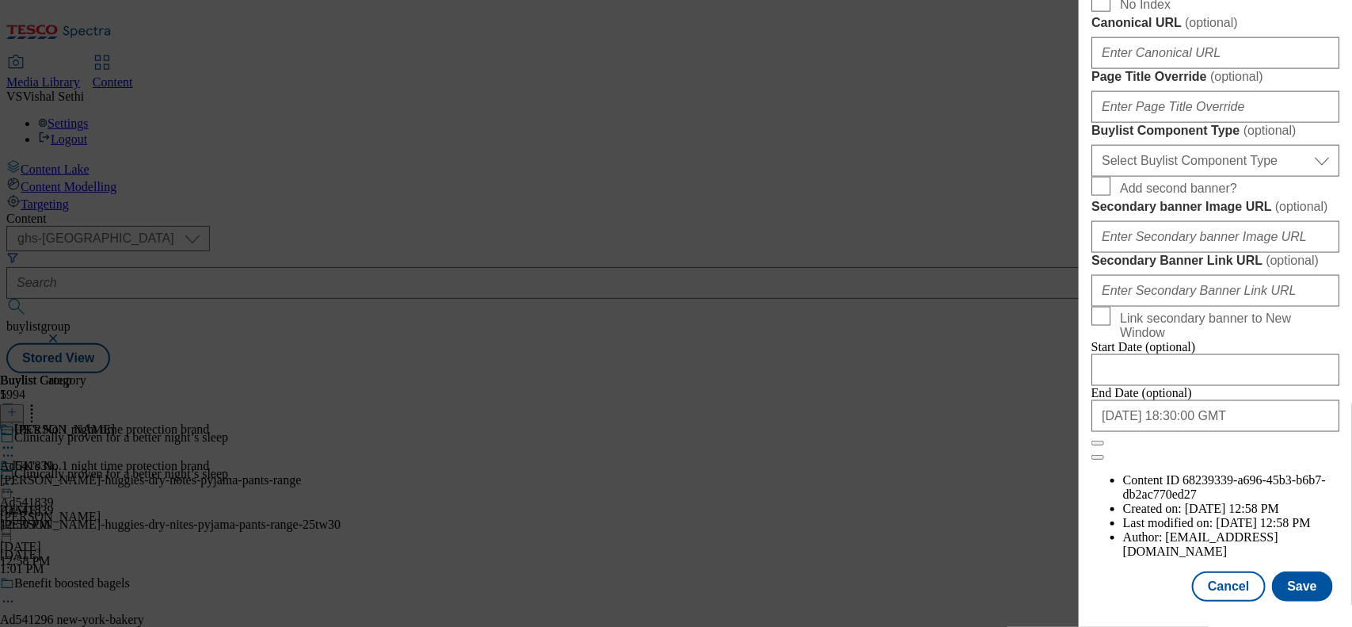
scroll to position [1406, 0]
type input "Huggies DryNites, Pyjama Pants. Boy, 407 Years (17-30kgs). 10 Pants"
click at [1292, 577] on button "Save" at bounding box center [1302, 586] width 61 height 30
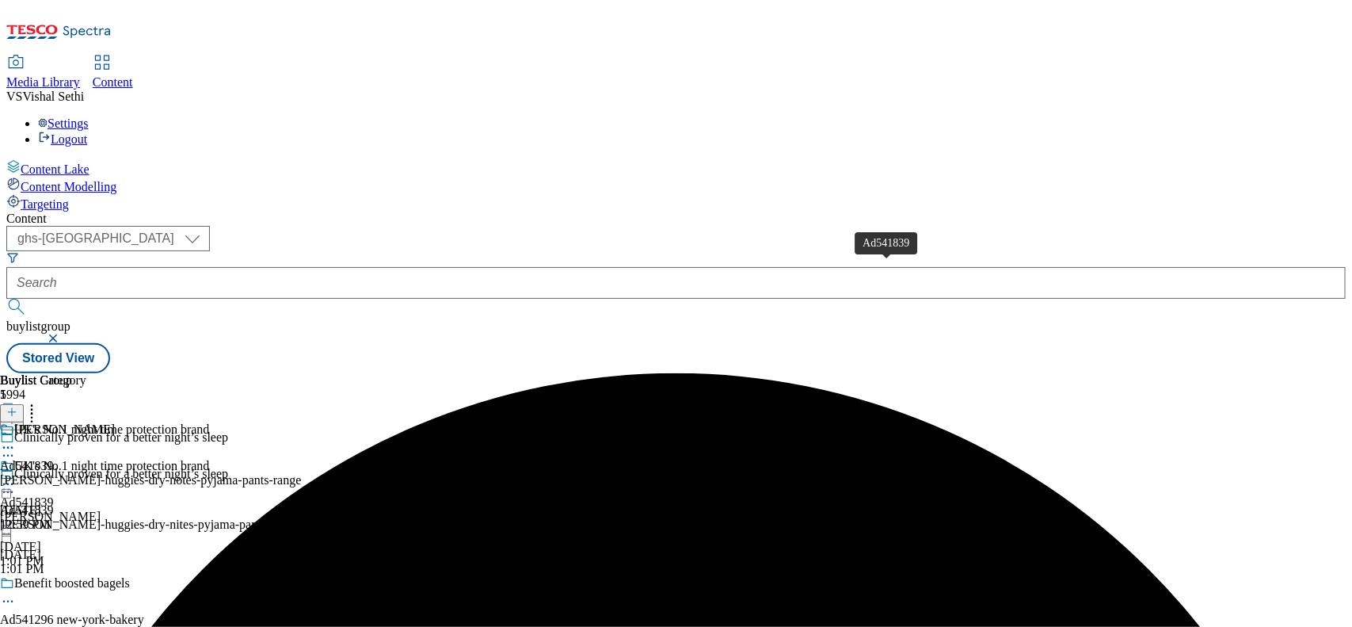
click at [54, 459] on div "Ad541839" at bounding box center [27, 466] width 54 height 14
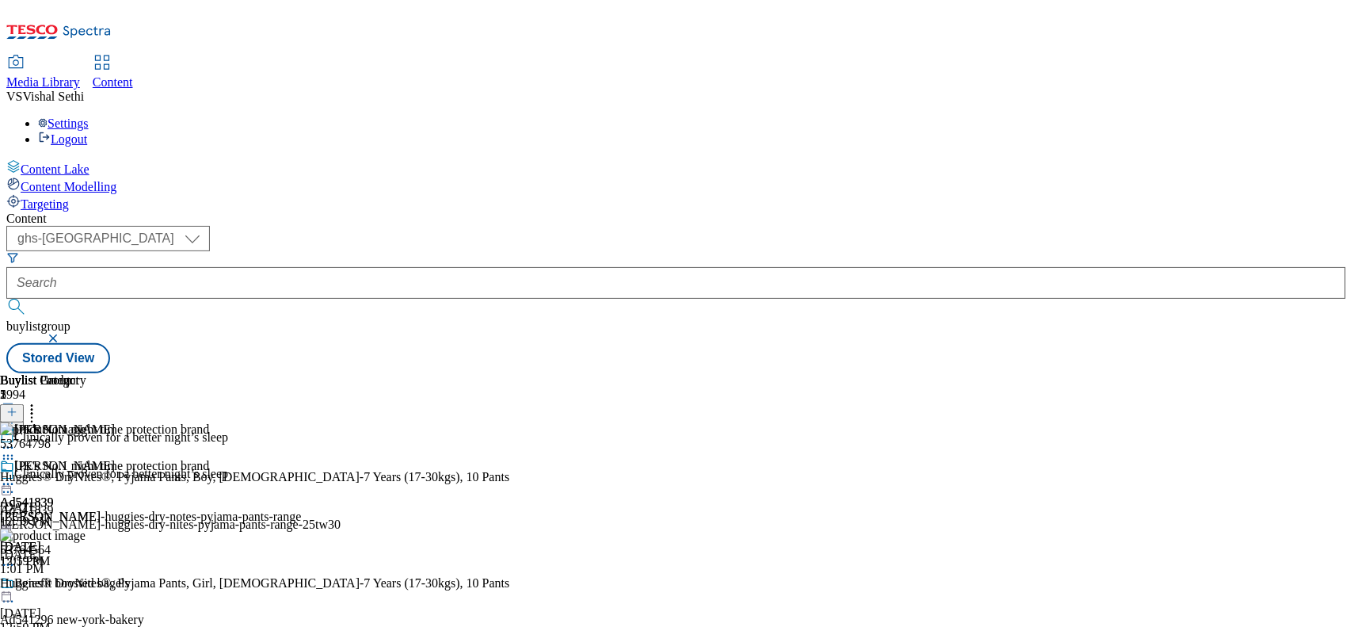
click at [16, 476] on icon at bounding box center [8, 484] width 16 height 16
click at [74, 508] on button "Edit" at bounding box center [53, 517] width 42 height 18
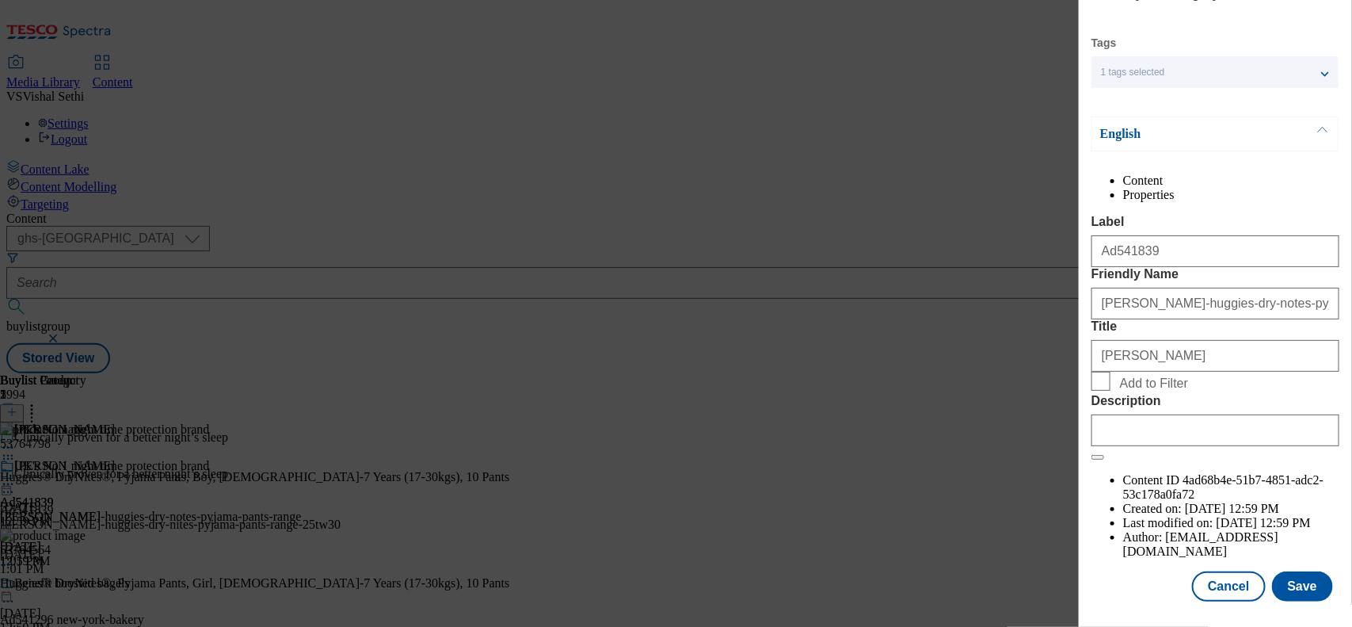
scroll to position [81, 0]
click at [1127, 446] on input "Description" at bounding box center [1216, 430] width 248 height 32
paste input "Huggies DryNites, Pyjama Pants. Boy, 407 Years (17-30kgs). 10 Pants"
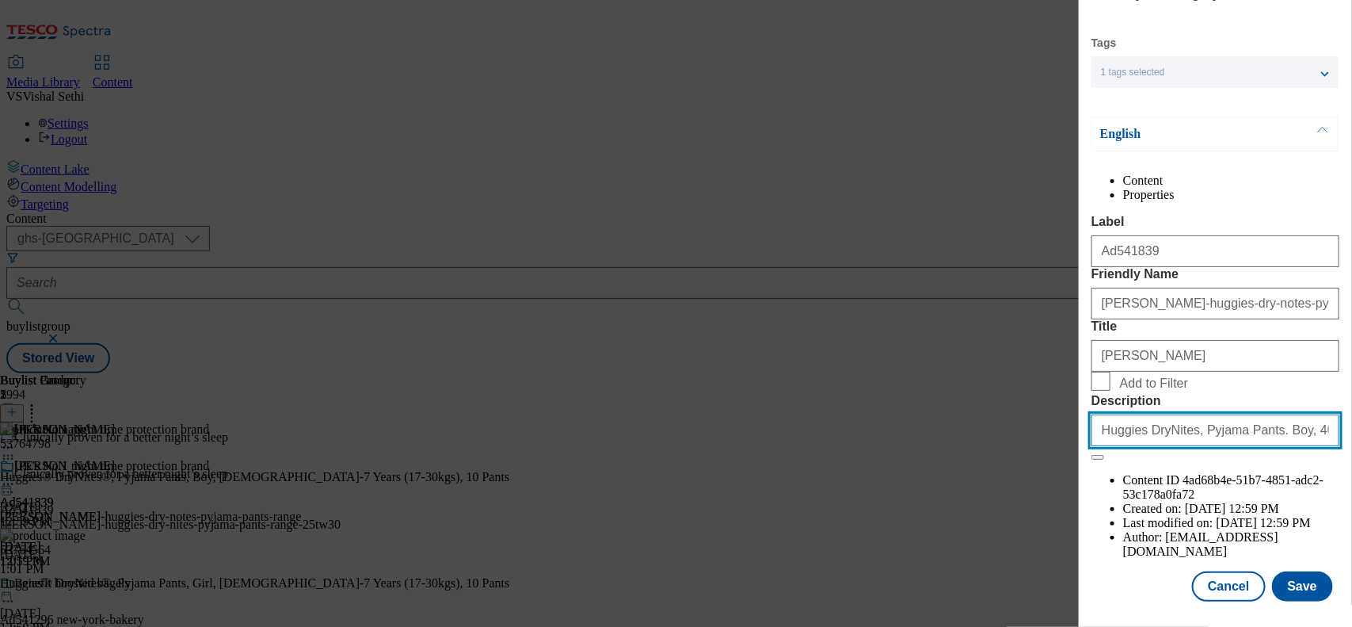
scroll to position [0, 71]
type input "Huggies DryNites, Pyjama Pants. Boy, 407 Years (17-30kgs). 10 Pants"
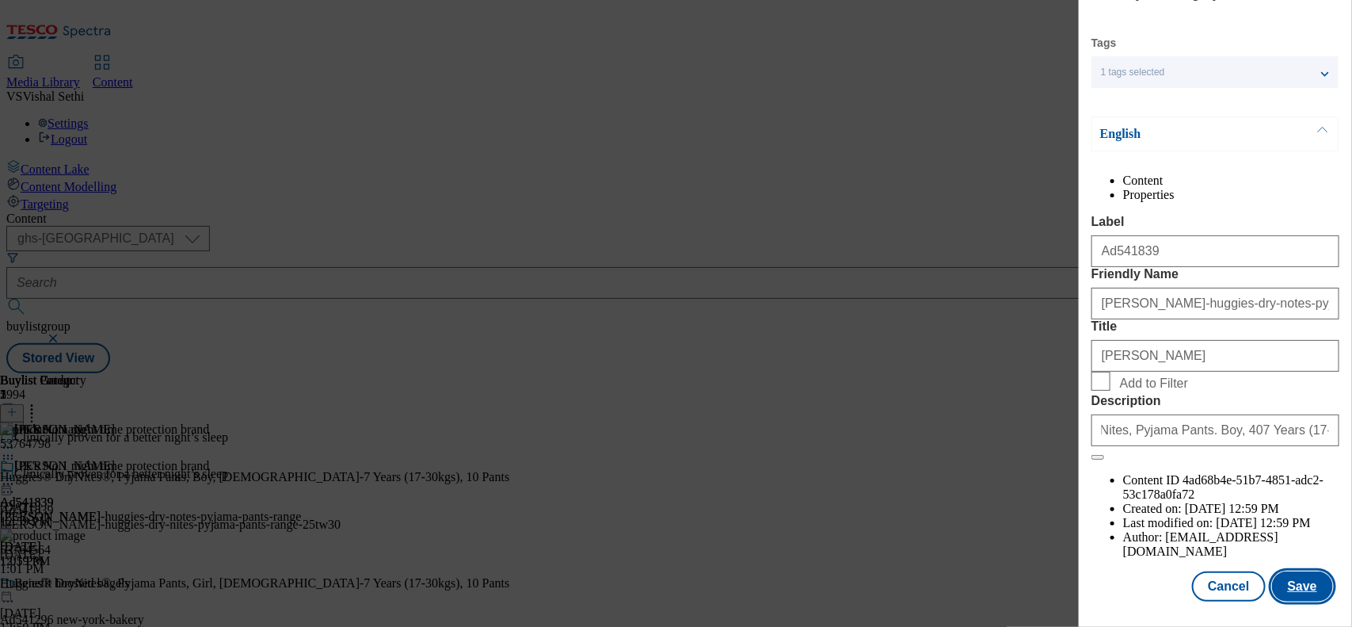
click at [1291, 571] on button "Save" at bounding box center [1302, 586] width 61 height 30
